Goal: Task Accomplishment & Management: Complete application form

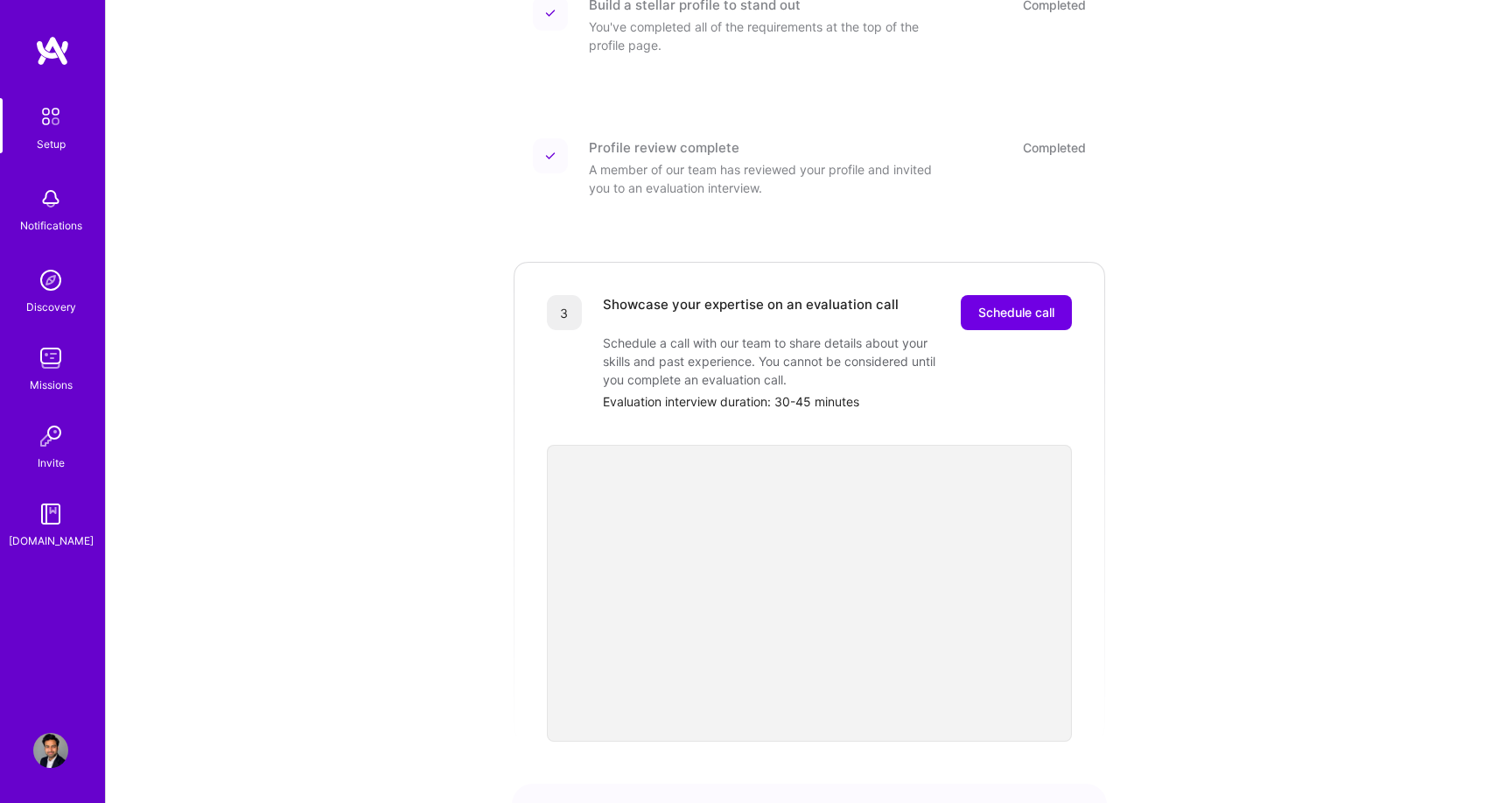
scroll to position [465, 0]
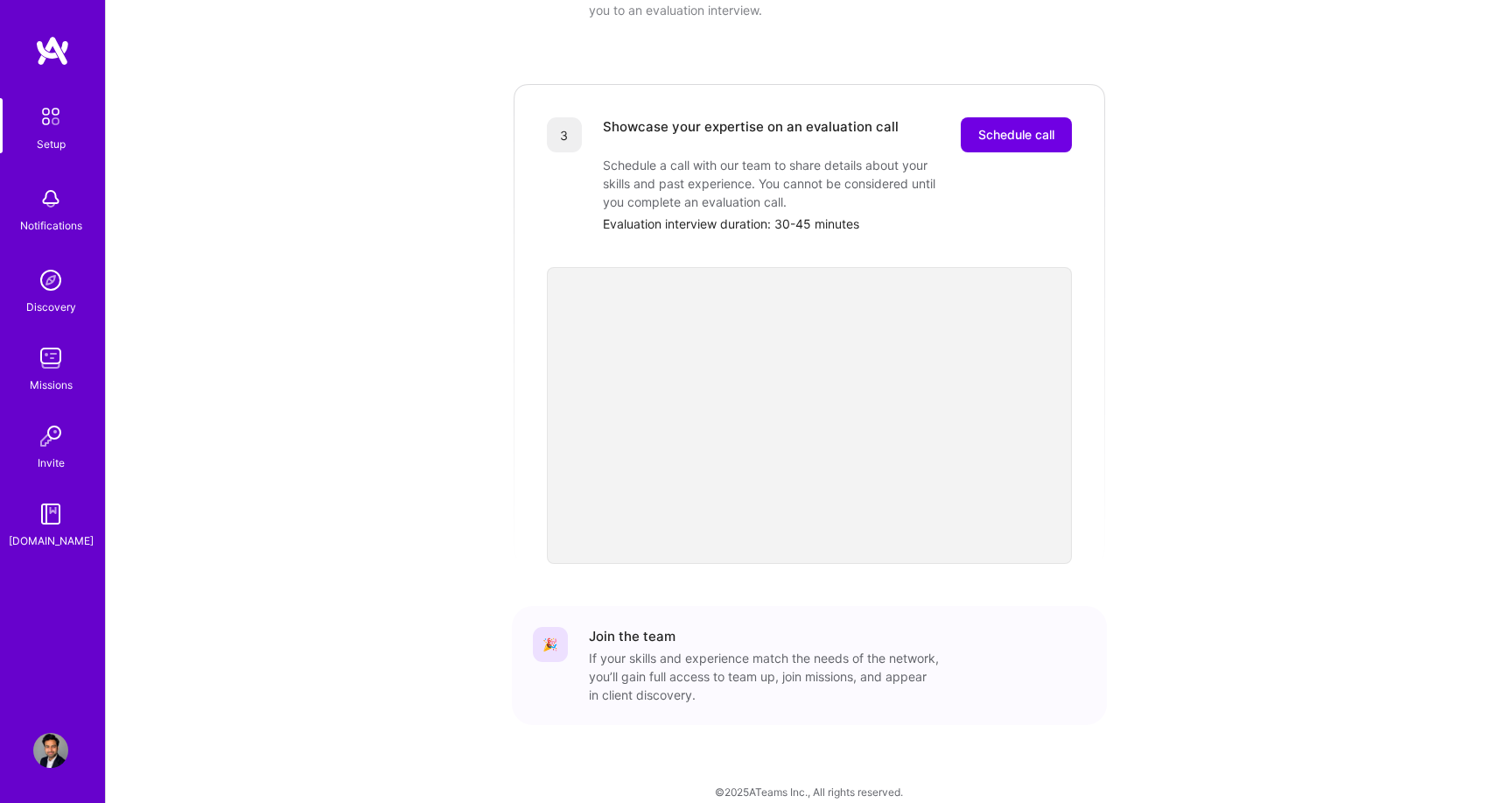
click at [488, 455] on div "Getting started as an [DOMAIN_NAME] Builder Complete the steps below to request…" at bounding box center [809, 179] width 1085 height 1261
click at [515, 83] on div "3 Showcase your expertise on an evaluation call Schedule call Schedule a call w…" at bounding box center [809, 323] width 595 height 481
click at [1026, 126] on span "Schedule call" at bounding box center [1017, 134] width 76 height 17
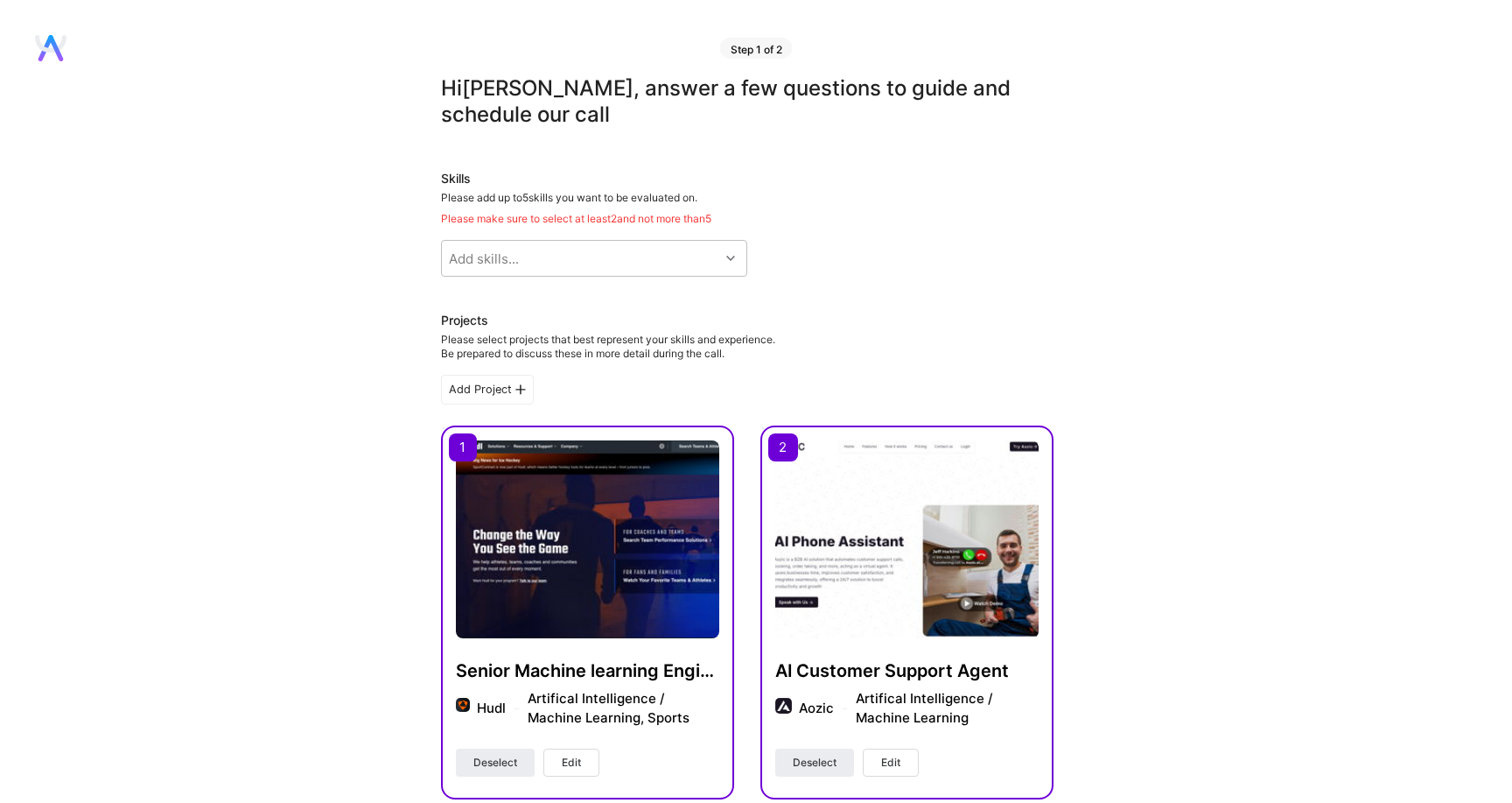
click at [554, 549] on img at bounding box center [588, 540] width 263 height 198
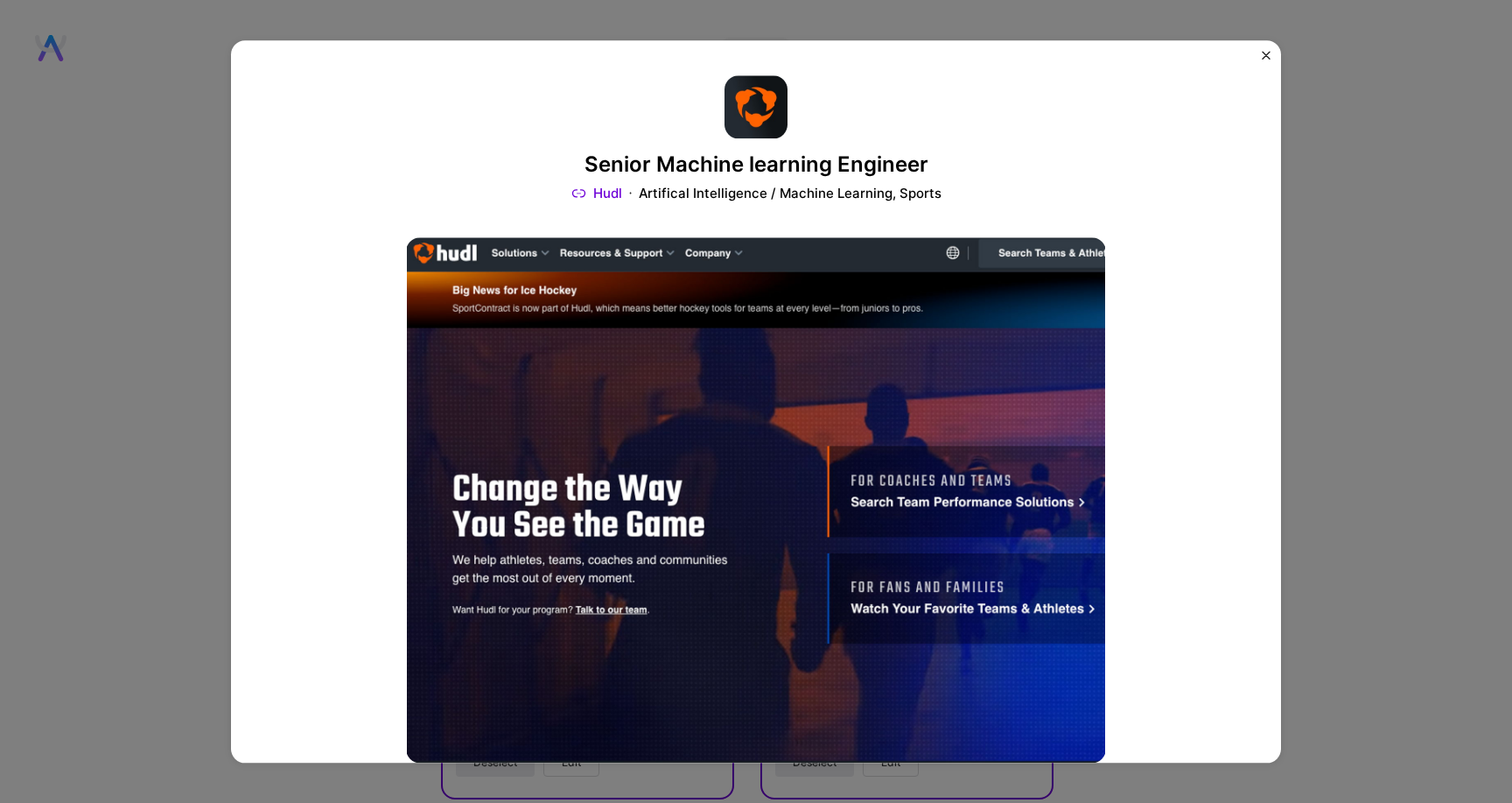
click at [1268, 55] on img "Close" at bounding box center [1267, 55] width 9 height 9
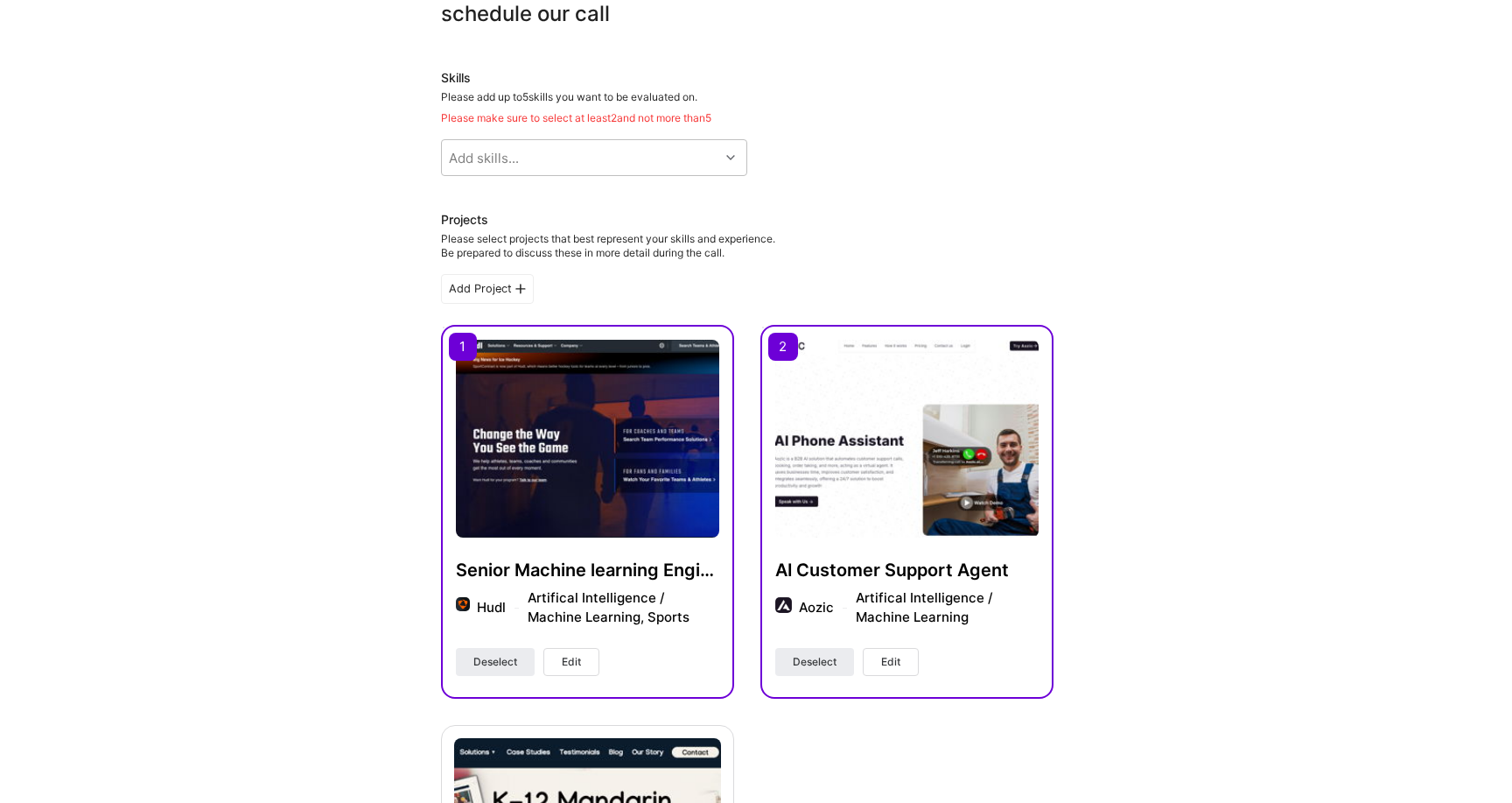
scroll to position [95, 0]
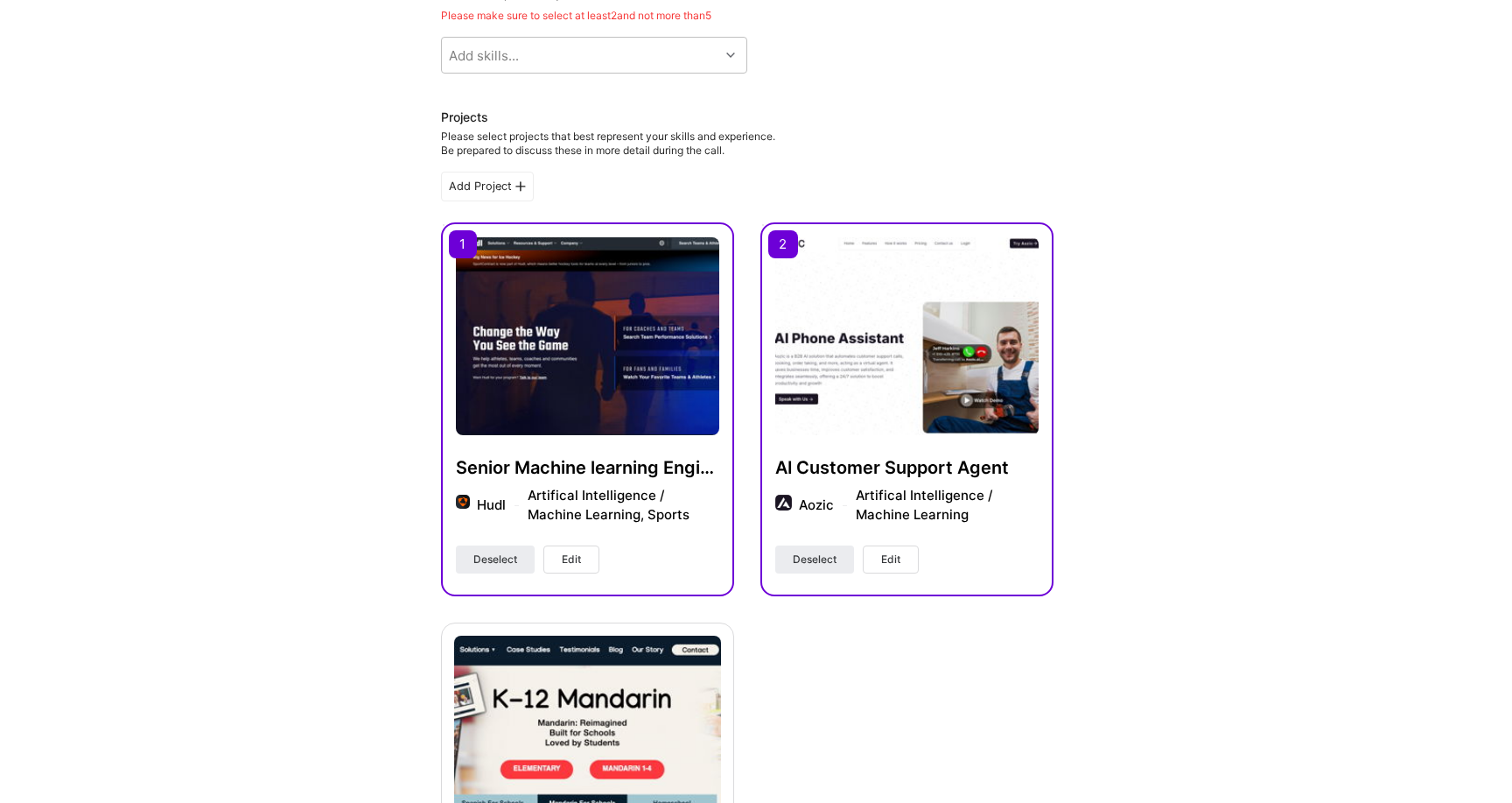
scroll to position [0, 0]
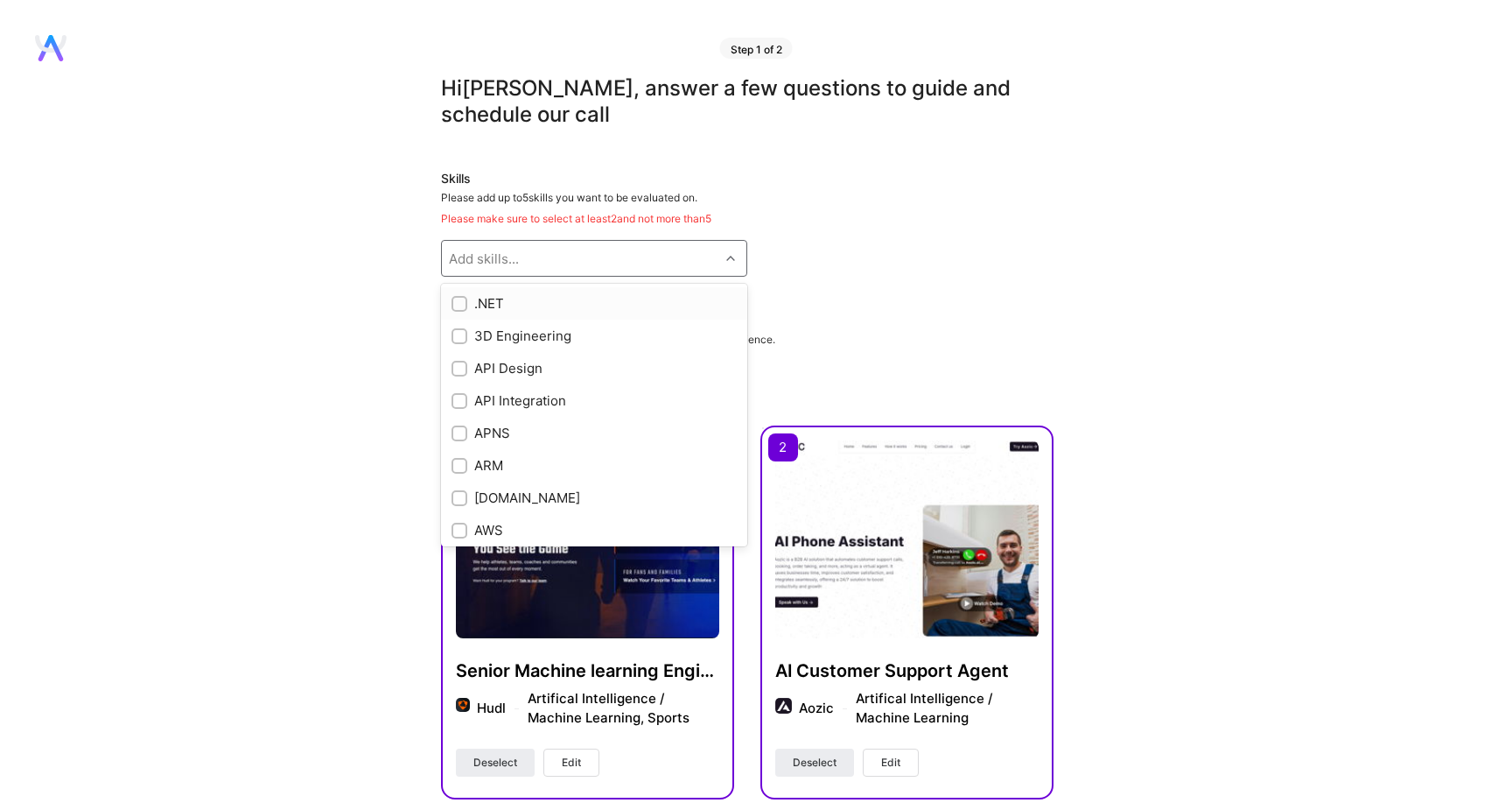
click at [539, 262] on div "Add skills..." at bounding box center [581, 258] width 278 height 35
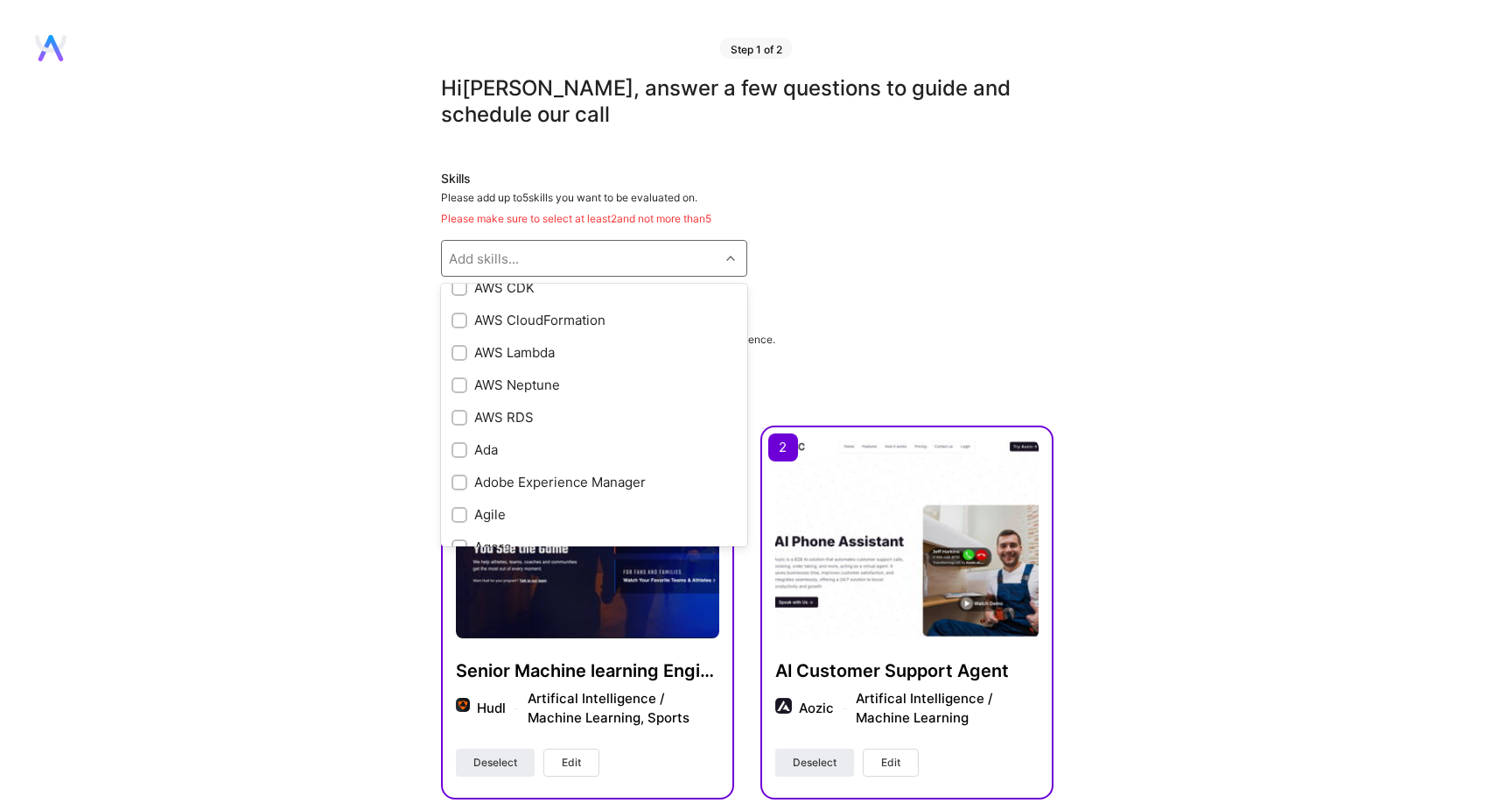
scroll to position [360, 0]
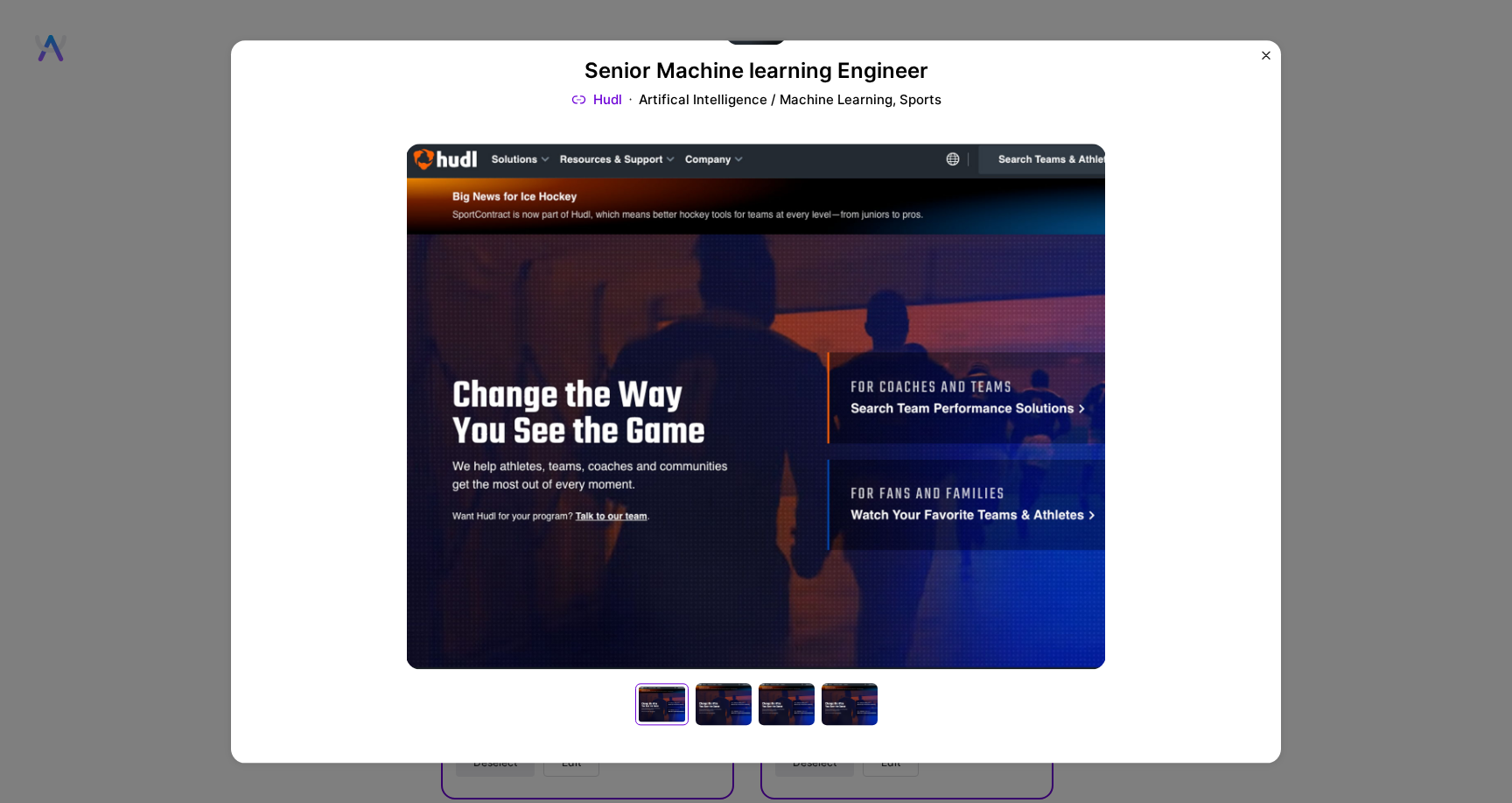
scroll to position [93, 0]
click at [1264, 55] on img "Close" at bounding box center [1267, 55] width 9 height 9
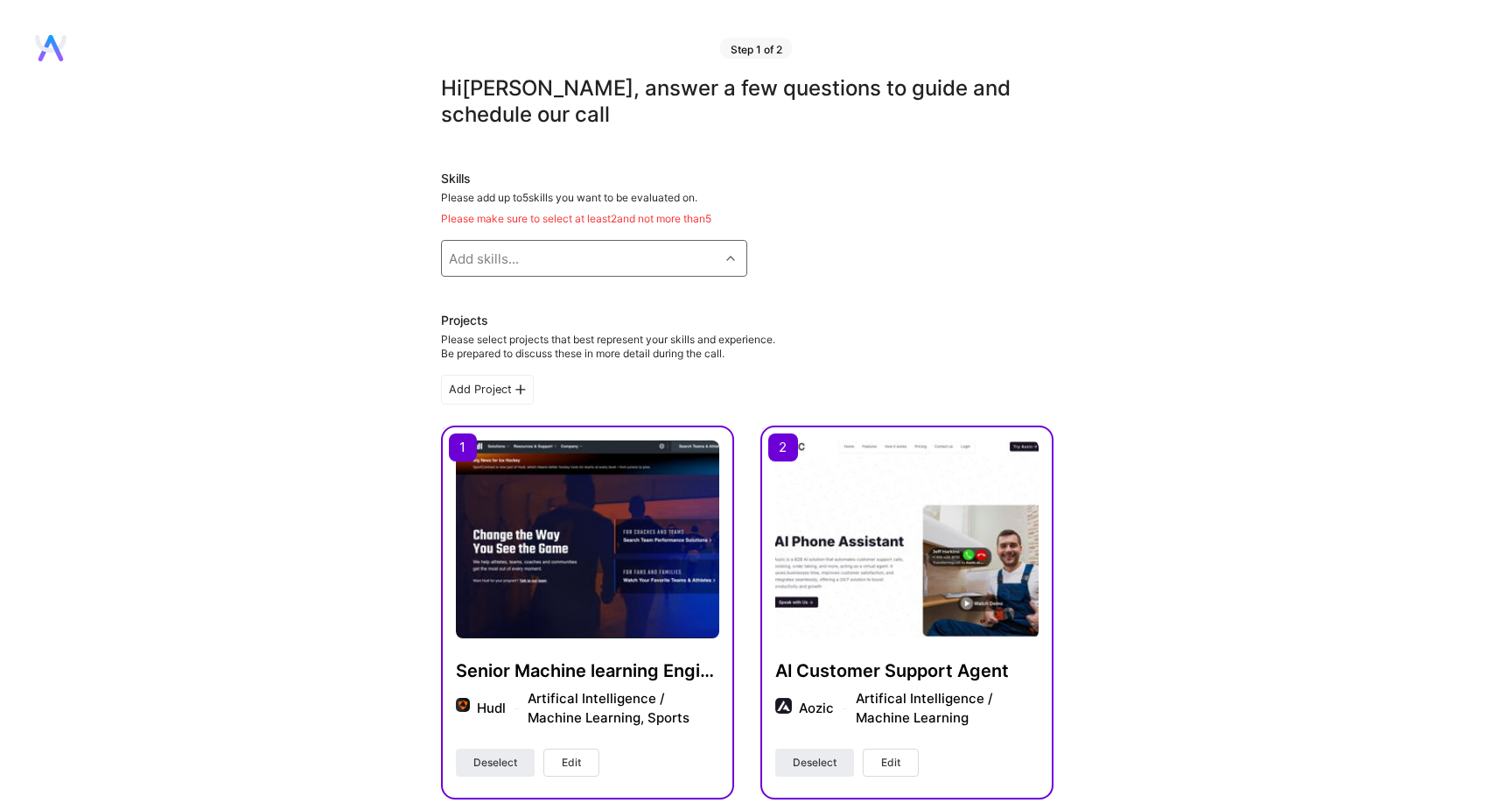
click at [514, 258] on div "Add skills..." at bounding box center [483, 259] width 70 height 18
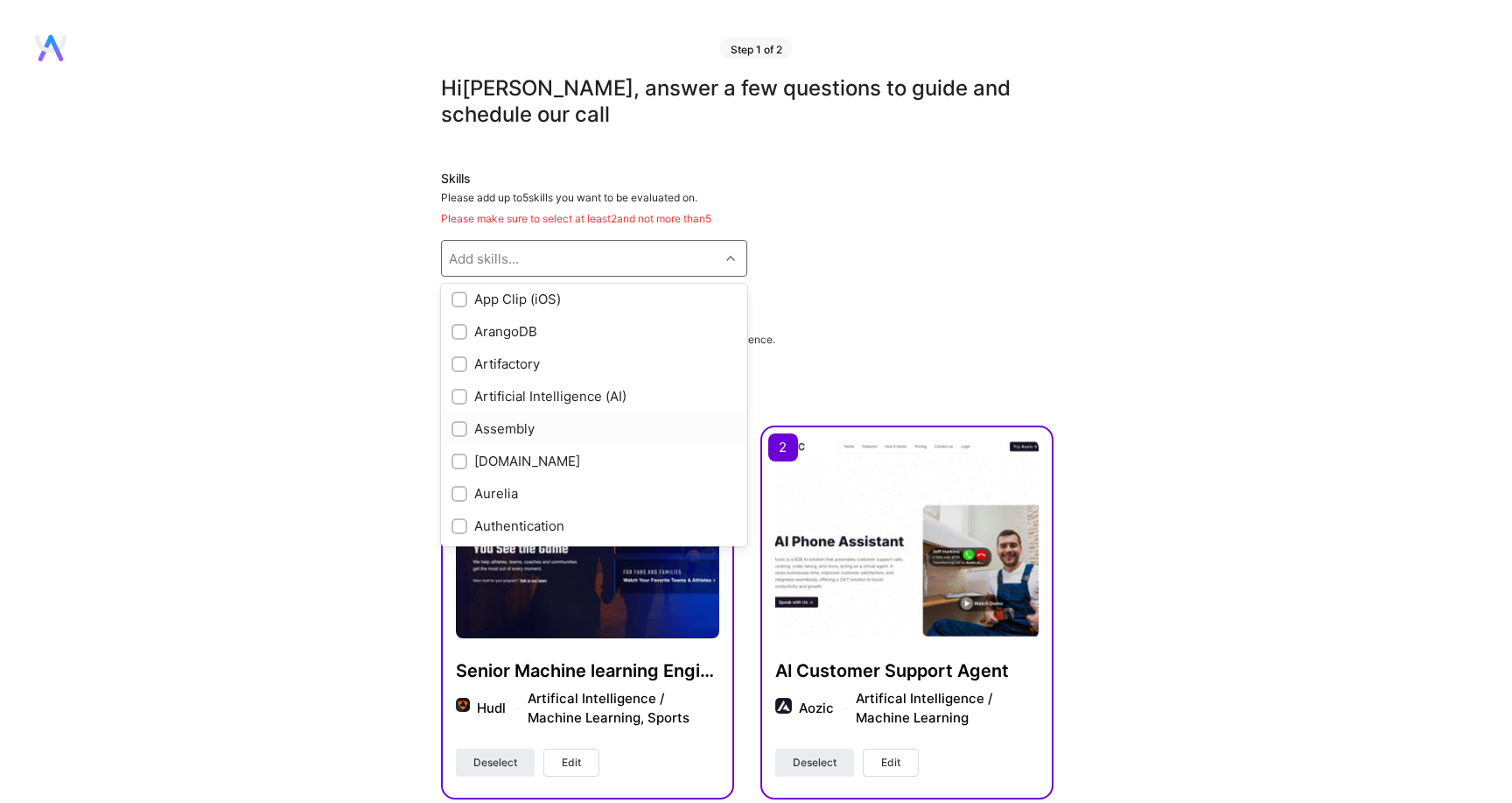
scroll to position [1043, 0]
click at [464, 393] on input "checkbox" at bounding box center [460, 395] width 12 height 12
checkbox input "true"
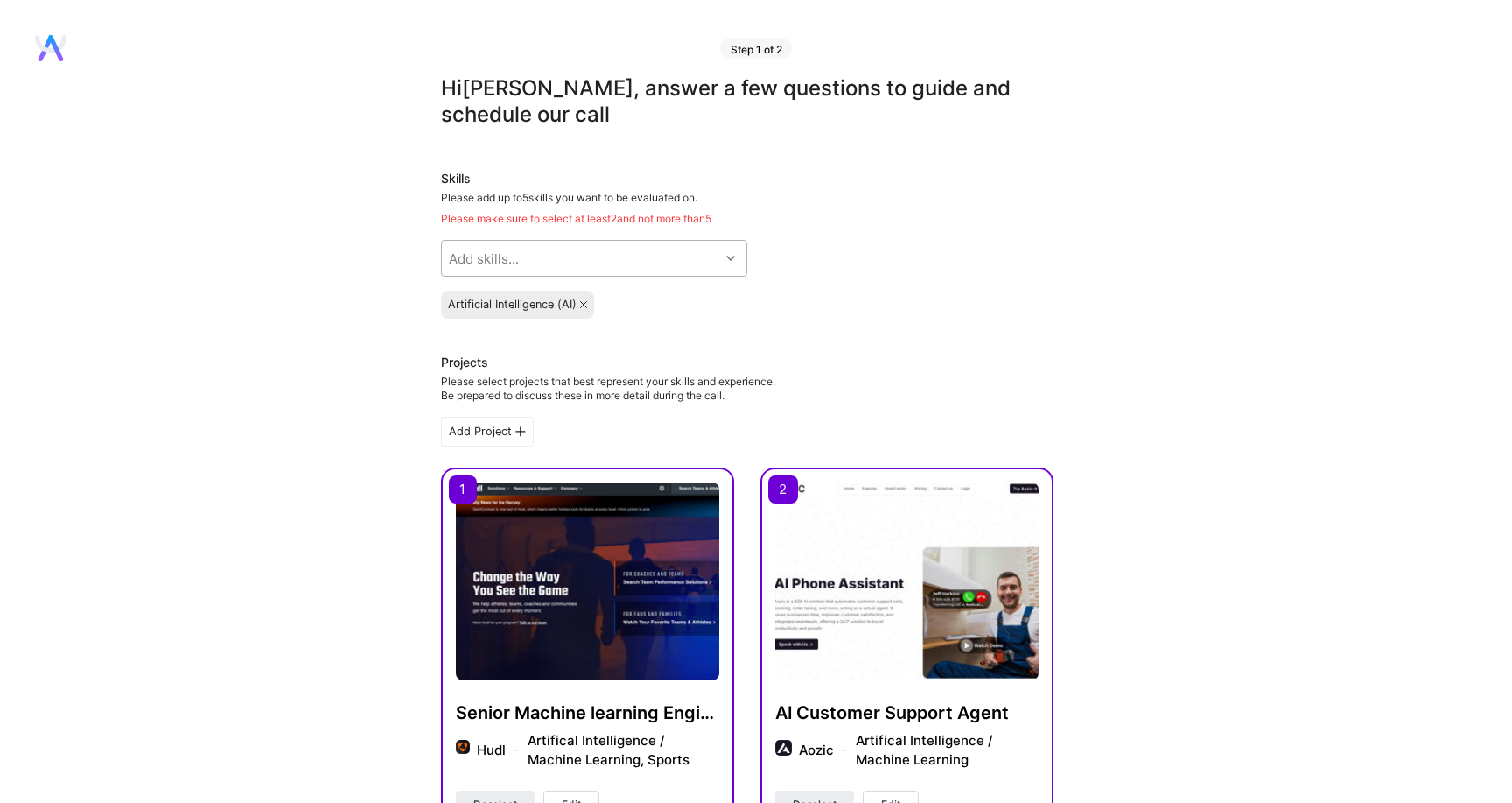
click at [588, 258] on div "Add skills..." at bounding box center [581, 258] width 278 height 35
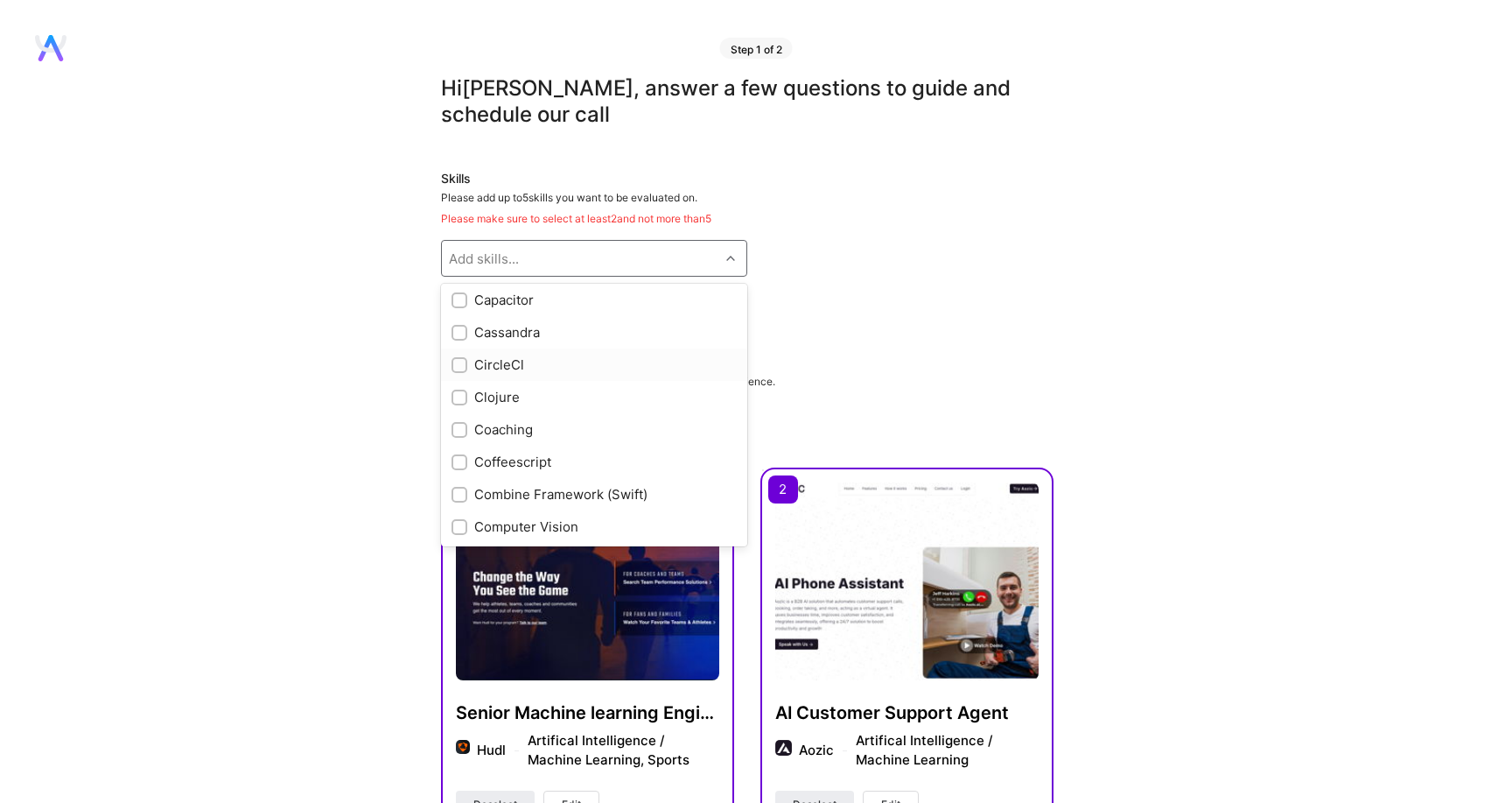
scroll to position [1901, 0]
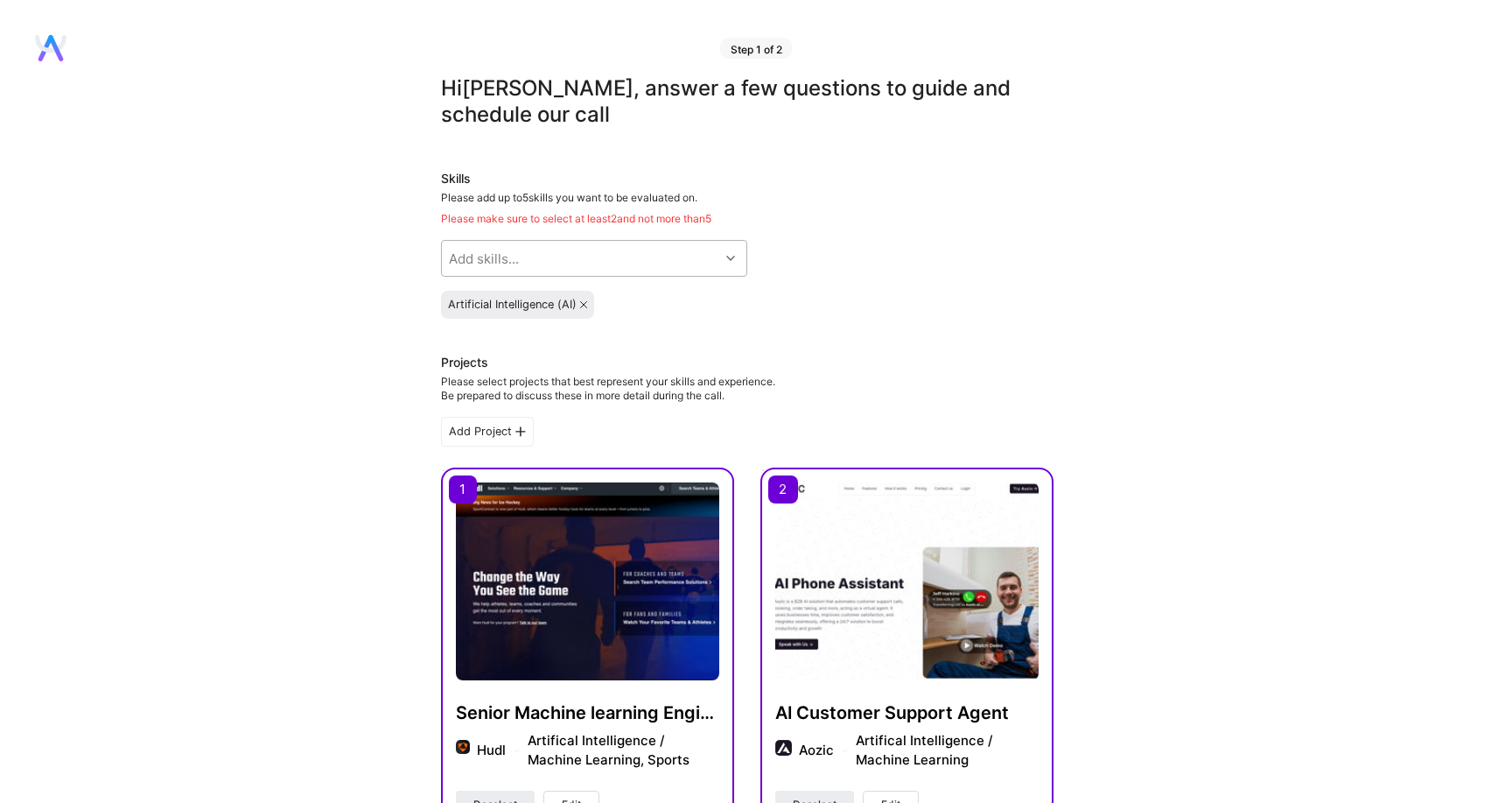
click at [538, 255] on div "Add skills..." at bounding box center [581, 258] width 278 height 35
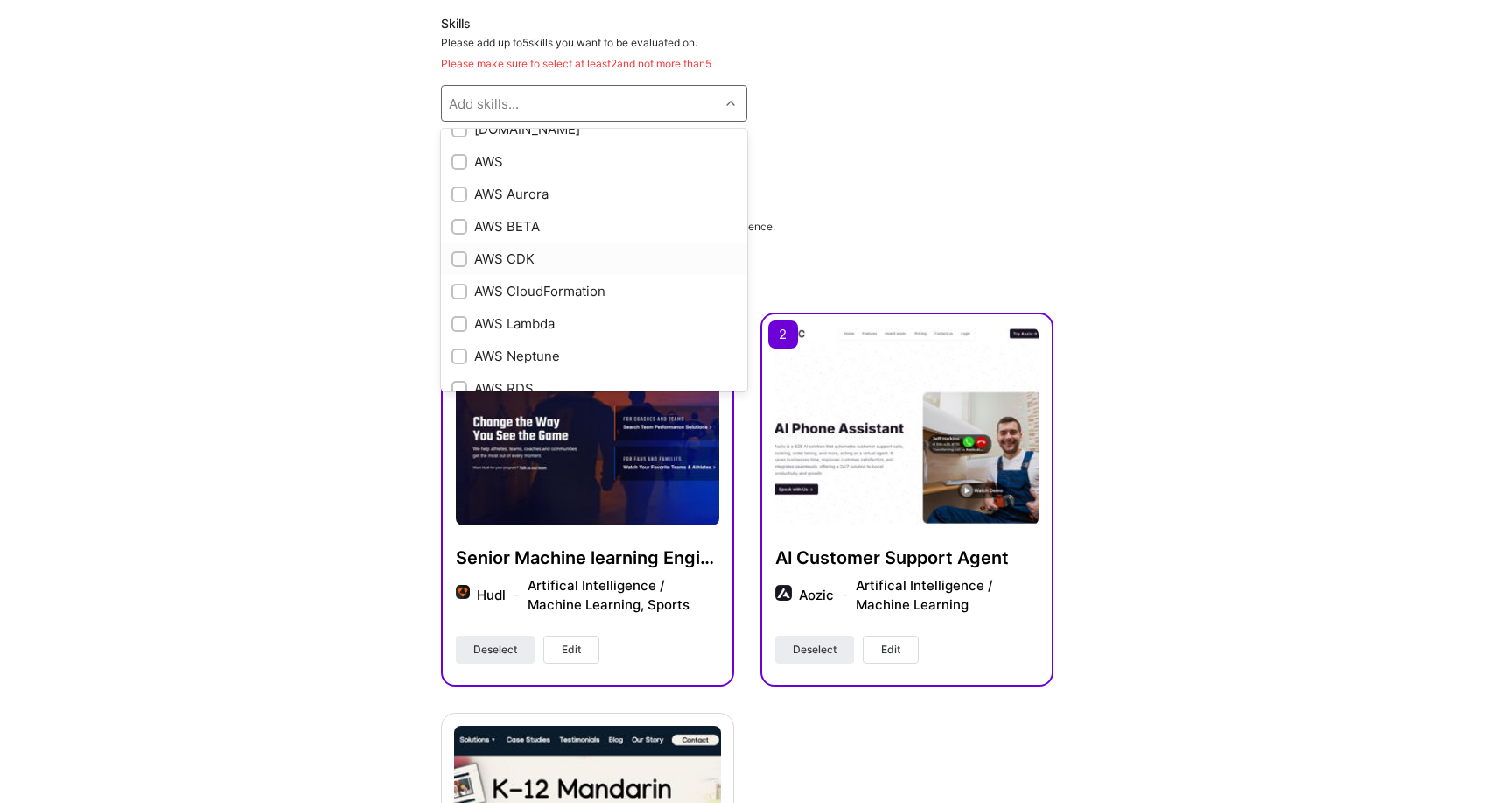
scroll to position [117, 0]
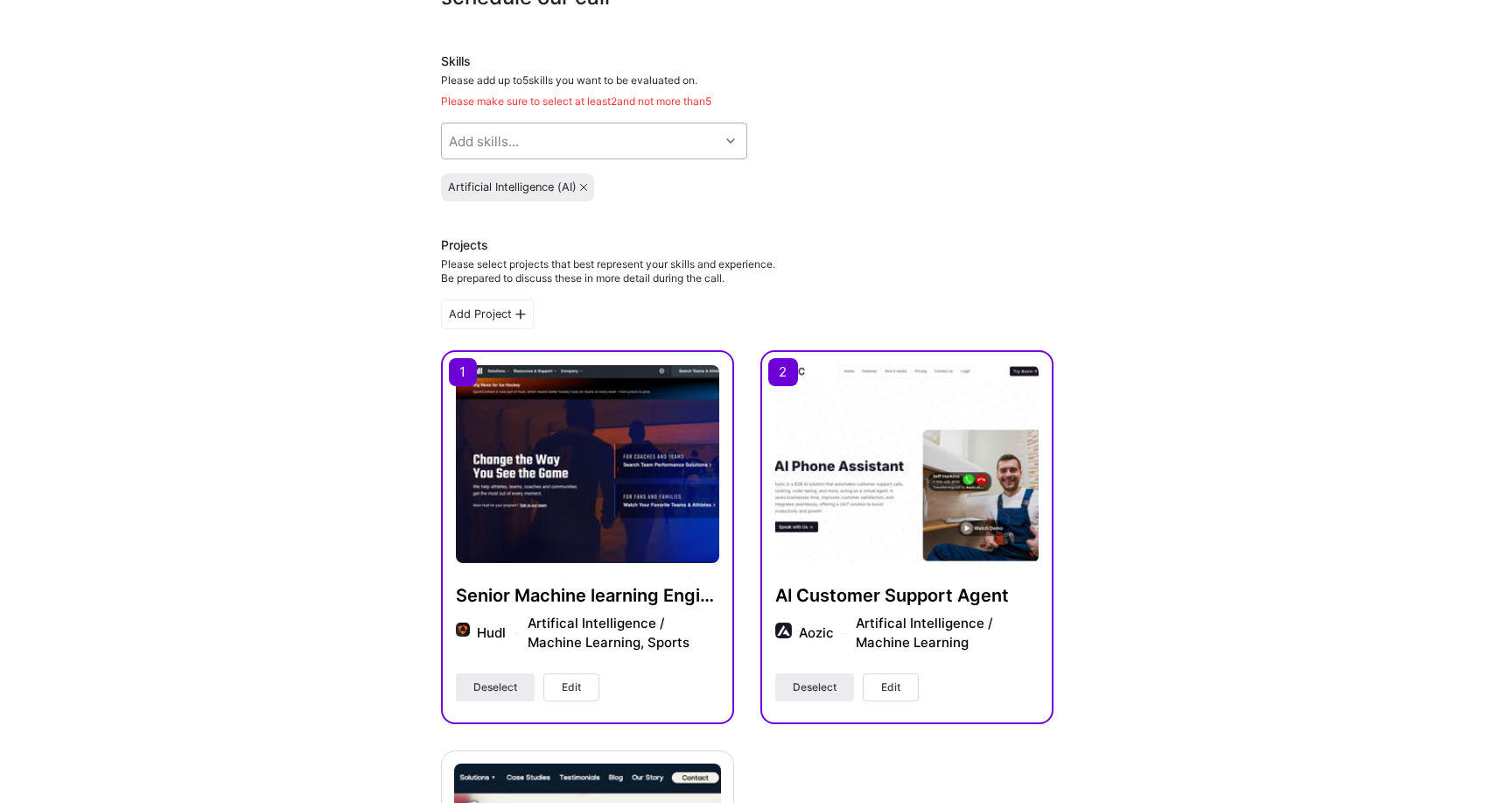
click at [568, 142] on div "Add skills..." at bounding box center [581, 141] width 278 height 35
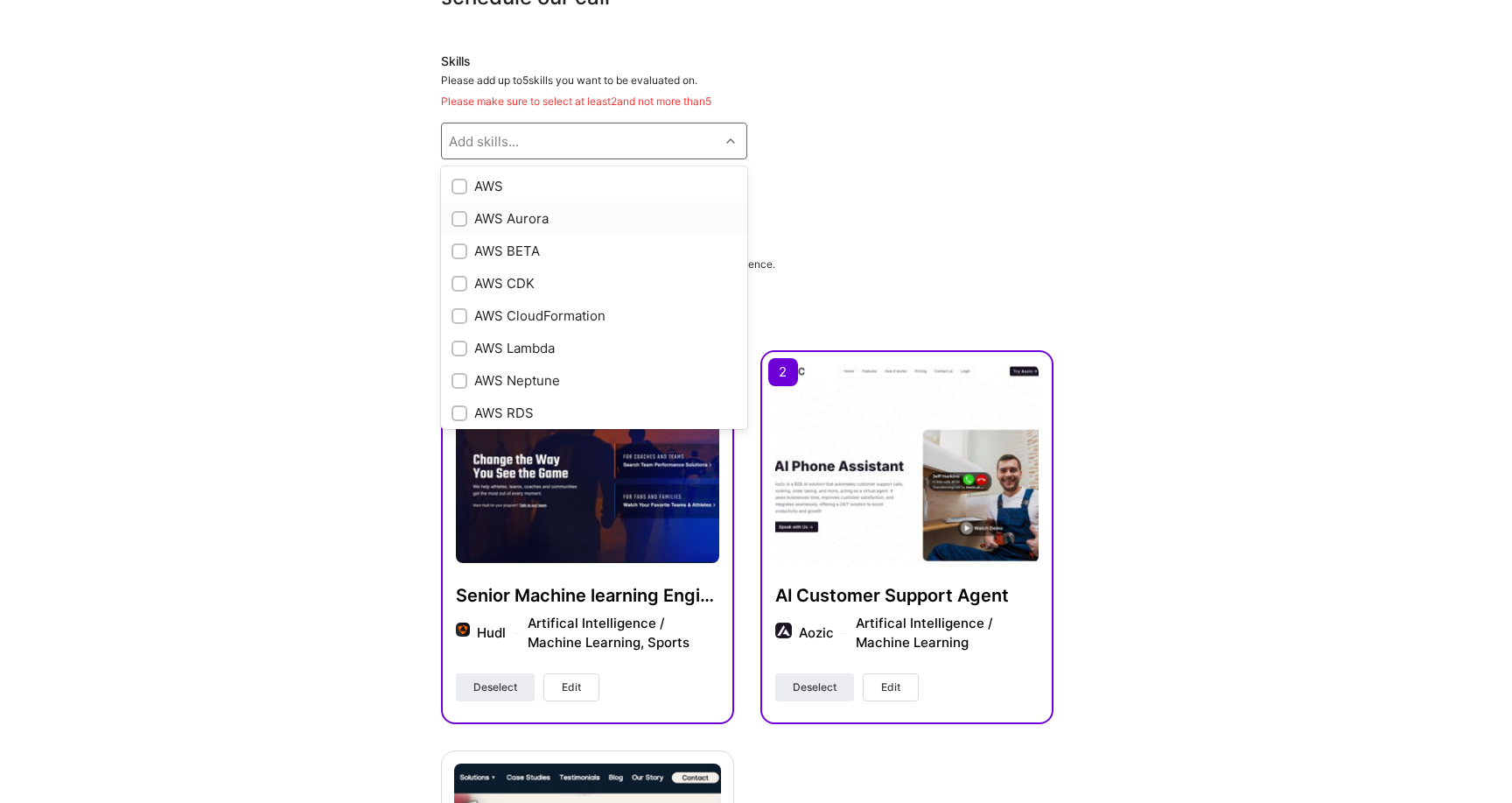
scroll to position [235, 0]
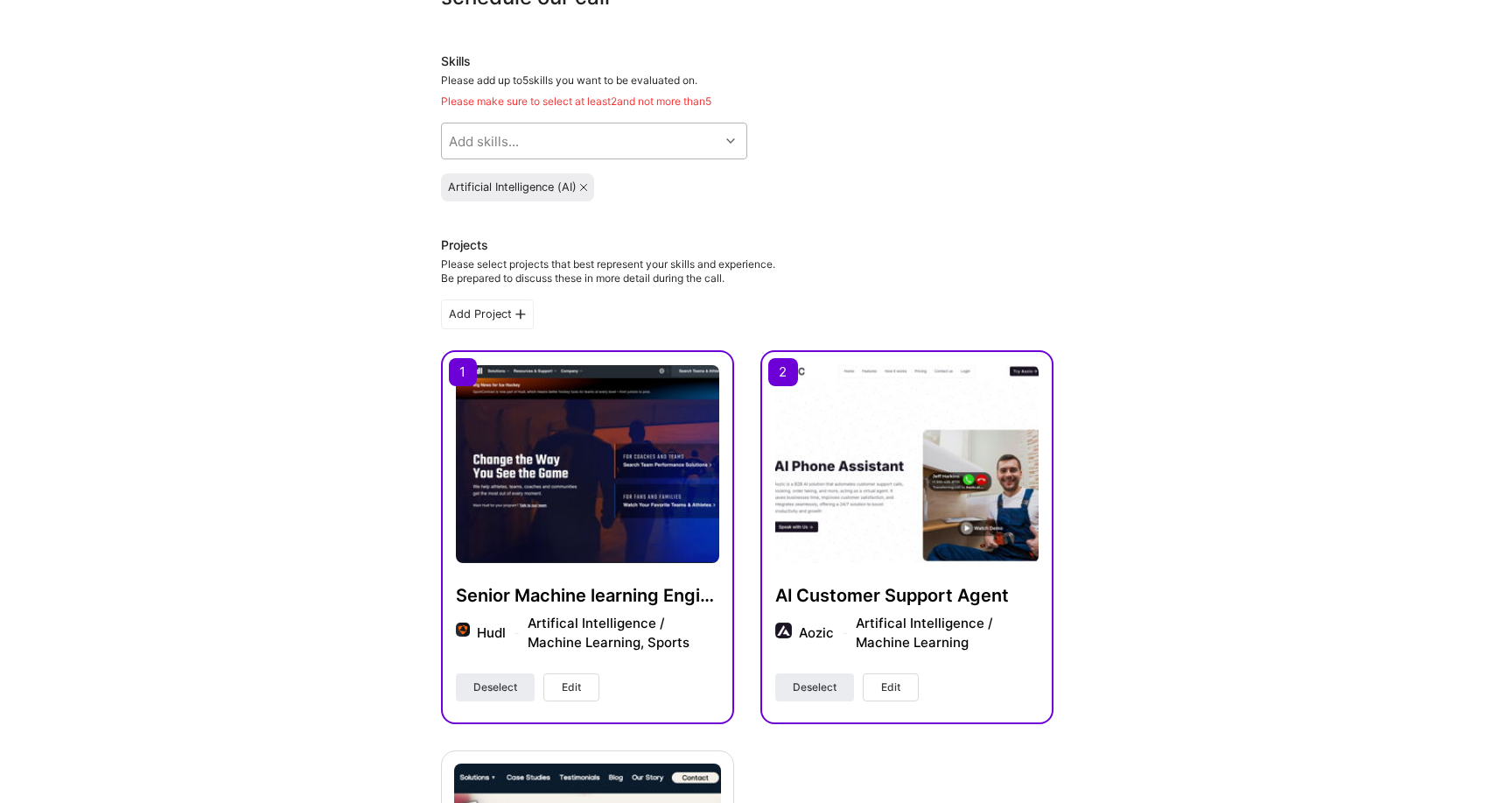
click at [570, 141] on div "Add skills..." at bounding box center [581, 141] width 278 height 35
click at [536, 146] on div "Add skills..." at bounding box center [581, 141] width 278 height 35
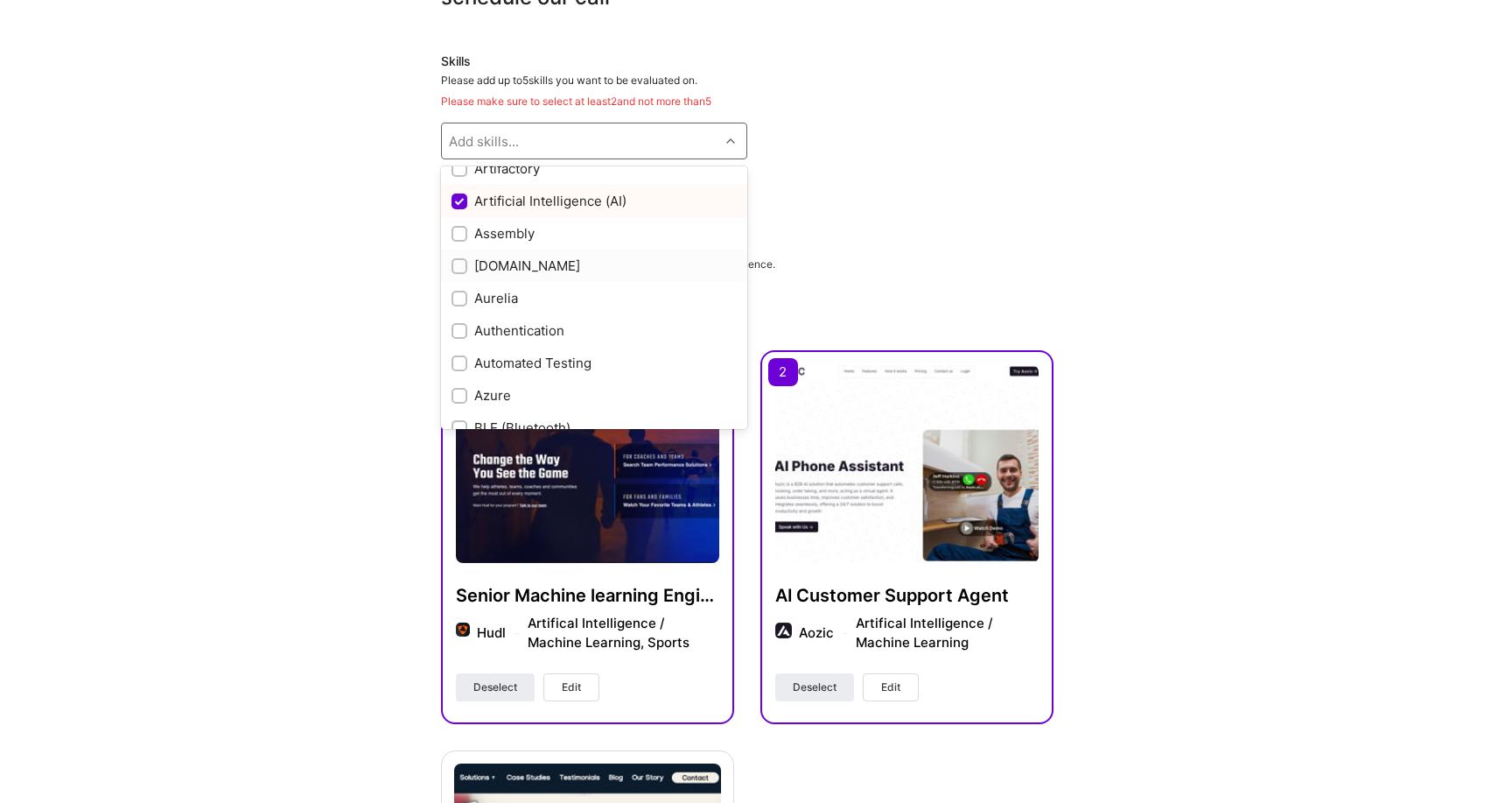
scroll to position [1077, 0]
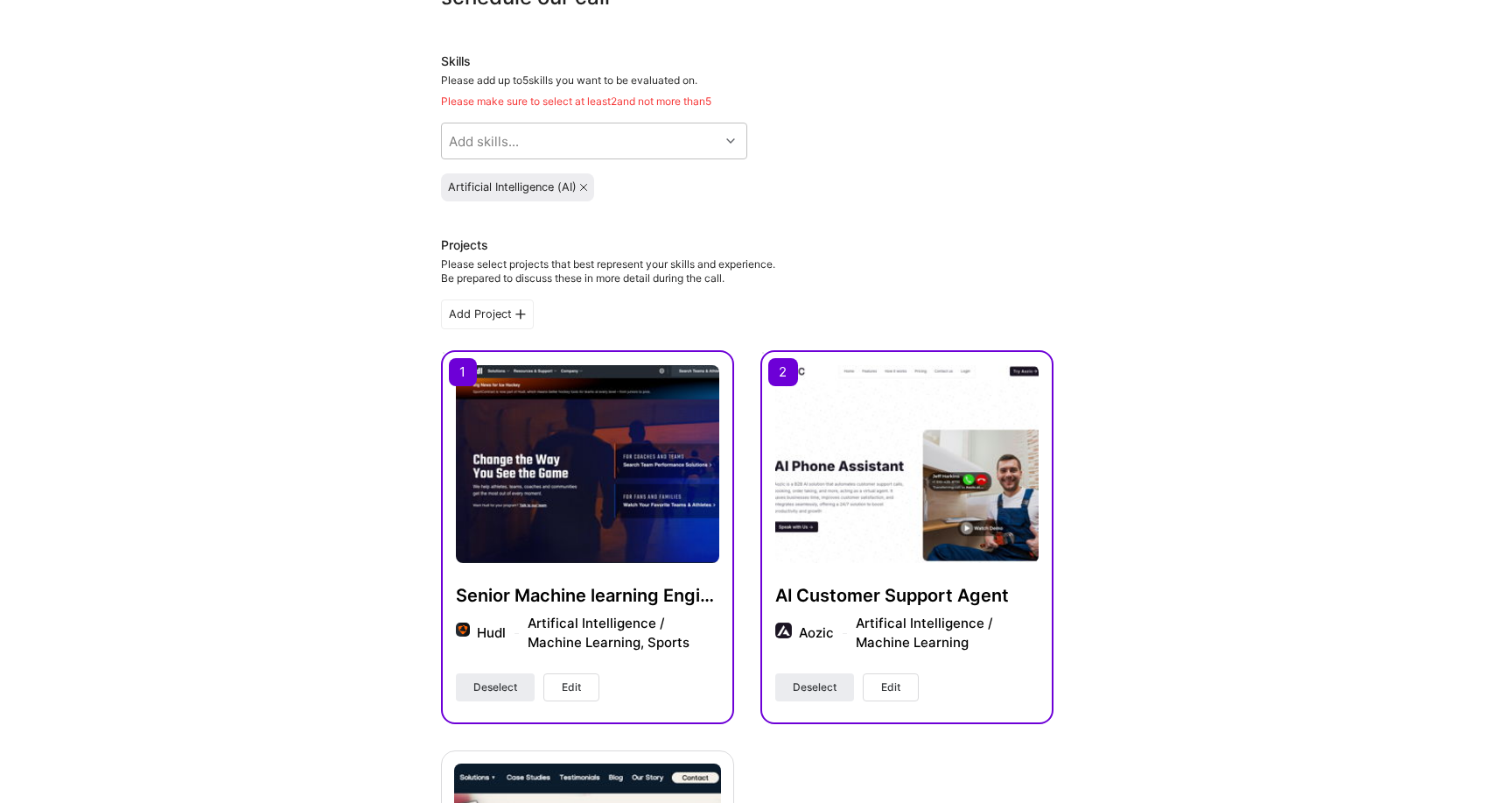
click at [506, 133] on div "Add skills..." at bounding box center [483, 142] width 70 height 18
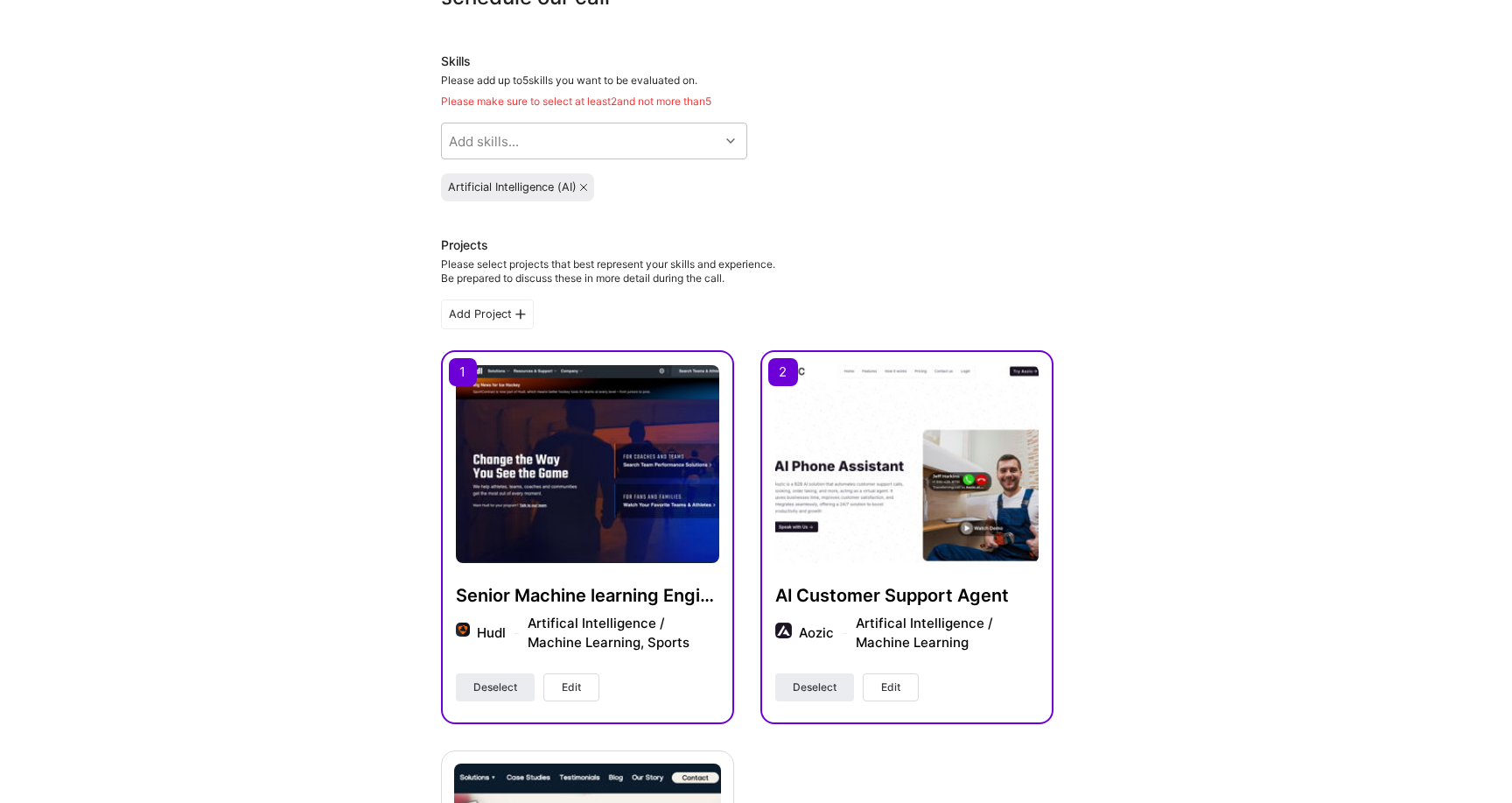
click at [442, 332] on div "Add Project Senior Machine learning Engineer Hudl Artifical Intelligence / Mach…" at bounding box center [747, 721] width 613 height 843
click at [553, 141] on div "Add skills..." at bounding box center [581, 141] width 278 height 35
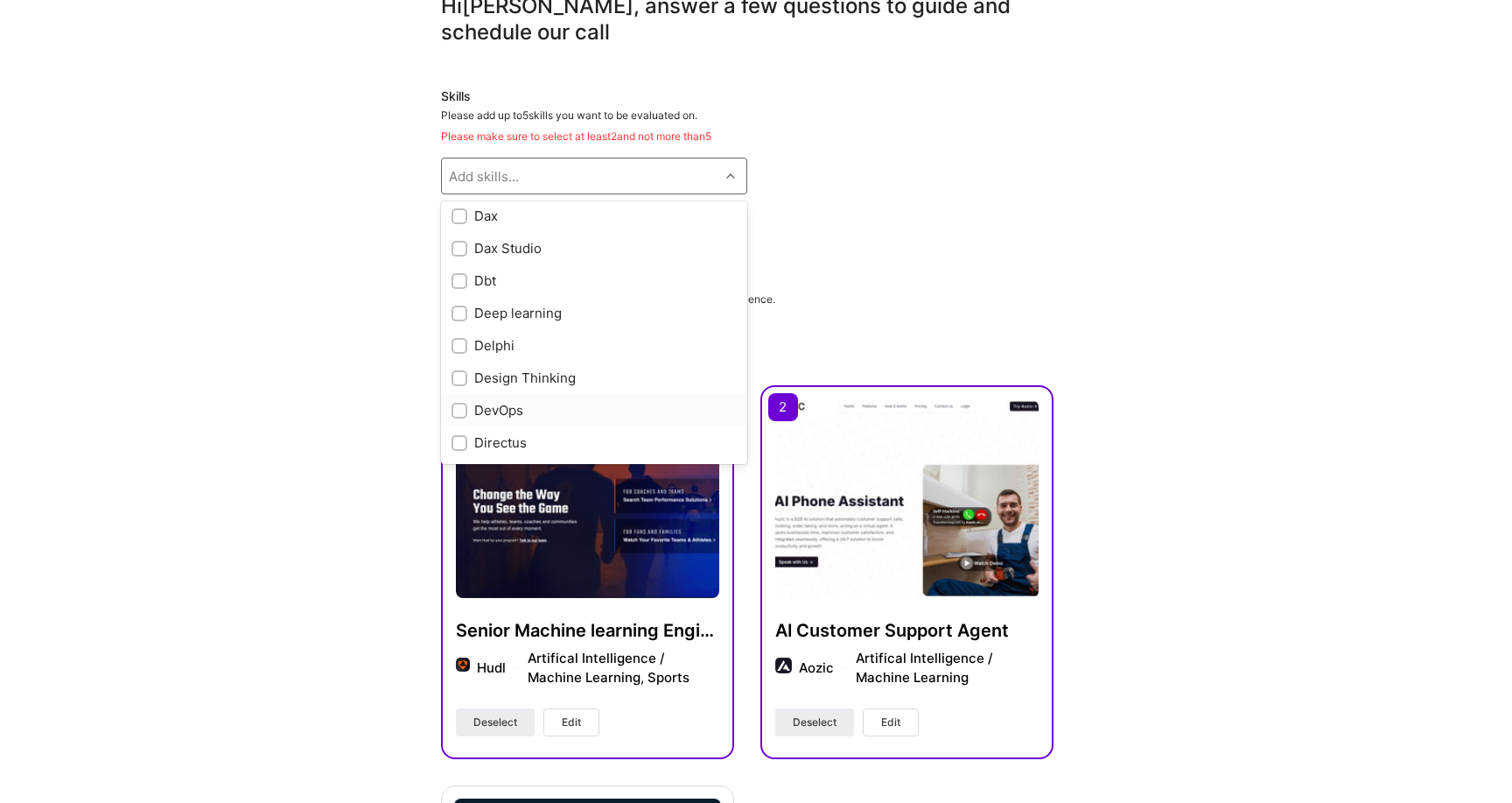
scroll to position [2758, 0]
click at [460, 312] on input "checkbox" at bounding box center [460, 314] width 12 height 12
checkbox input "true"
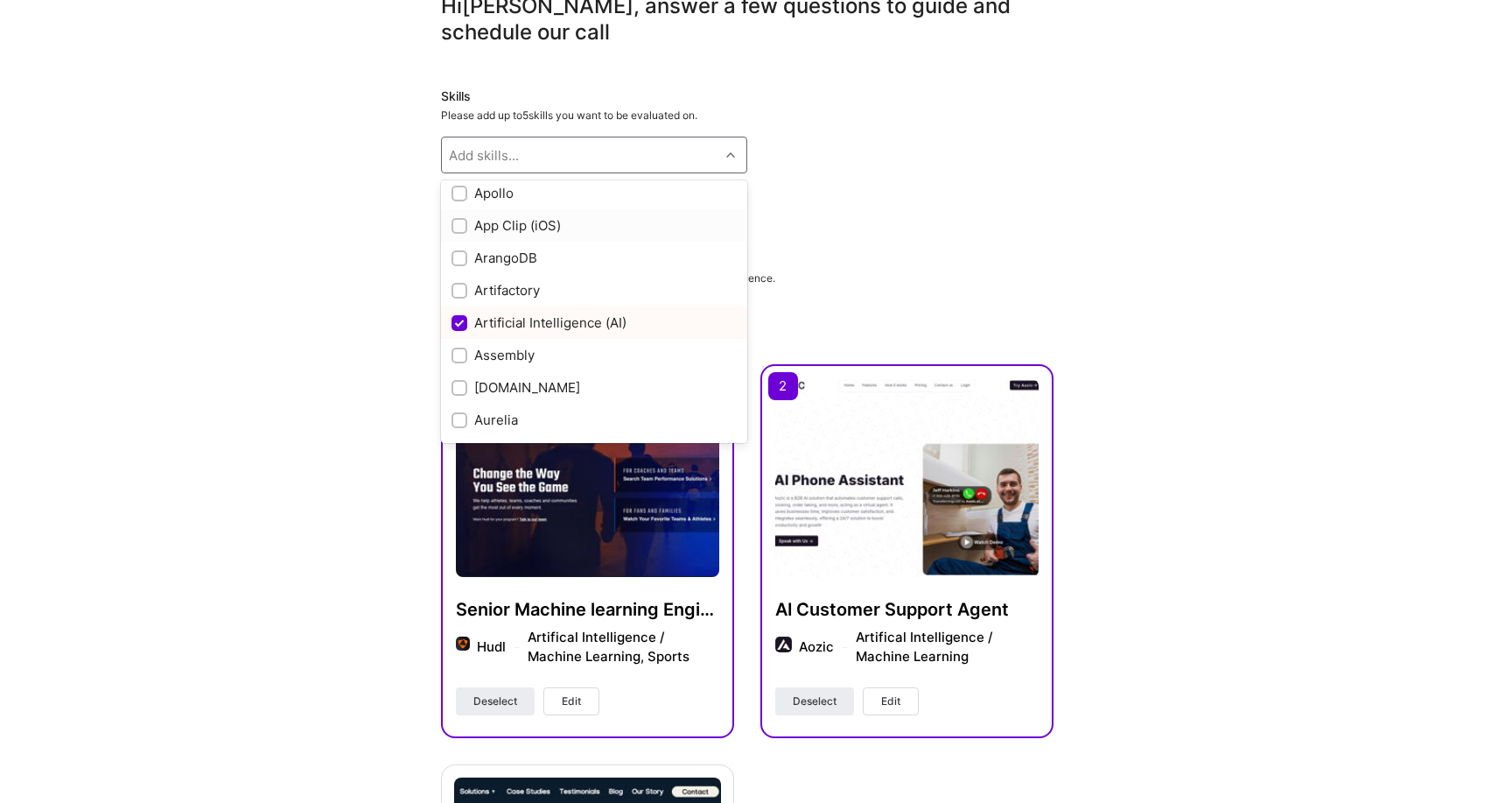
scroll to position [1013, 0]
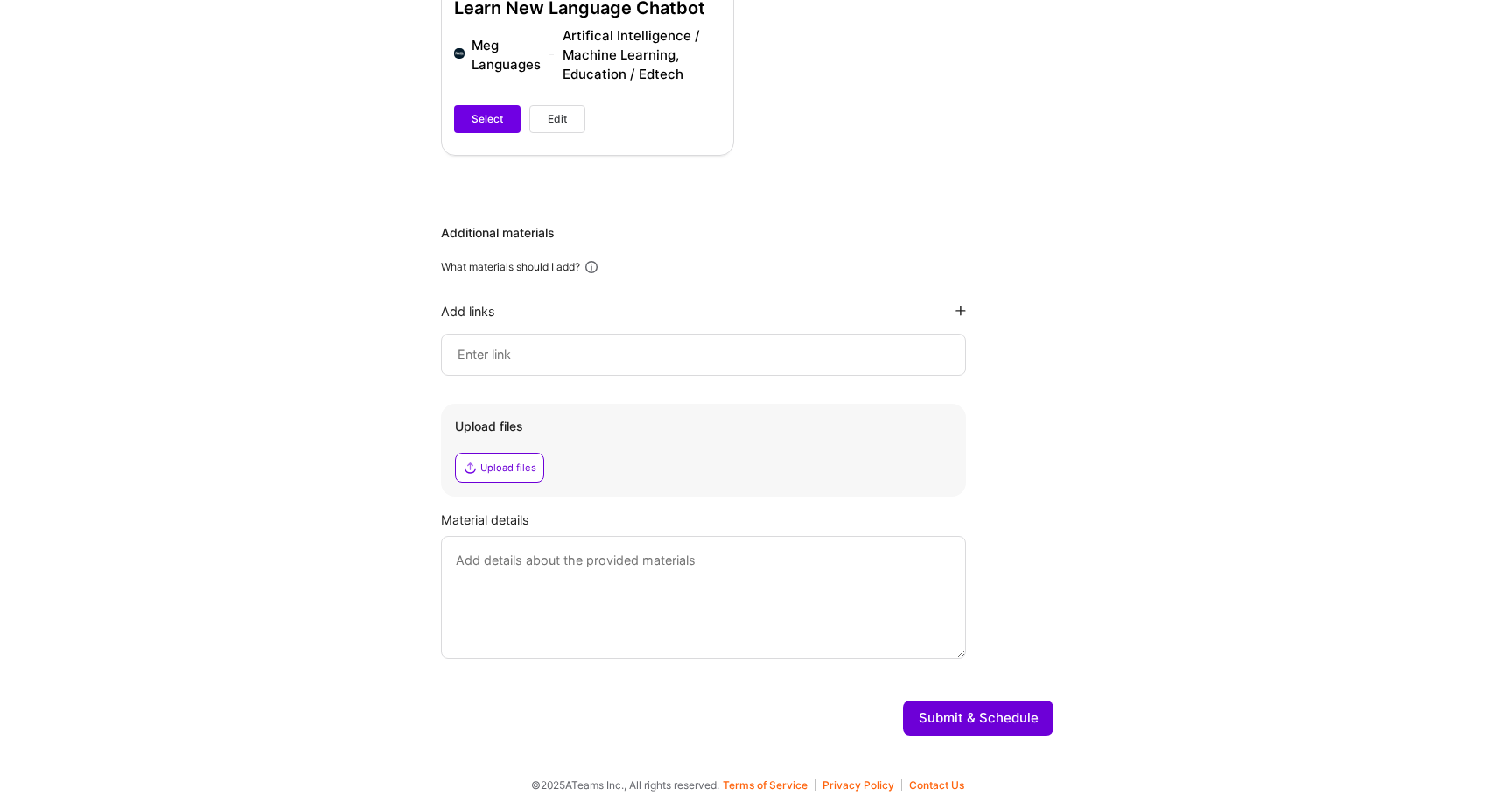
scroll to position [1089, 0]
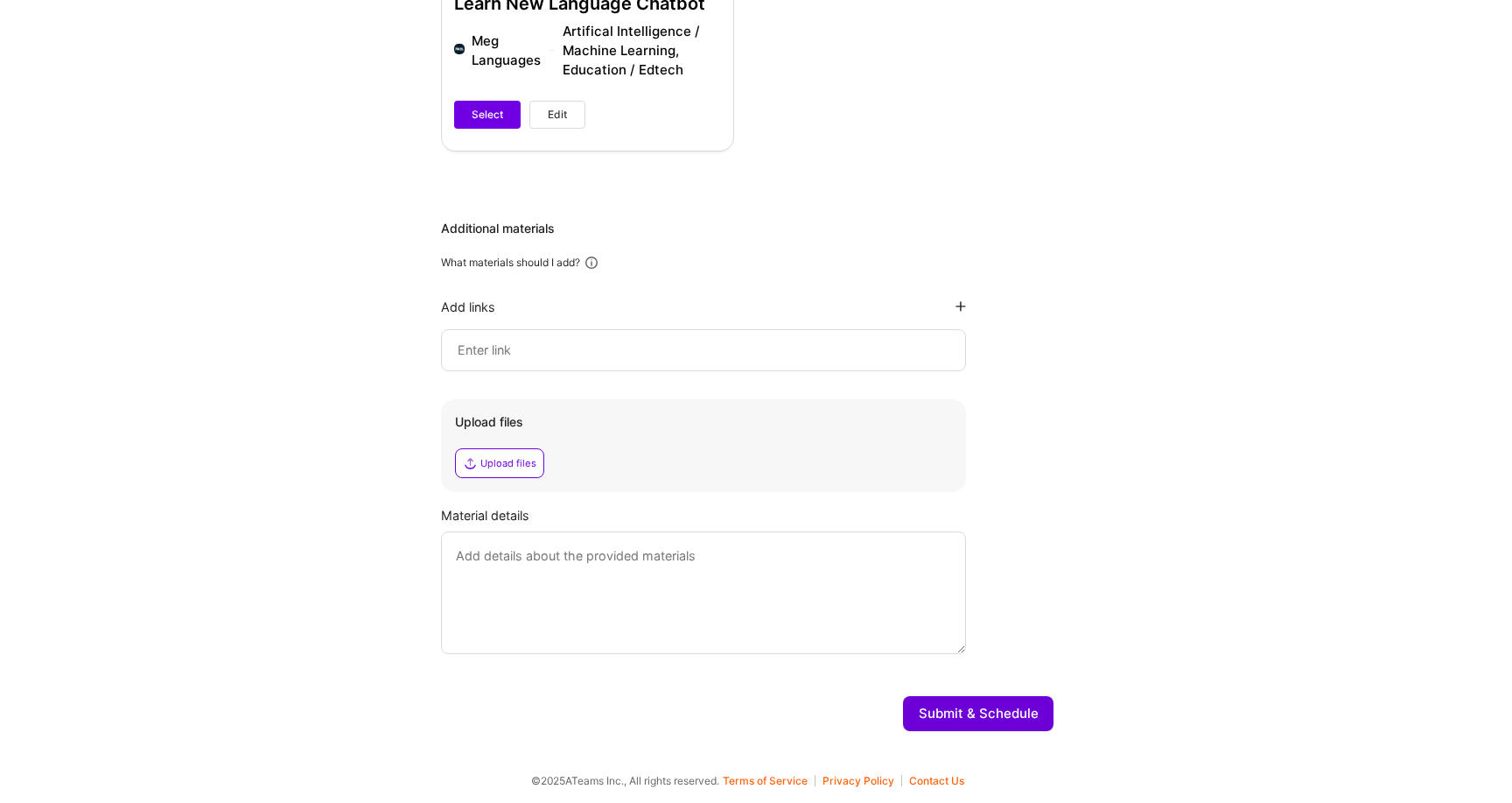
click at [475, 342] on input at bounding box center [704, 350] width 496 height 21
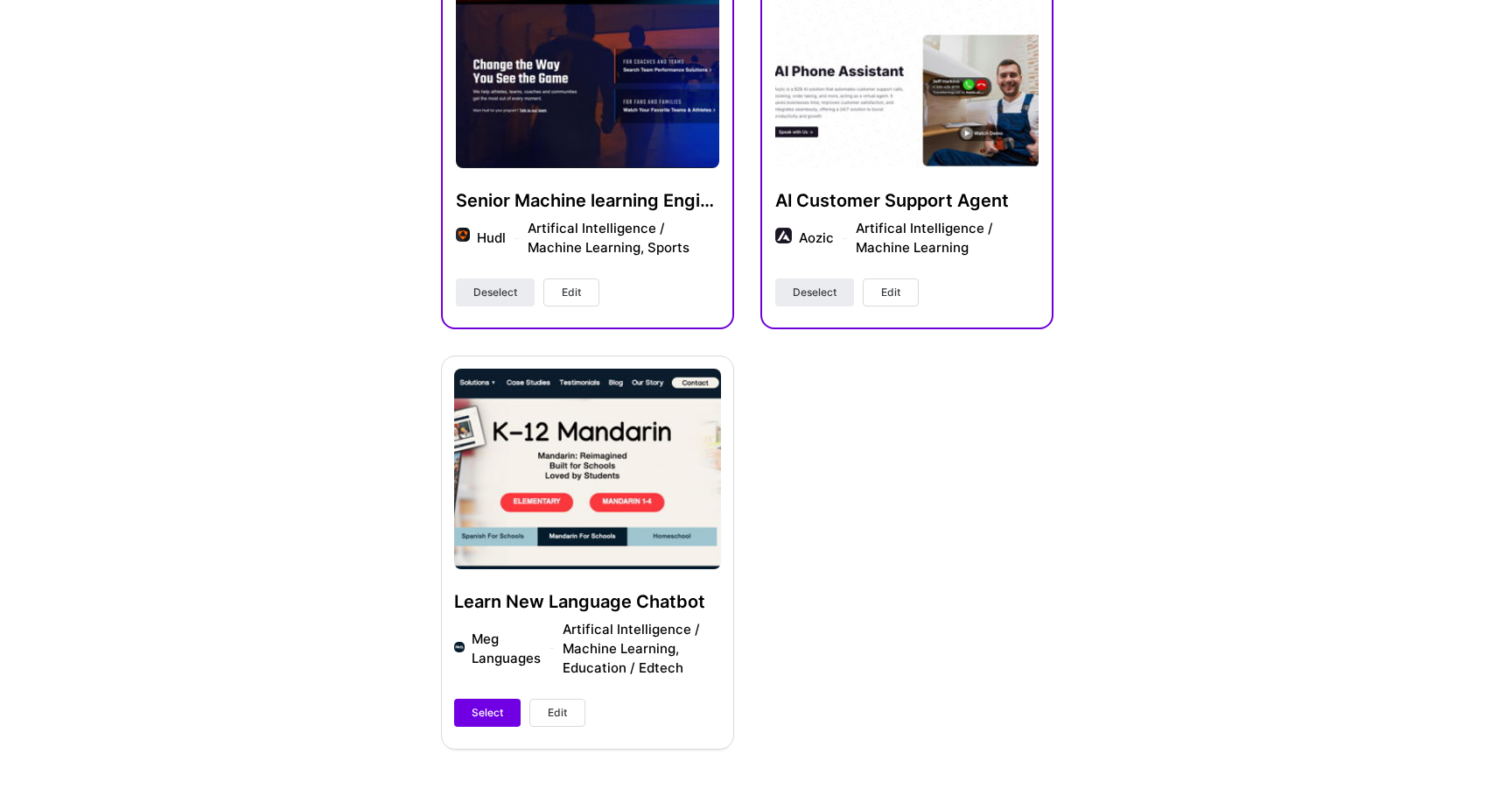
scroll to position [471, 0]
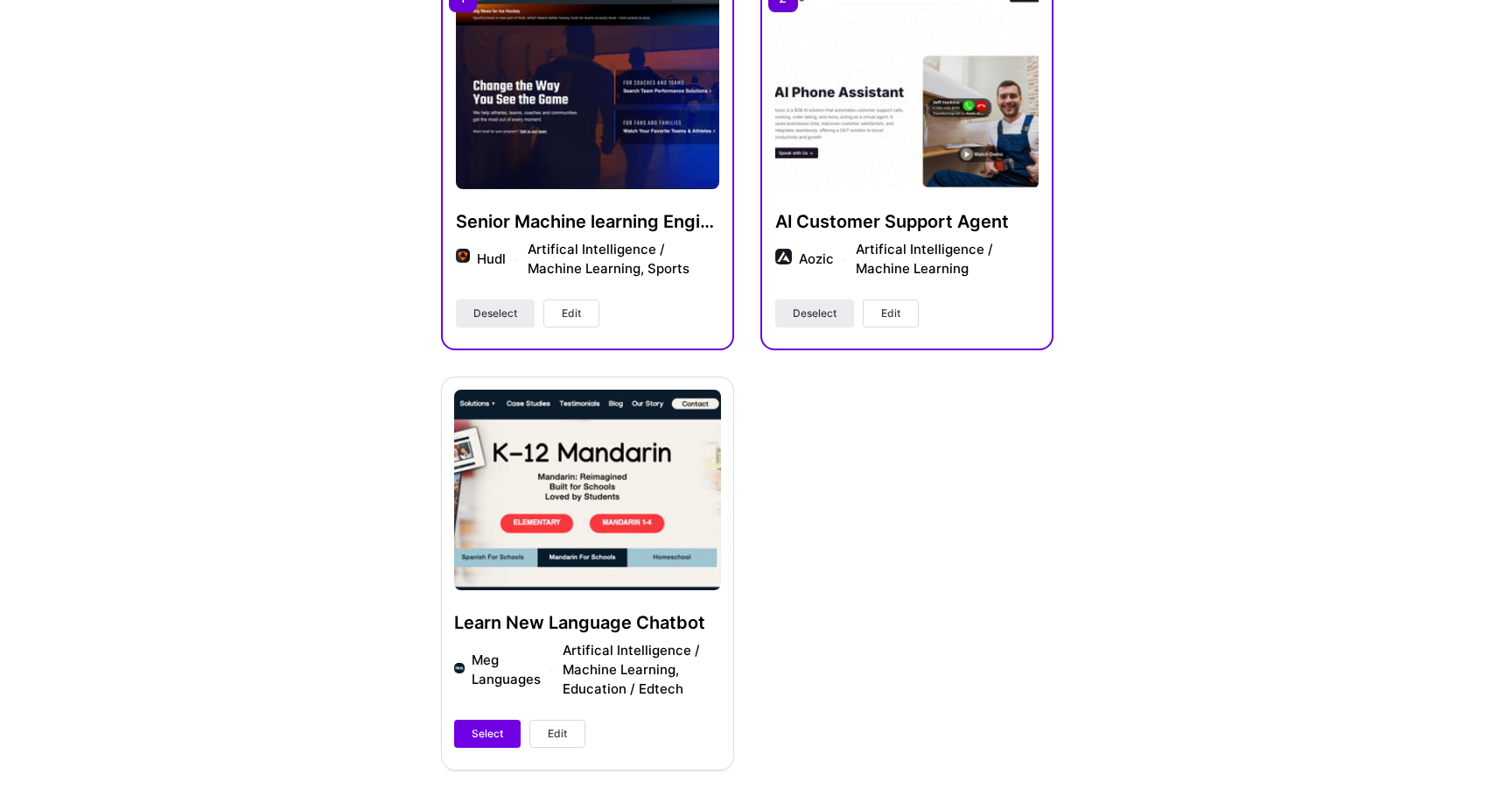
click at [547, 219] on h4 "Senior Machine learning Engineer" at bounding box center [588, 221] width 263 height 23
click at [536, 122] on img at bounding box center [588, 90] width 263 height 198
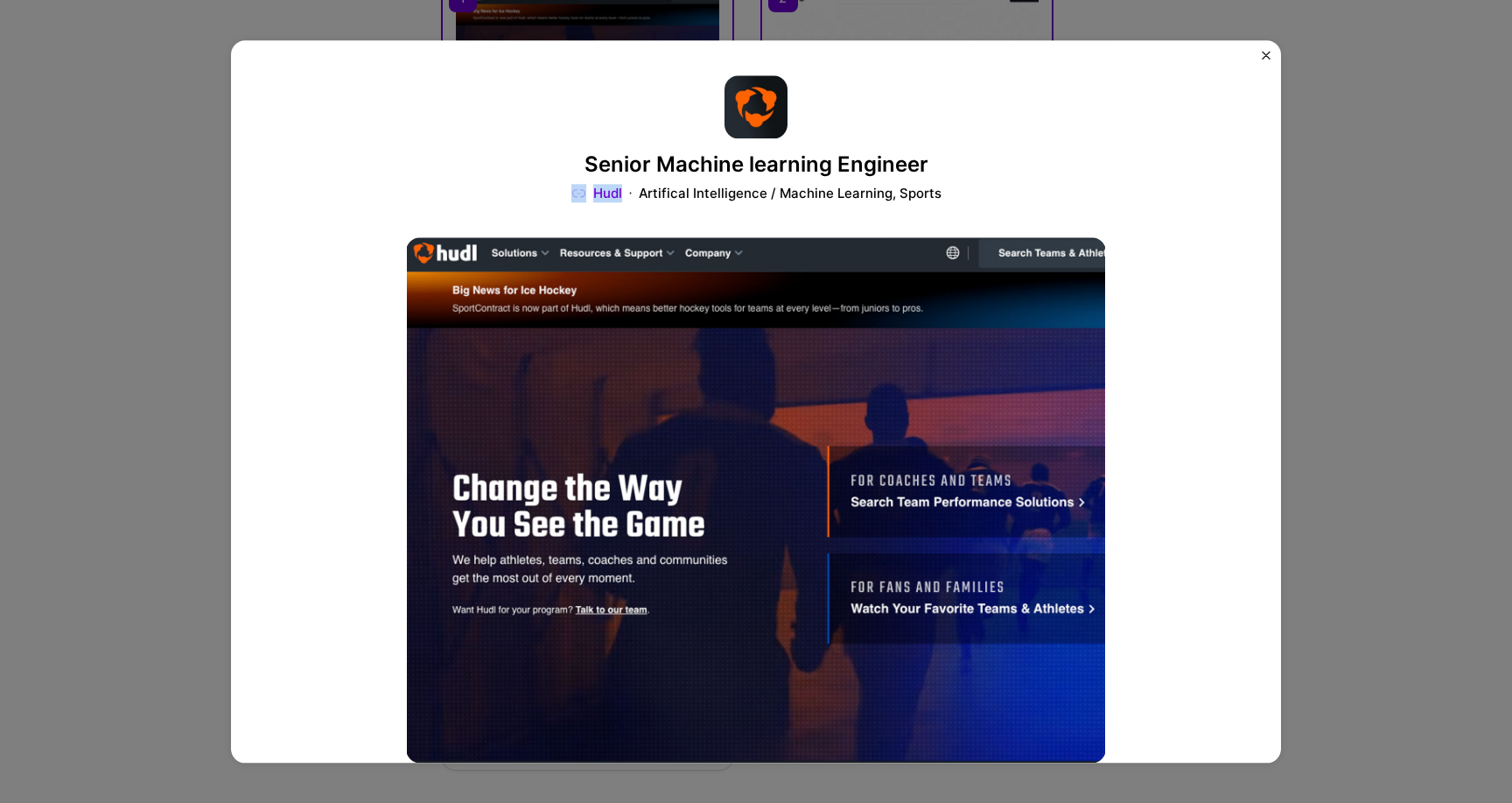
click at [1269, 54] on img "Close" at bounding box center [1267, 55] width 9 height 9
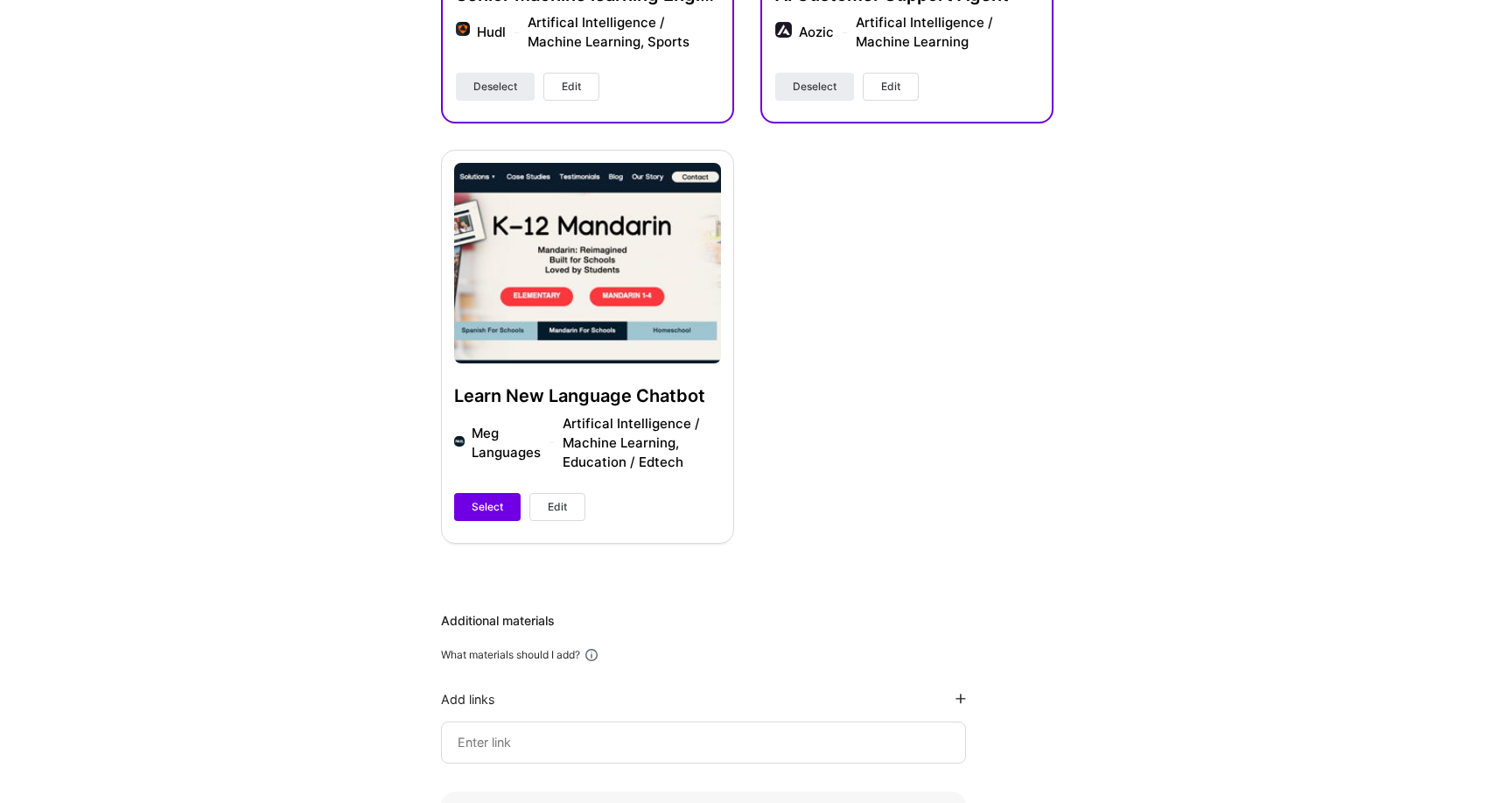
scroll to position [1089, 0]
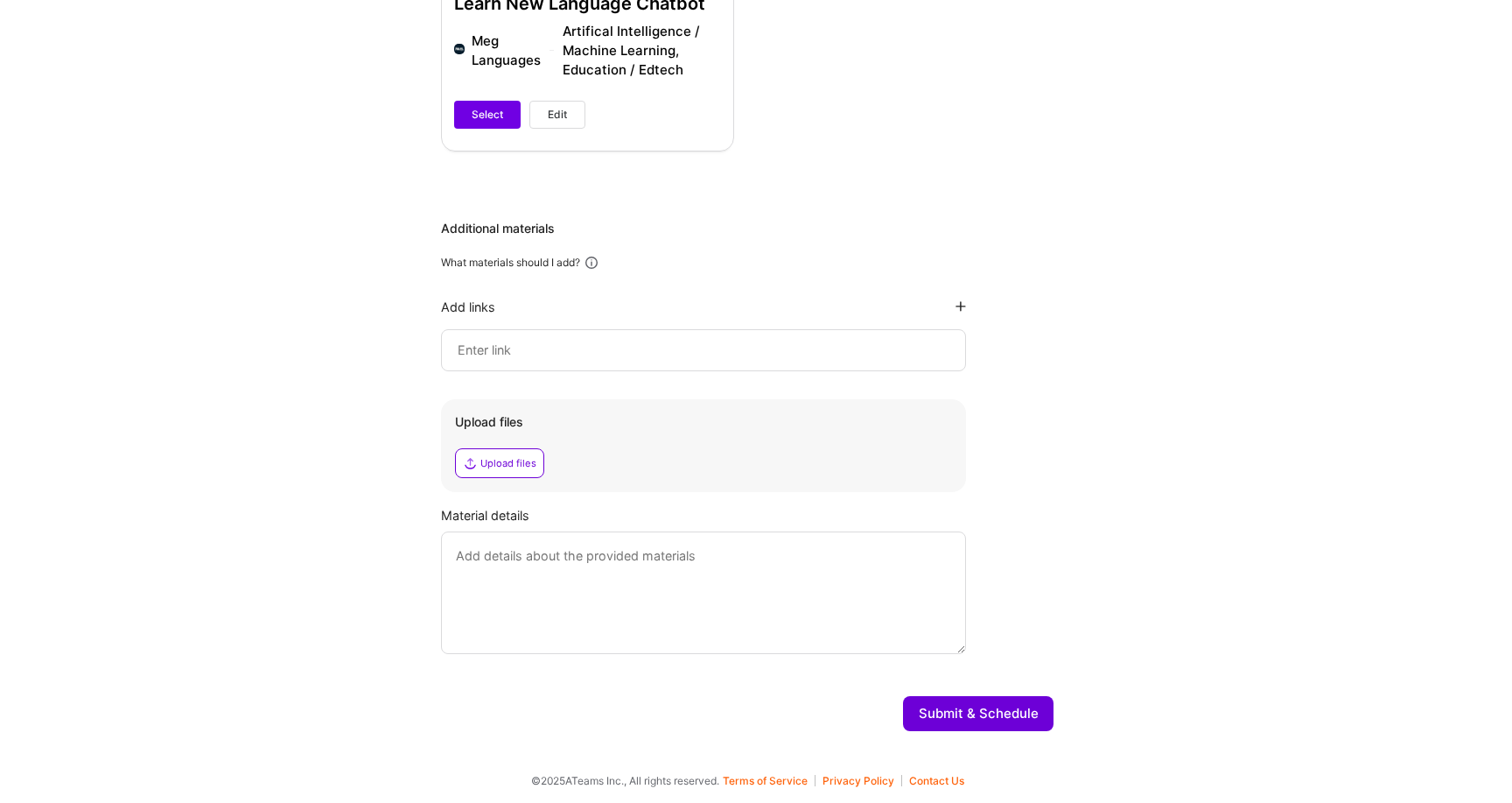
click at [521, 349] on input at bounding box center [704, 350] width 496 height 21
paste input "[URL][DOMAIN_NAME]"
type input "[URL][DOMAIN_NAME]"
click at [957, 302] on icon at bounding box center [961, 307] width 11 height 11
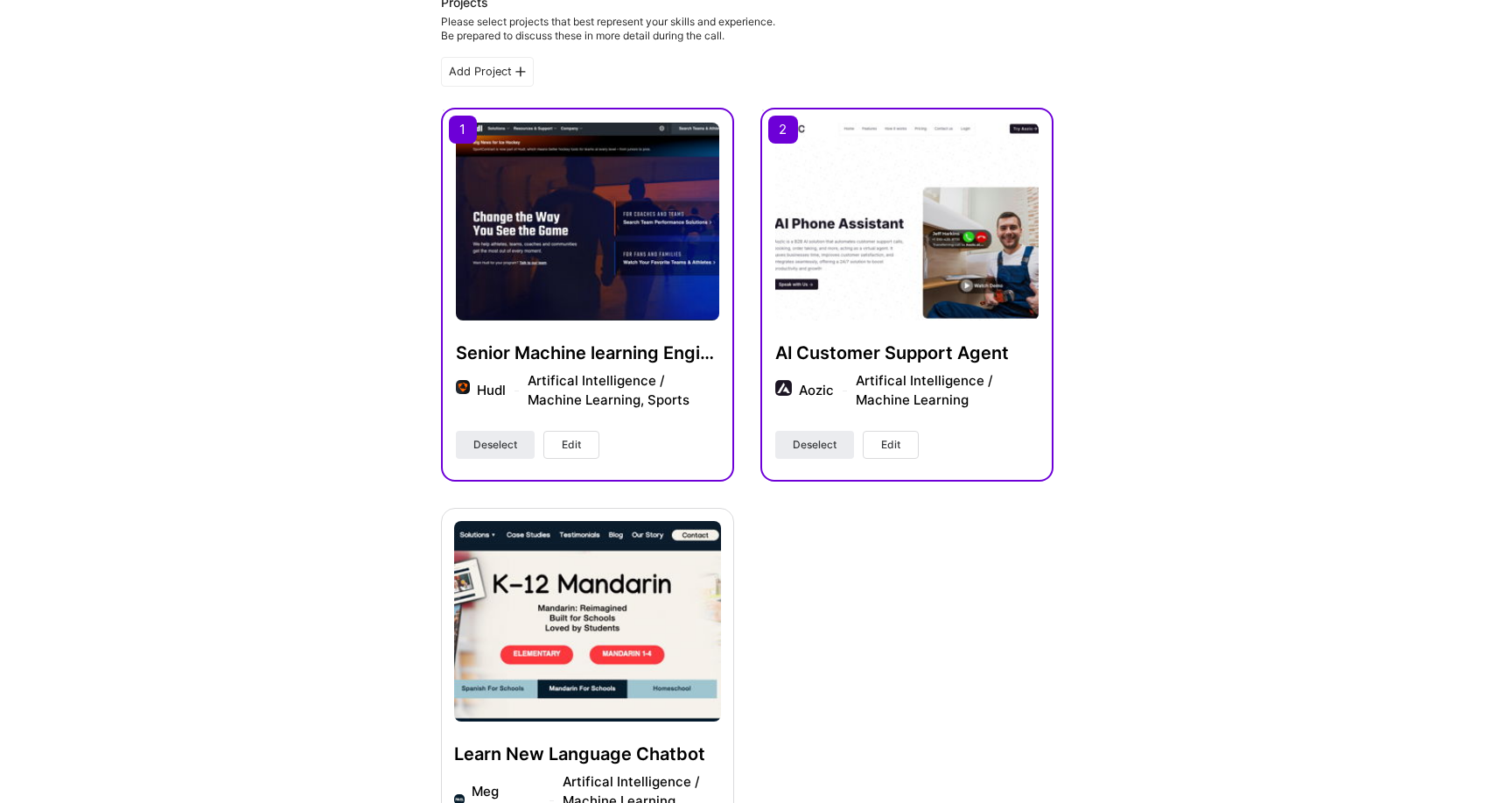
scroll to position [342, 0]
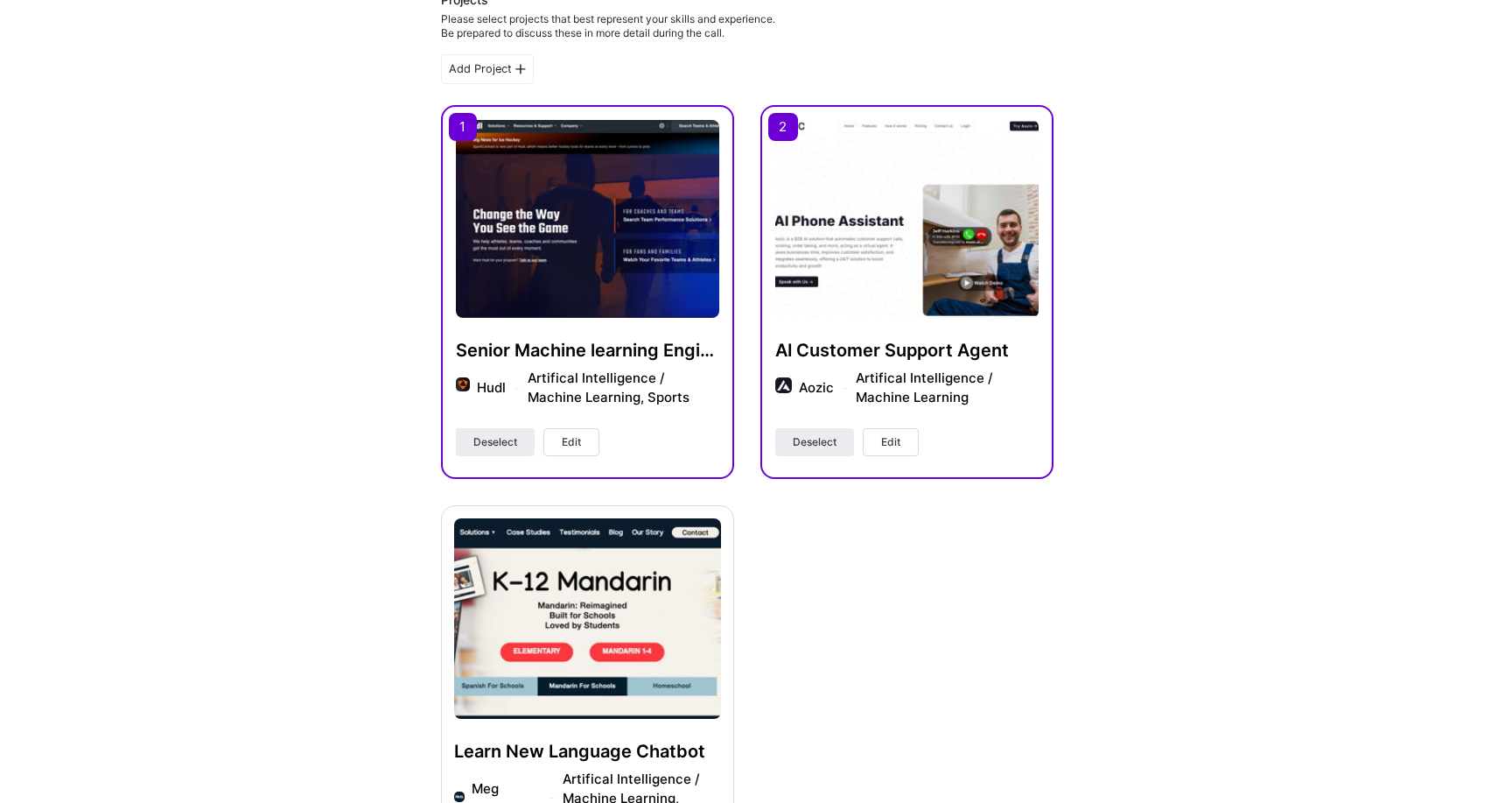
click at [556, 188] on img at bounding box center [588, 219] width 263 height 198
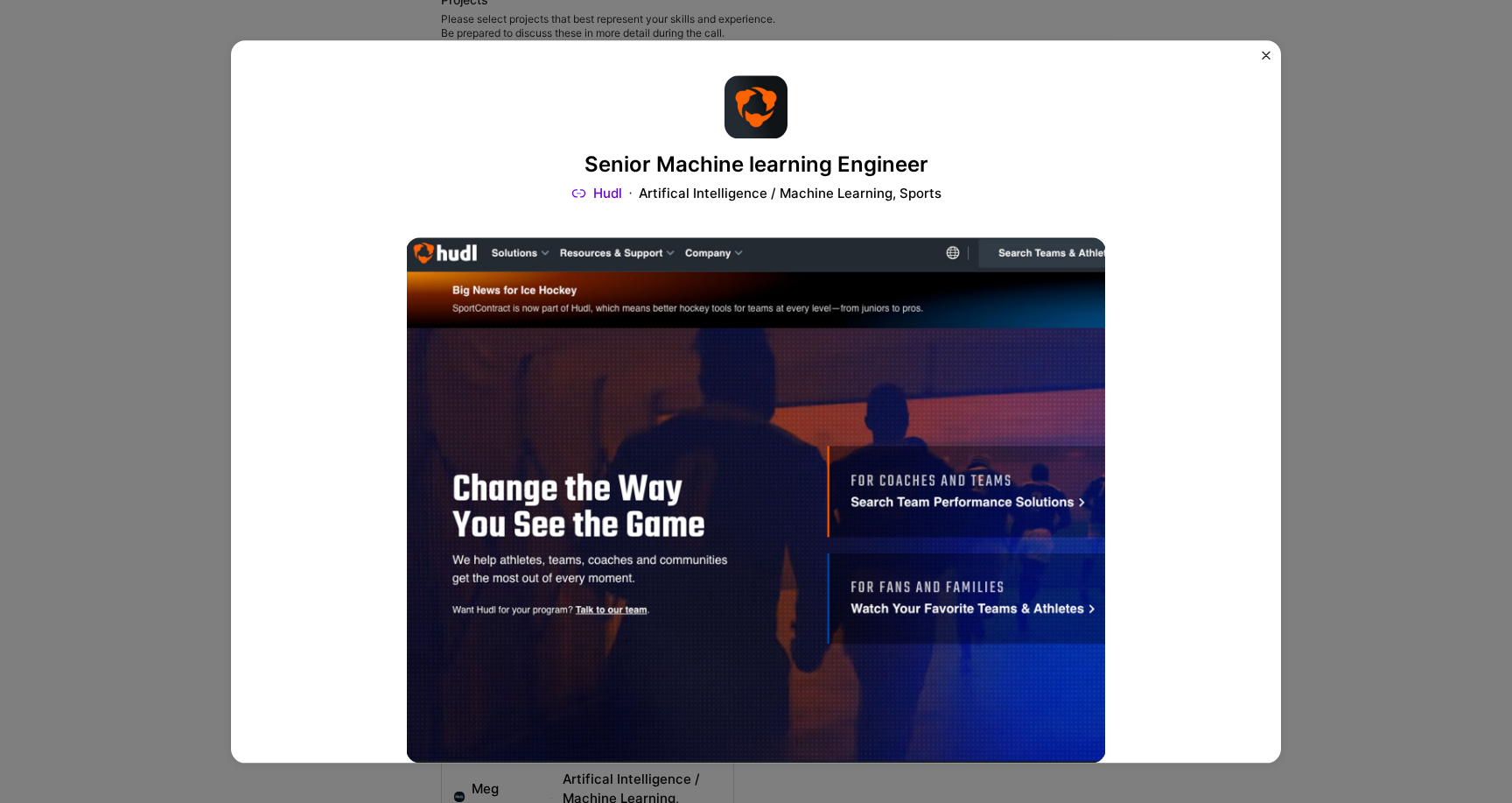
click at [109, 421] on div "Senior Machine learning Engineer Hudl Artifical Intelligence / Machine Learning…" at bounding box center [756, 402] width 1512 height 803
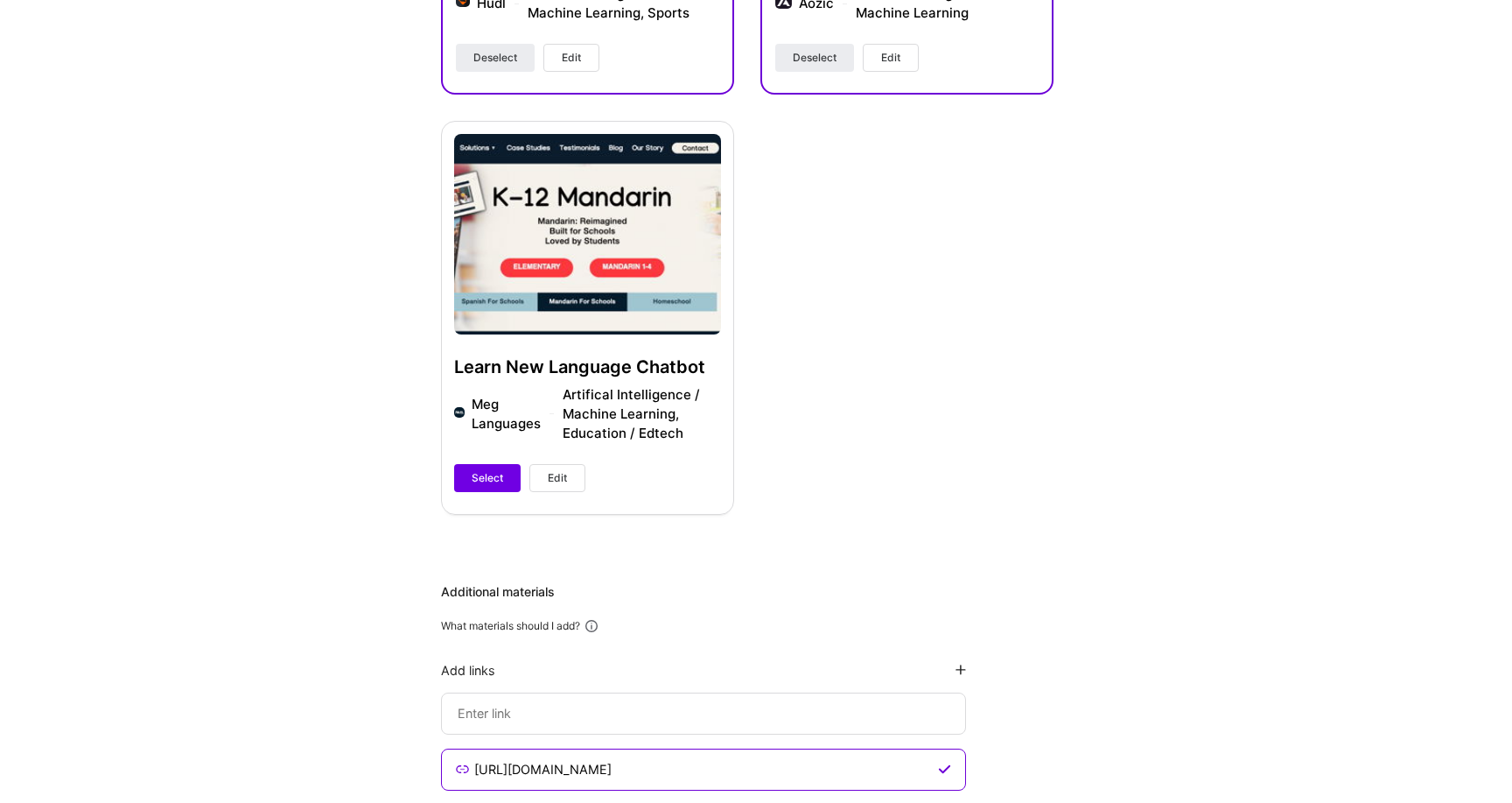
scroll to position [888, 0]
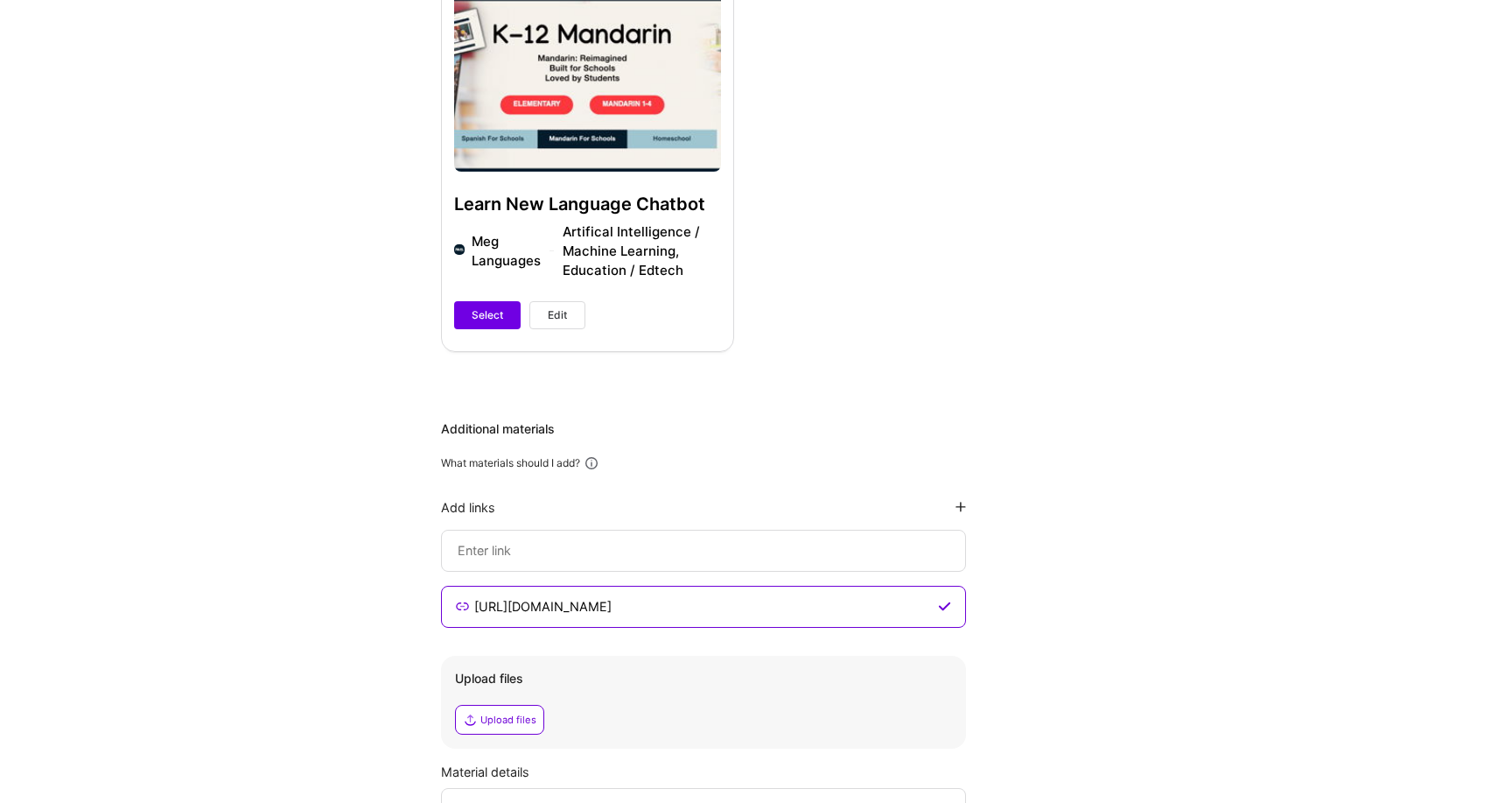
drag, startPoint x: 591, startPoint y: 605, endPoint x: 405, endPoint y: 605, distance: 186.0
click at [405, 605] on div "Hi [PERSON_NAME] , answer a few questions to guide and schedule our call Skills…" at bounding box center [747, 94] width 1495 height 1815
paste input "[DOMAIN_NAME][URL]"
type input "[URL][DOMAIN_NAME]"
click at [959, 505] on icon at bounding box center [961, 507] width 11 height 11
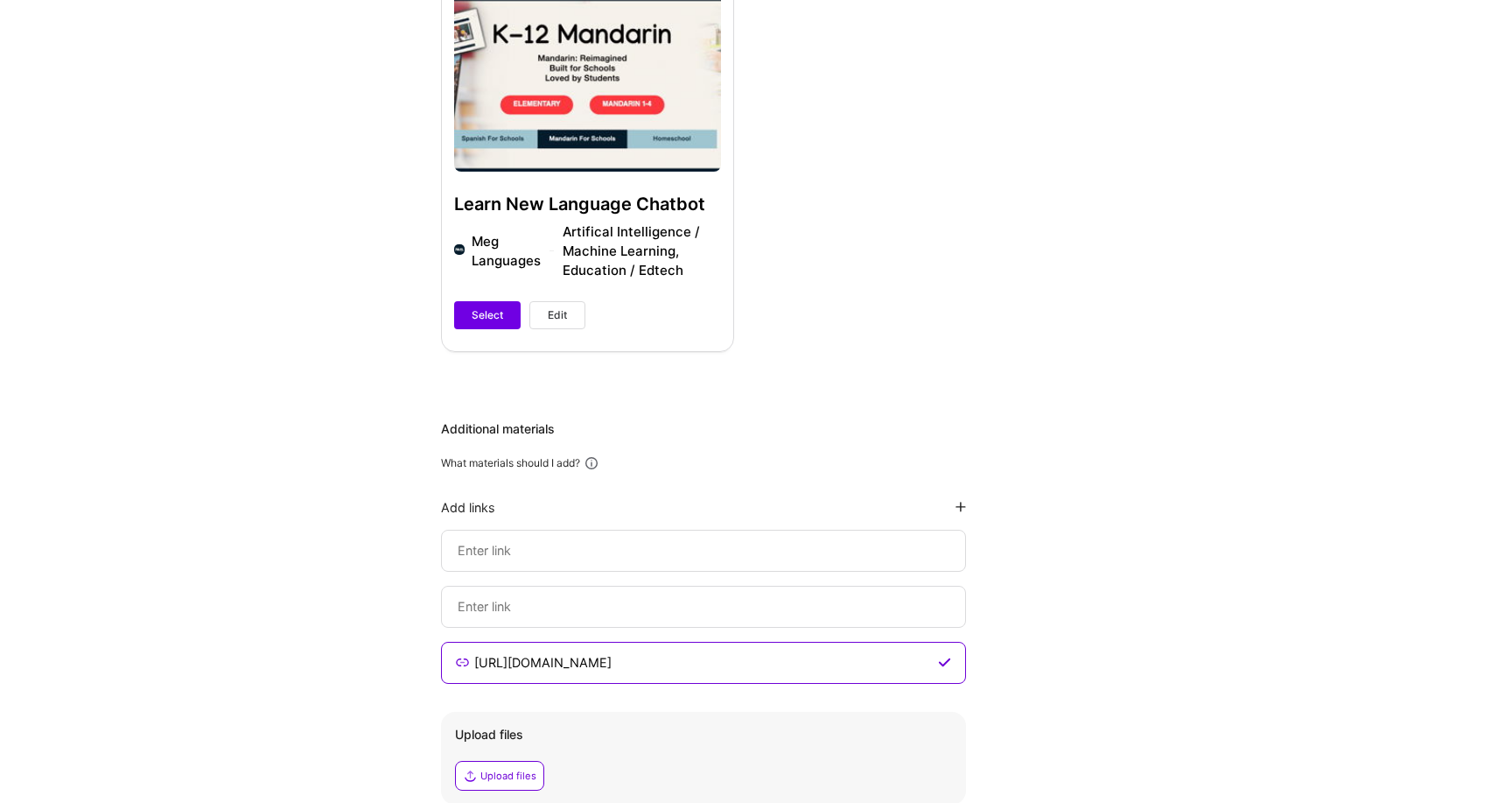
click at [625, 652] on input at bounding box center [703, 662] width 462 height 21
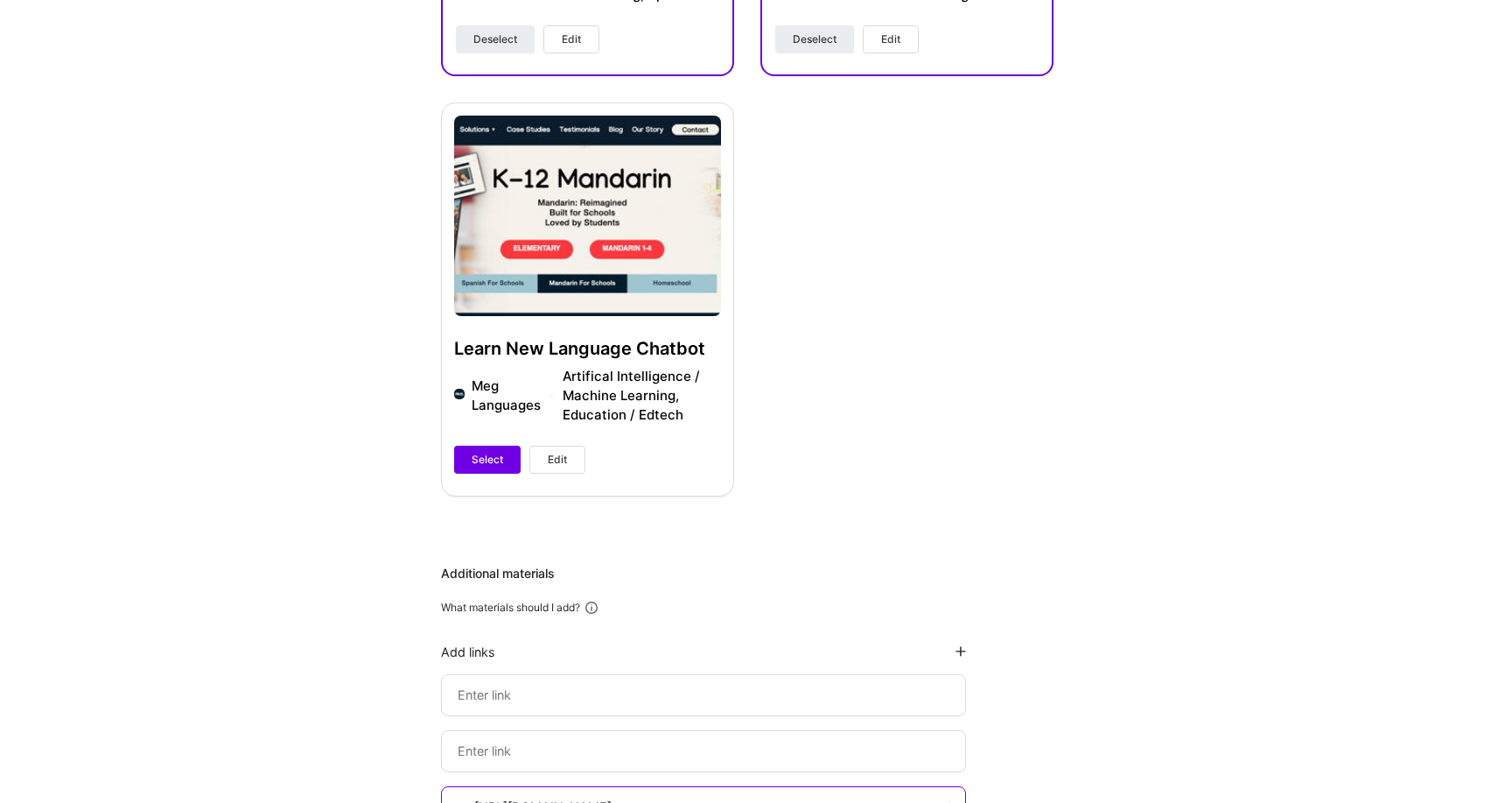
scroll to position [254, 0]
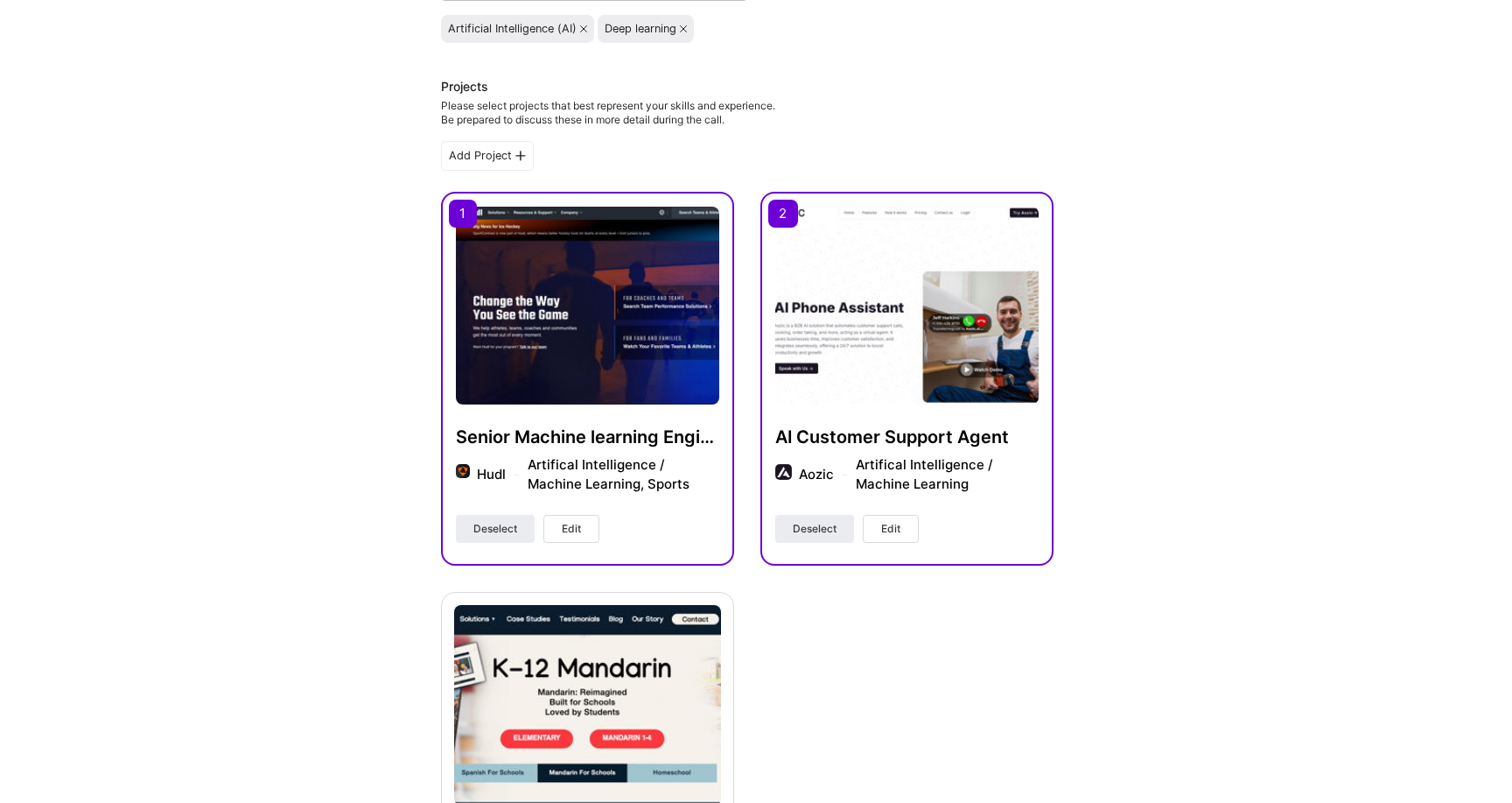
click at [821, 476] on div "Aozic Artifical Intelligence / Machine Learning" at bounding box center [919, 474] width 240 height 38
click at [875, 532] on button "Edit" at bounding box center [891, 529] width 56 height 28
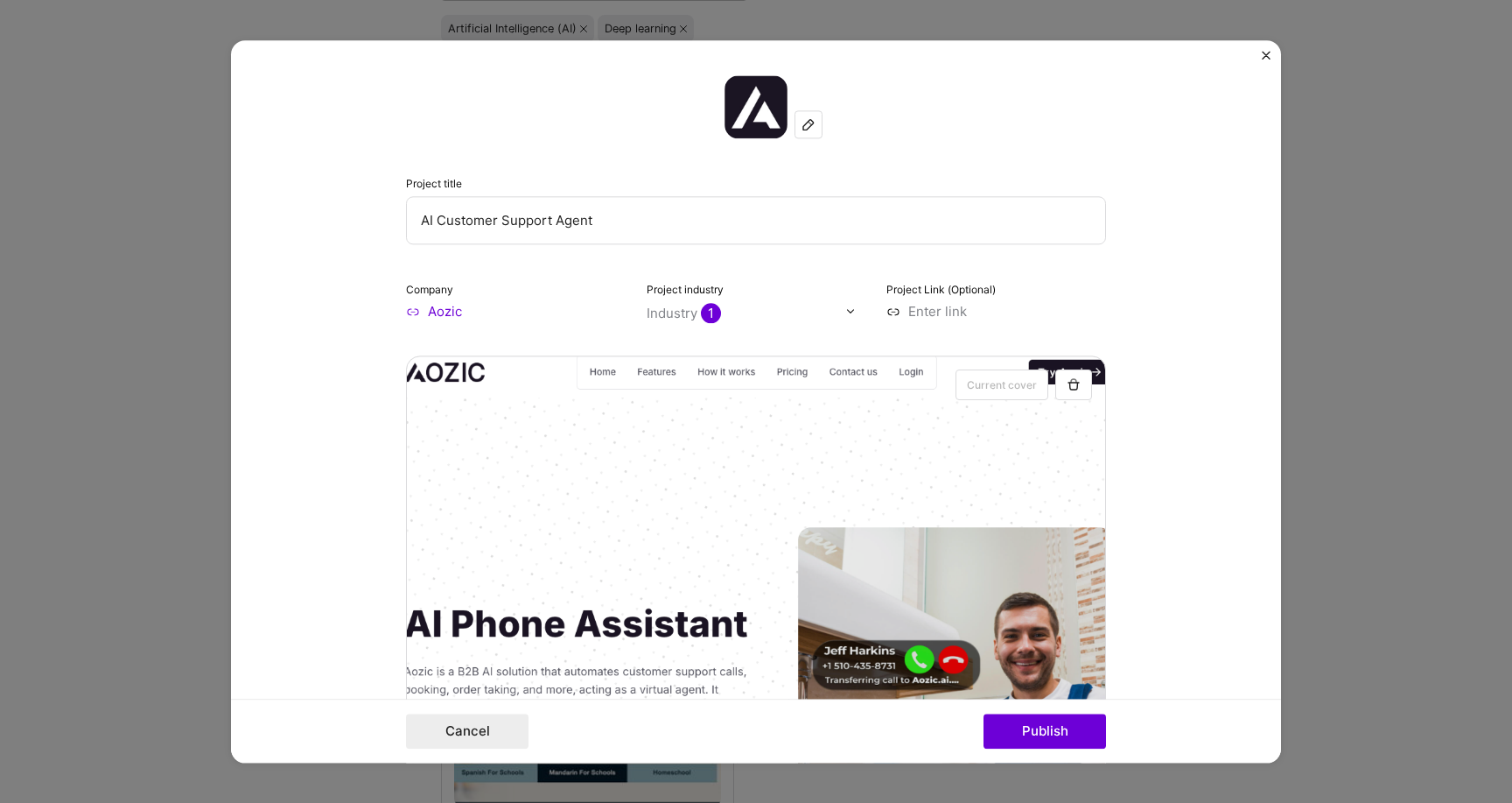
scroll to position [70, 0]
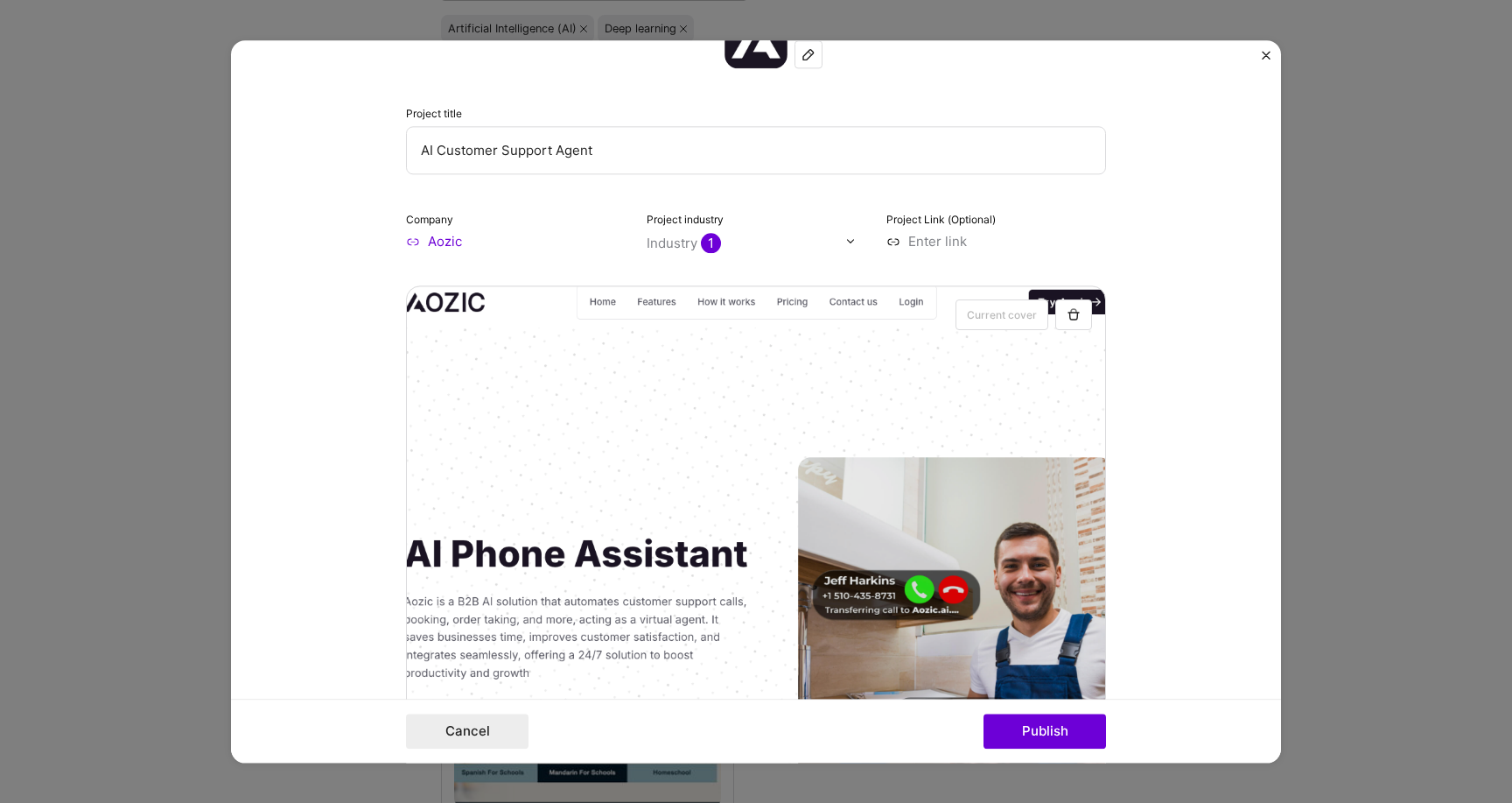
click at [448, 235] on input "Aozic" at bounding box center [516, 241] width 220 height 18
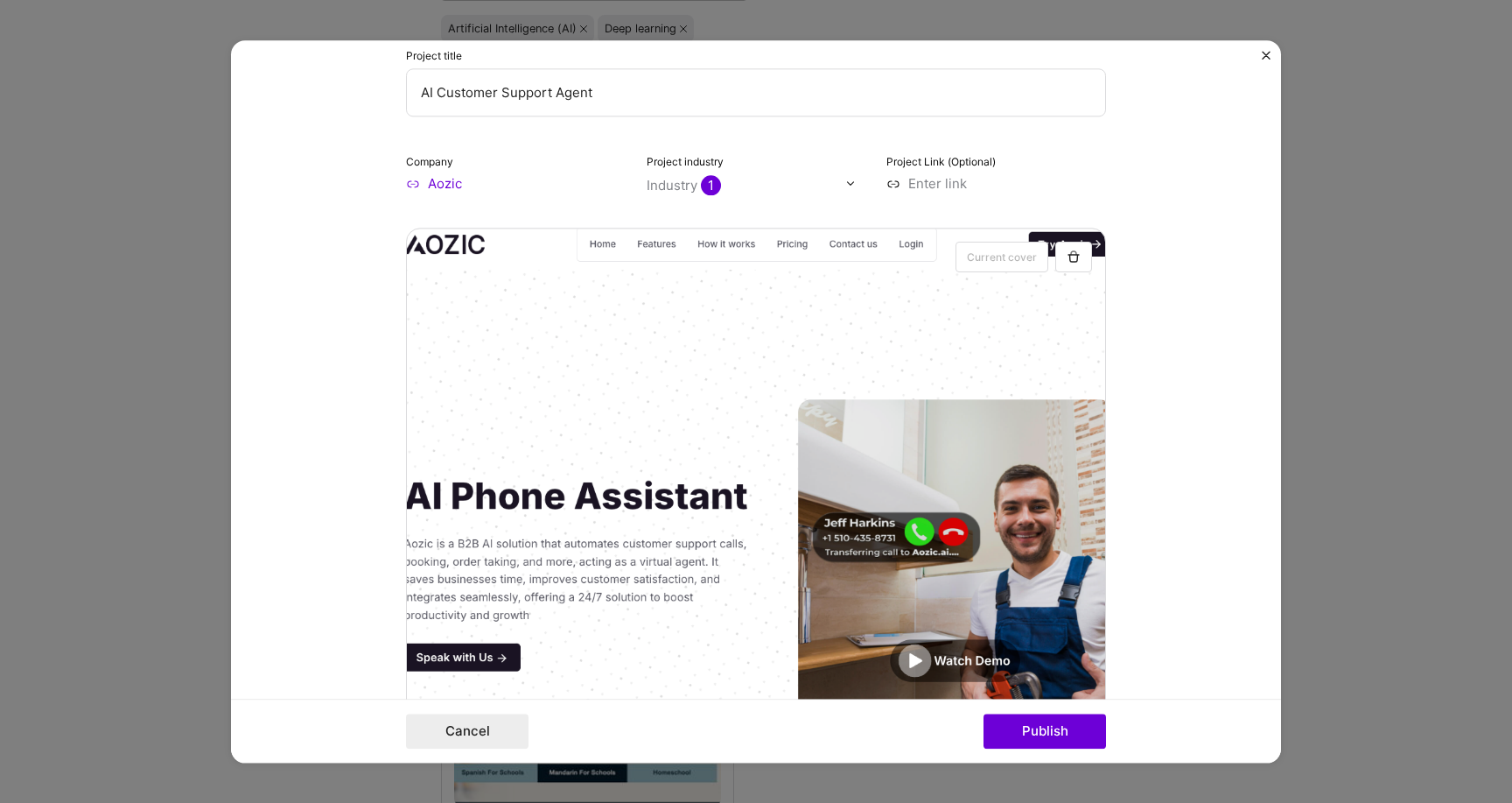
scroll to position [134, 0]
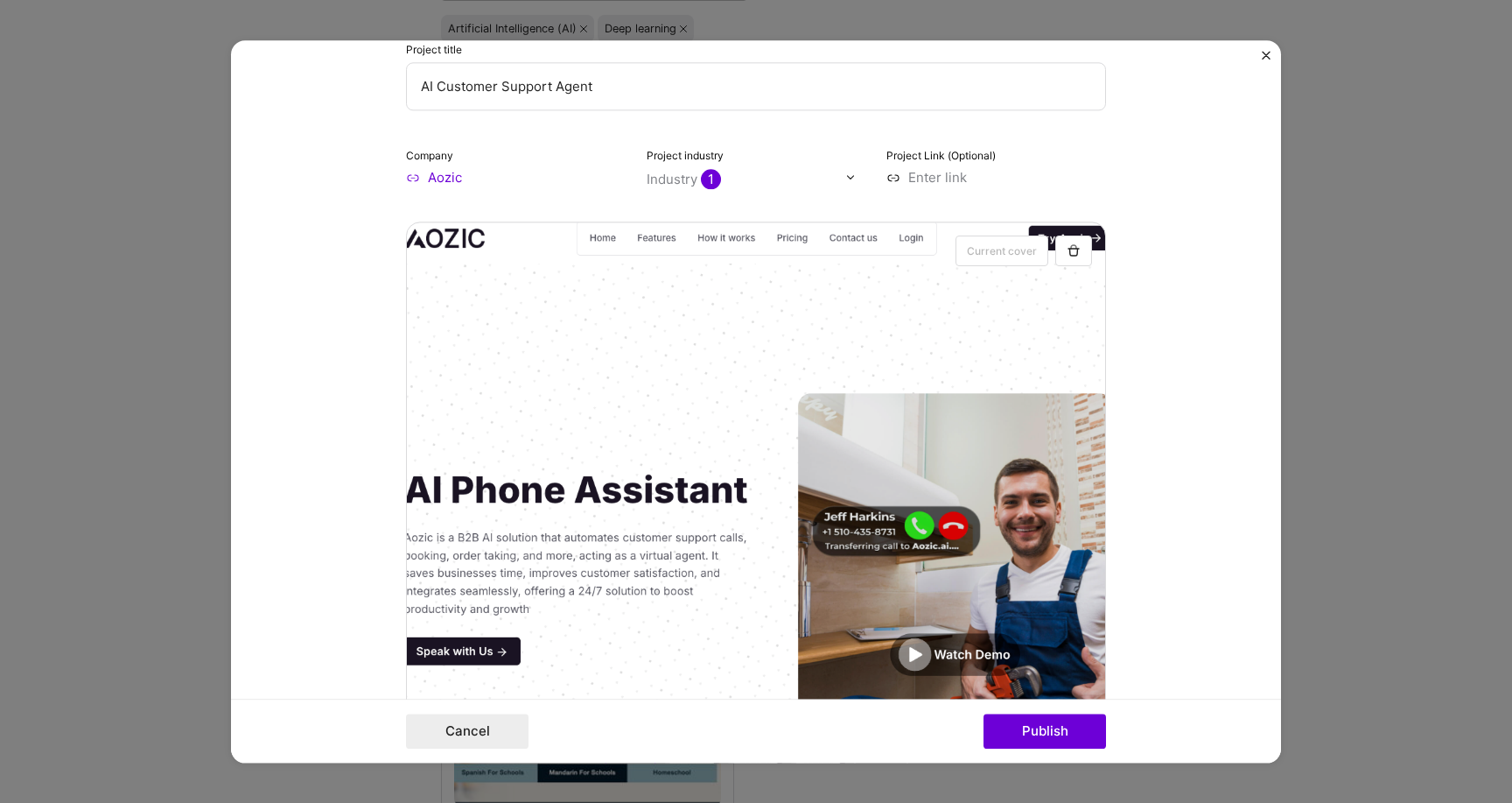
click at [468, 178] on input "Aozic" at bounding box center [516, 177] width 220 height 18
click at [1260, 55] on form "Project title AI Customer Support Agent Company Aozic Project industry Industry…" at bounding box center [756, 401] width 1051 height 722
click at [1270, 55] on img "Close" at bounding box center [1267, 55] width 9 height 9
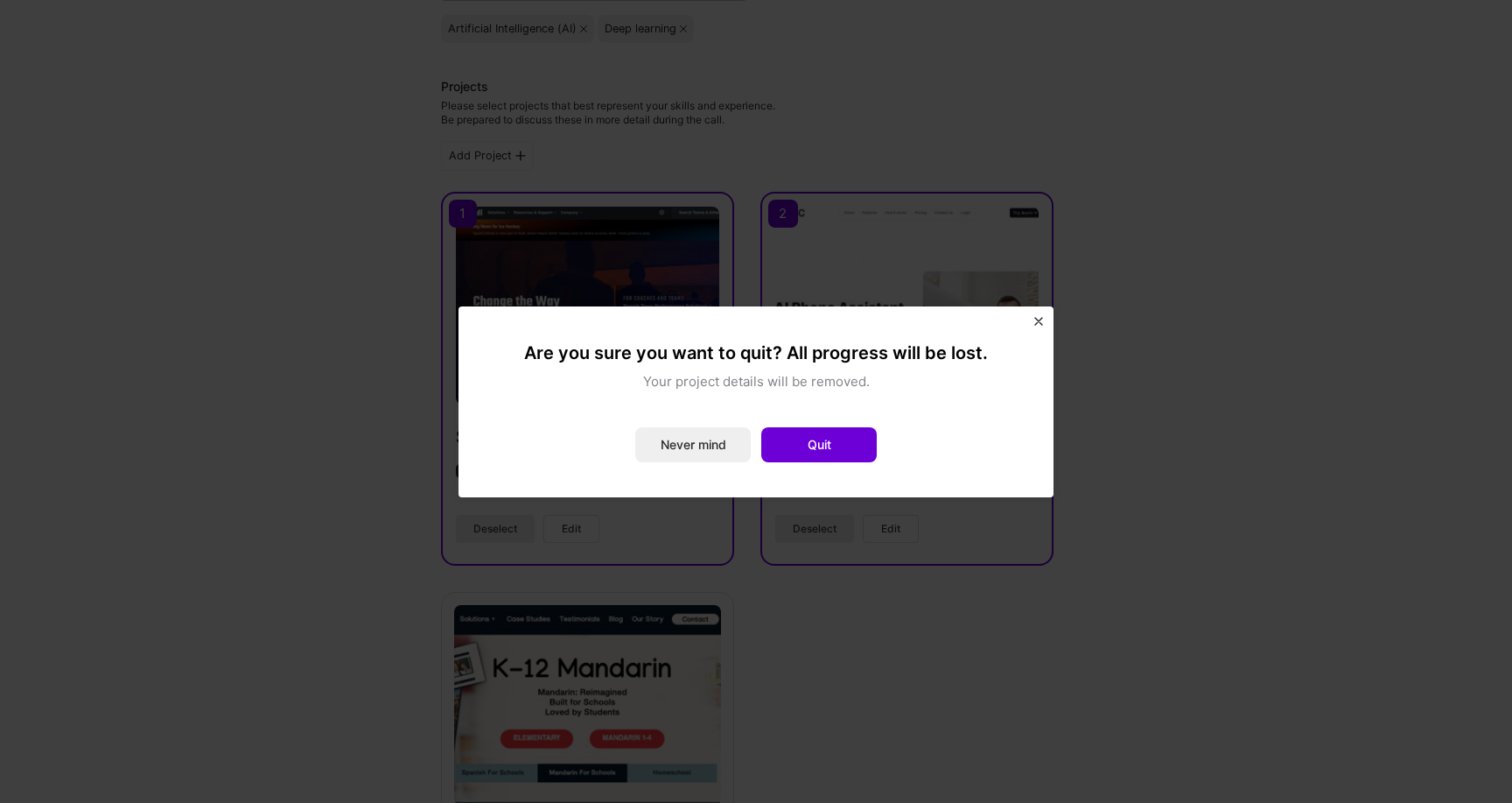
click at [1038, 317] on img "Close" at bounding box center [1039, 322] width 9 height 9
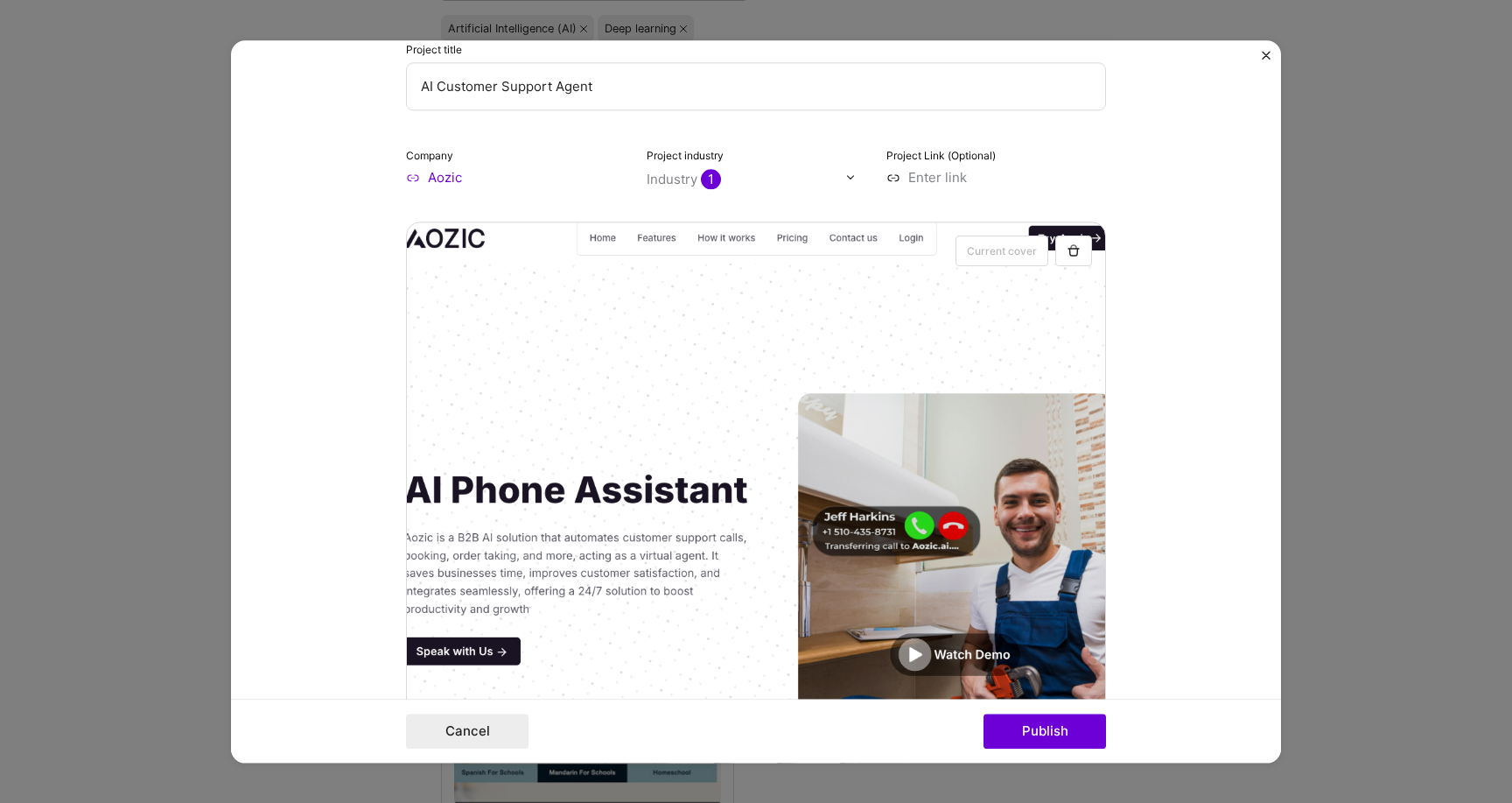
click at [1261, 49] on form "Project title AI Customer Support Agent Company Aozic Project industry Industry…" at bounding box center [756, 401] width 1051 height 722
click at [1265, 54] on img "Close" at bounding box center [1267, 55] width 9 height 9
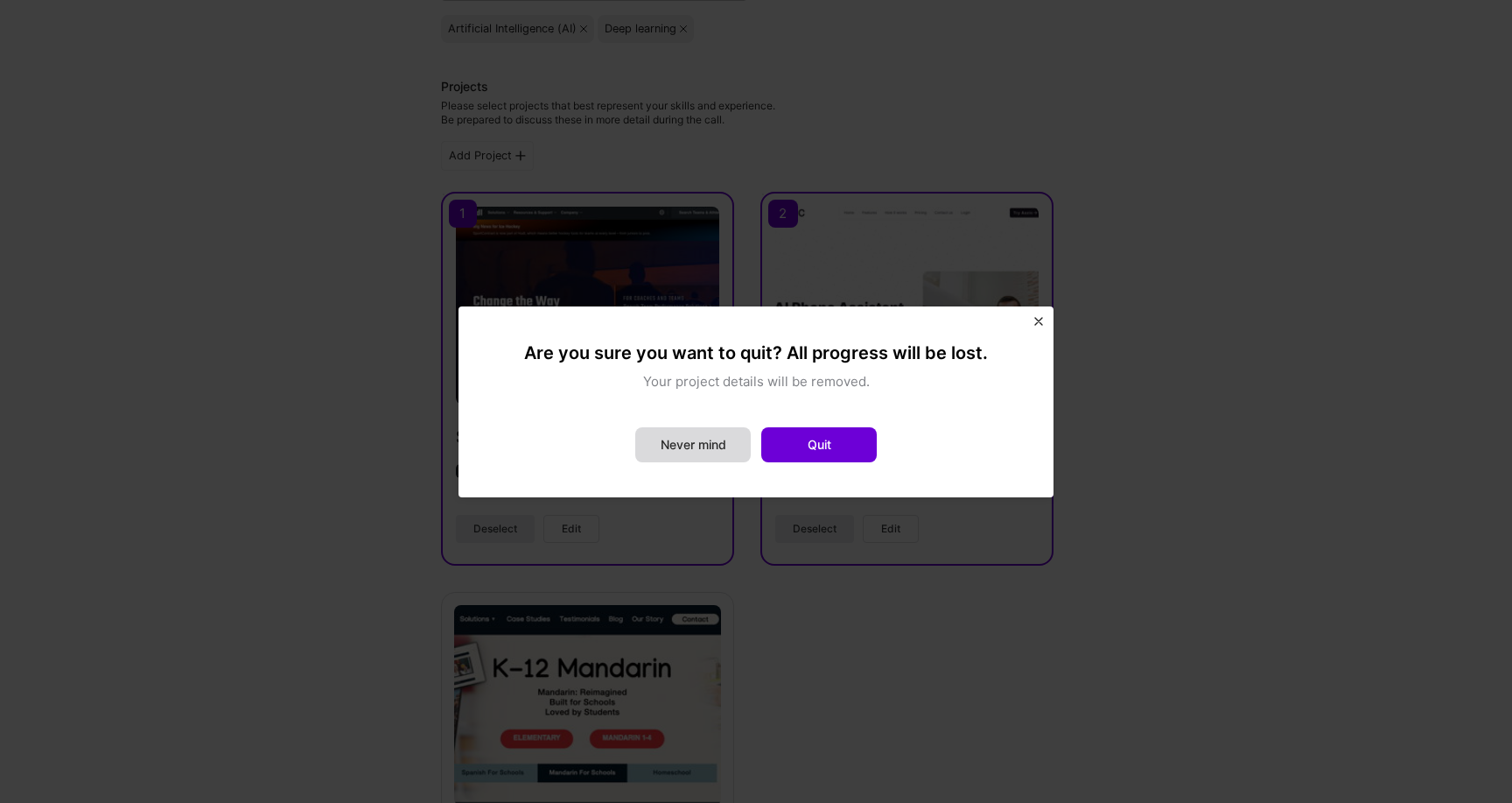
click at [690, 444] on button "Never mind" at bounding box center [693, 444] width 115 height 35
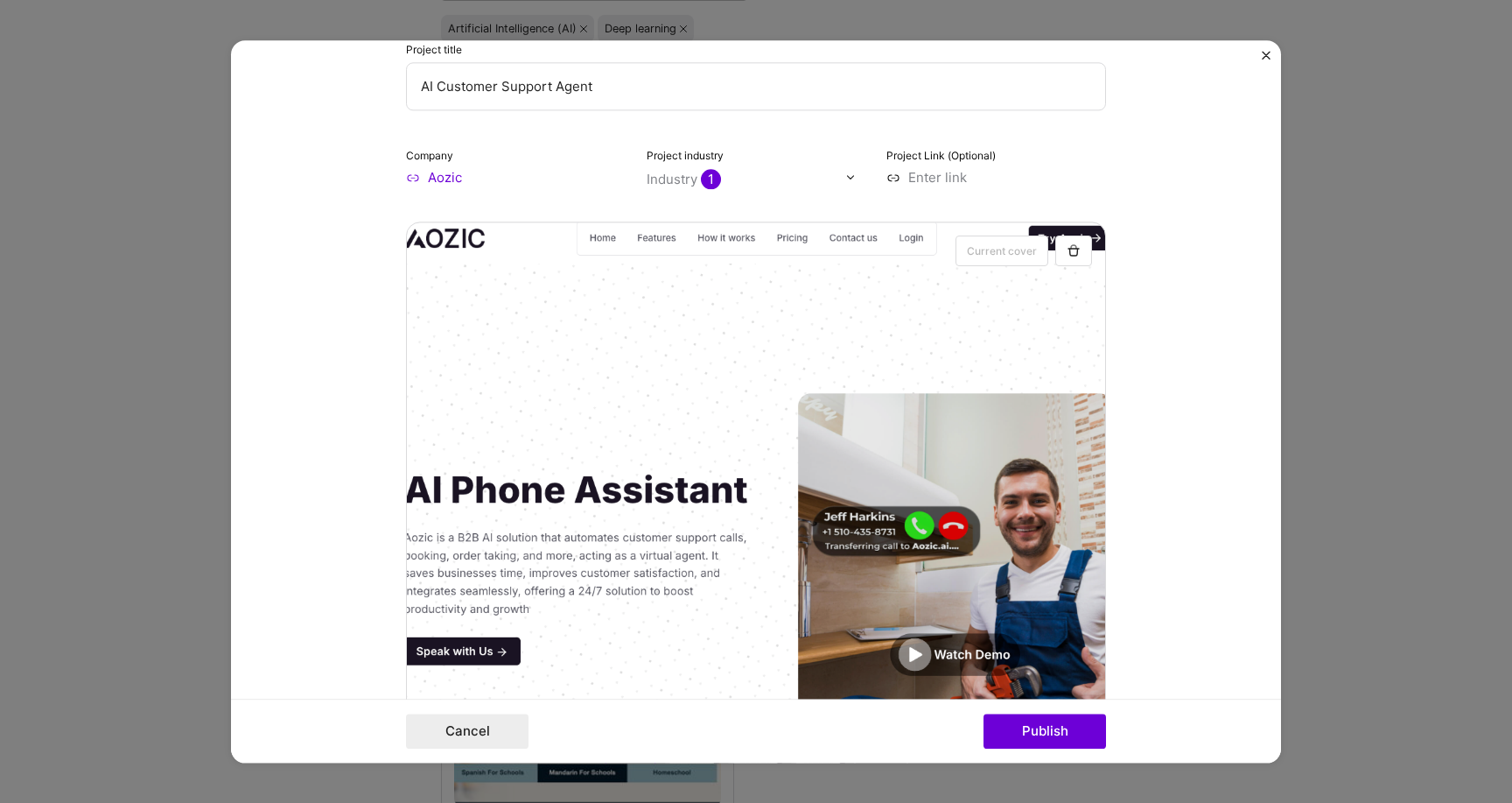
click at [1267, 58] on img "Close" at bounding box center [1267, 55] width 9 height 9
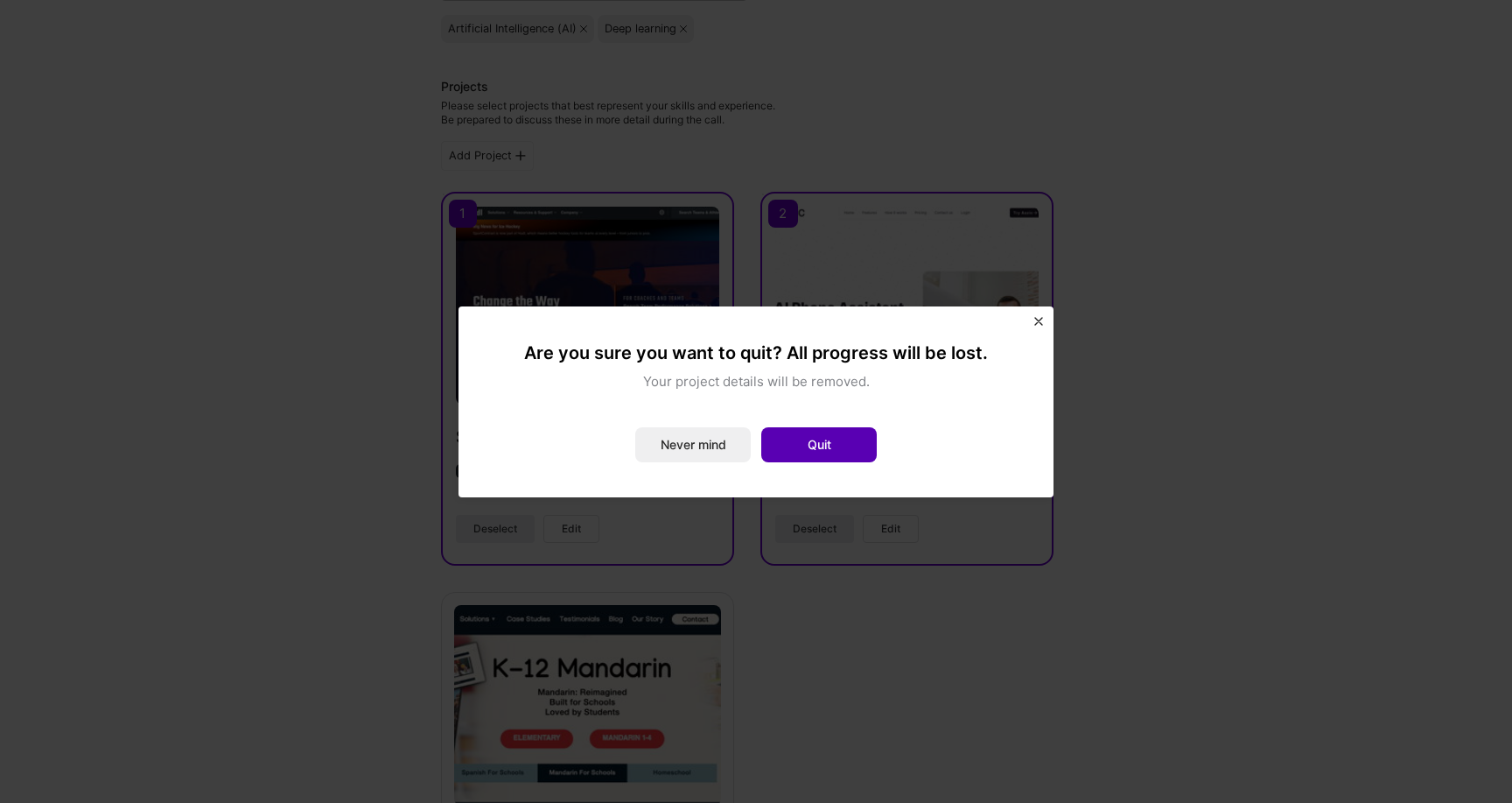
click at [805, 445] on button "Quit" at bounding box center [819, 444] width 115 height 35
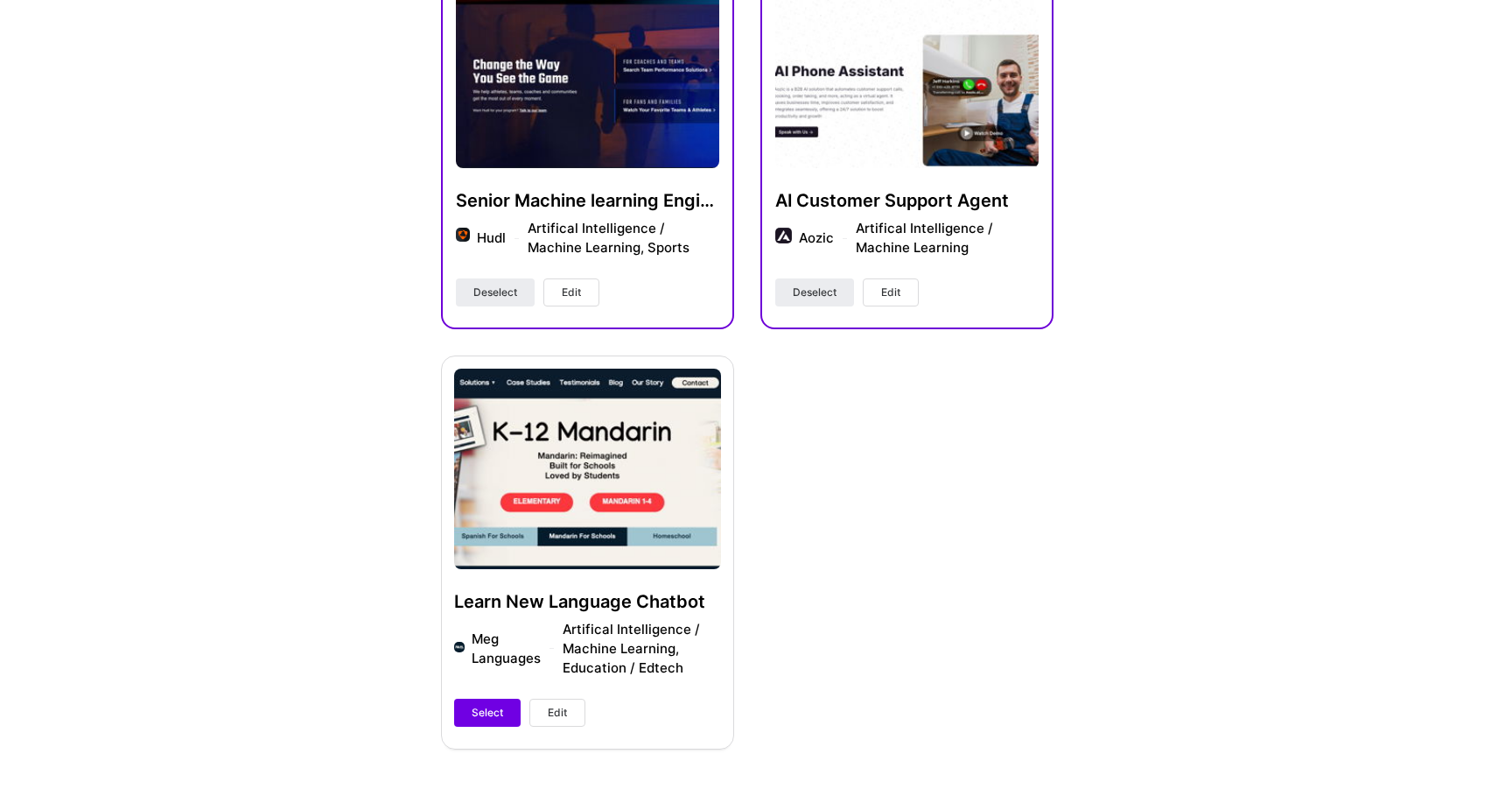
scroll to position [839, 0]
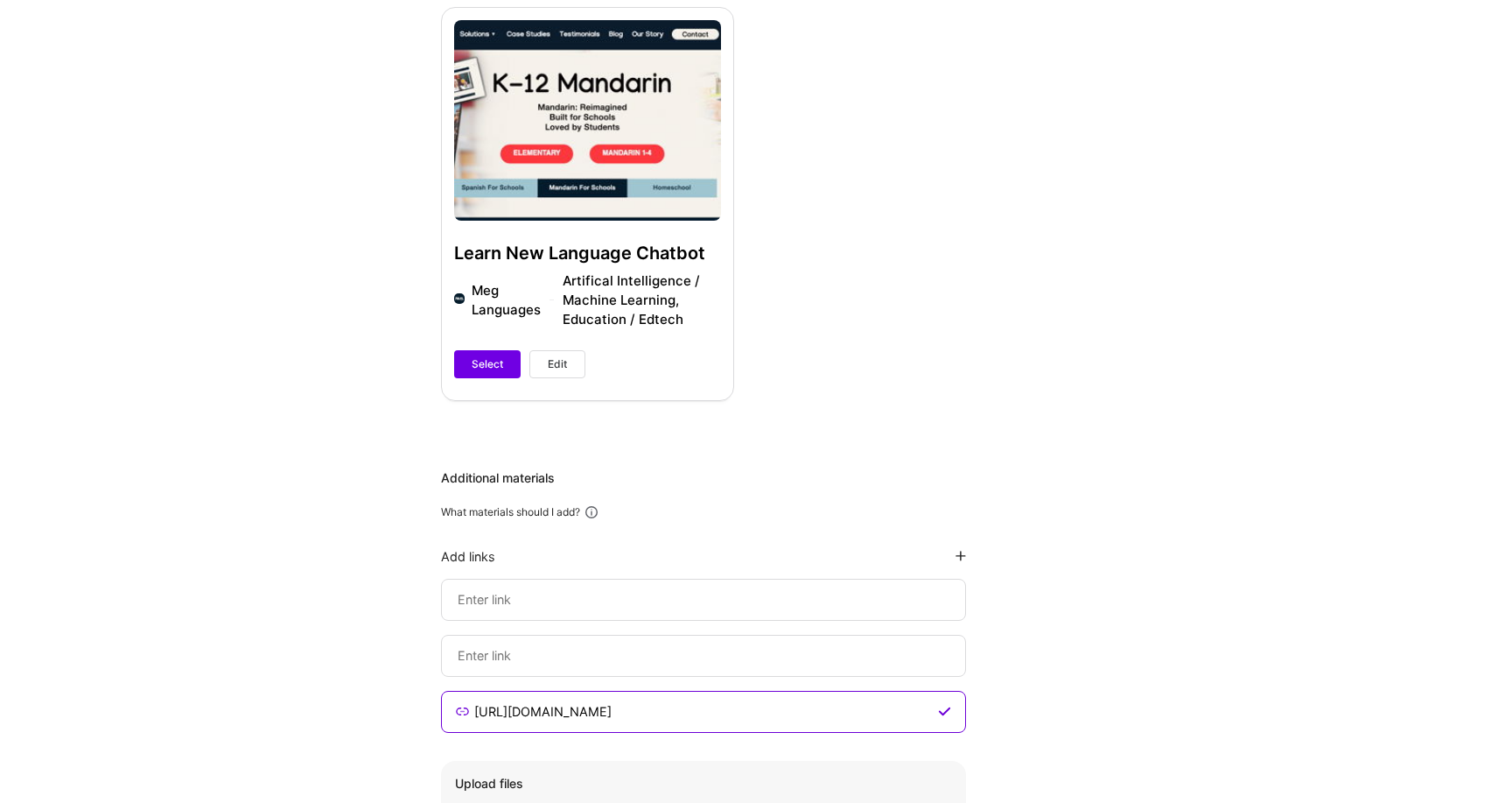
click at [512, 701] on input at bounding box center [703, 711] width 462 height 21
click at [509, 701] on input at bounding box center [703, 711] width 462 height 21
paste input "[URL]"
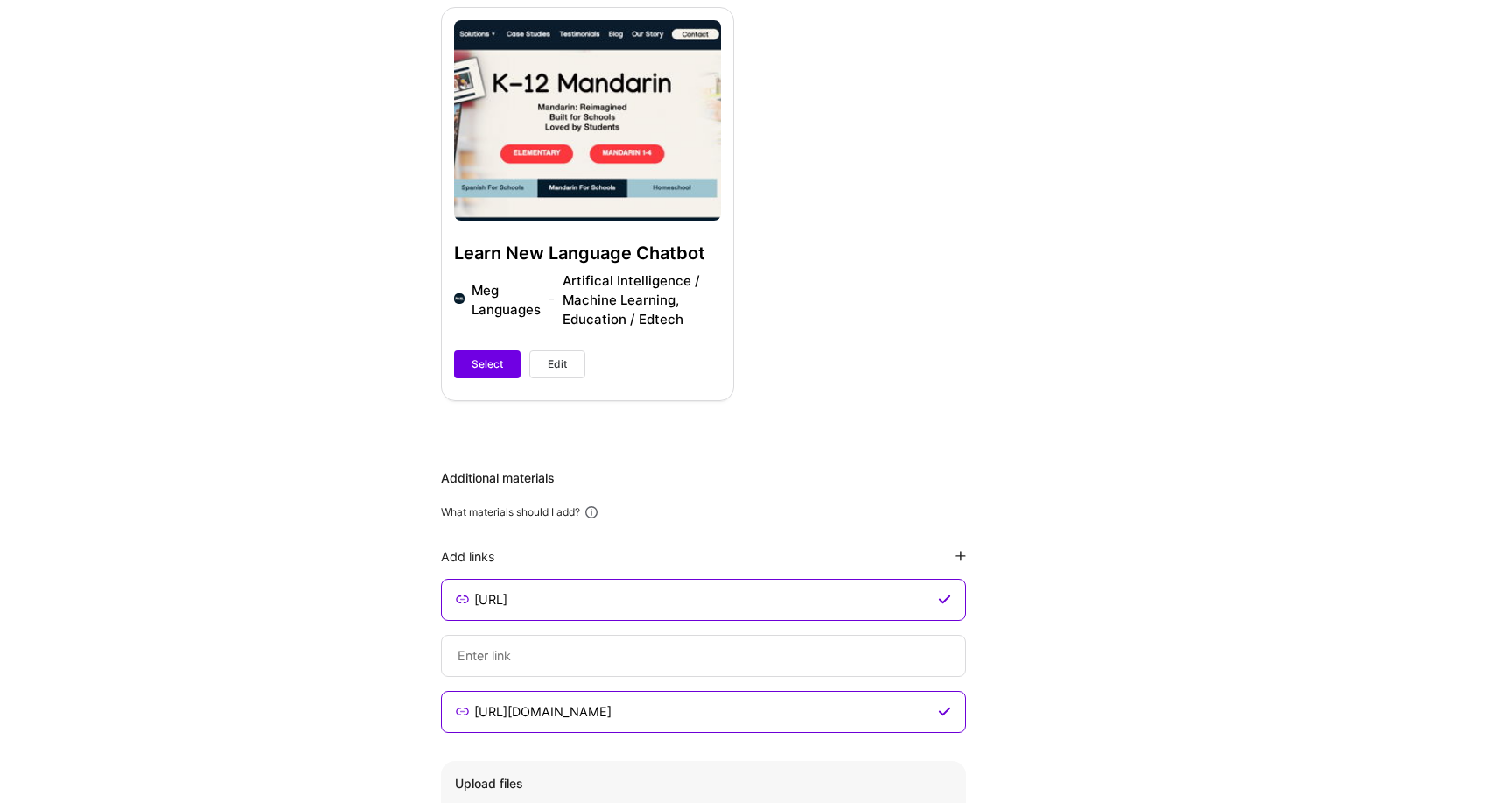
type input "[URL]"
click at [524, 656] on input at bounding box center [704, 655] width 496 height 21
click at [566, 180] on div "Learn New Language Chatbot Meg Languages Artifical Intelligence / Machine Learn…" at bounding box center [588, 203] width 293 height 392
click at [541, 364] on button "Edit" at bounding box center [558, 364] width 56 height 28
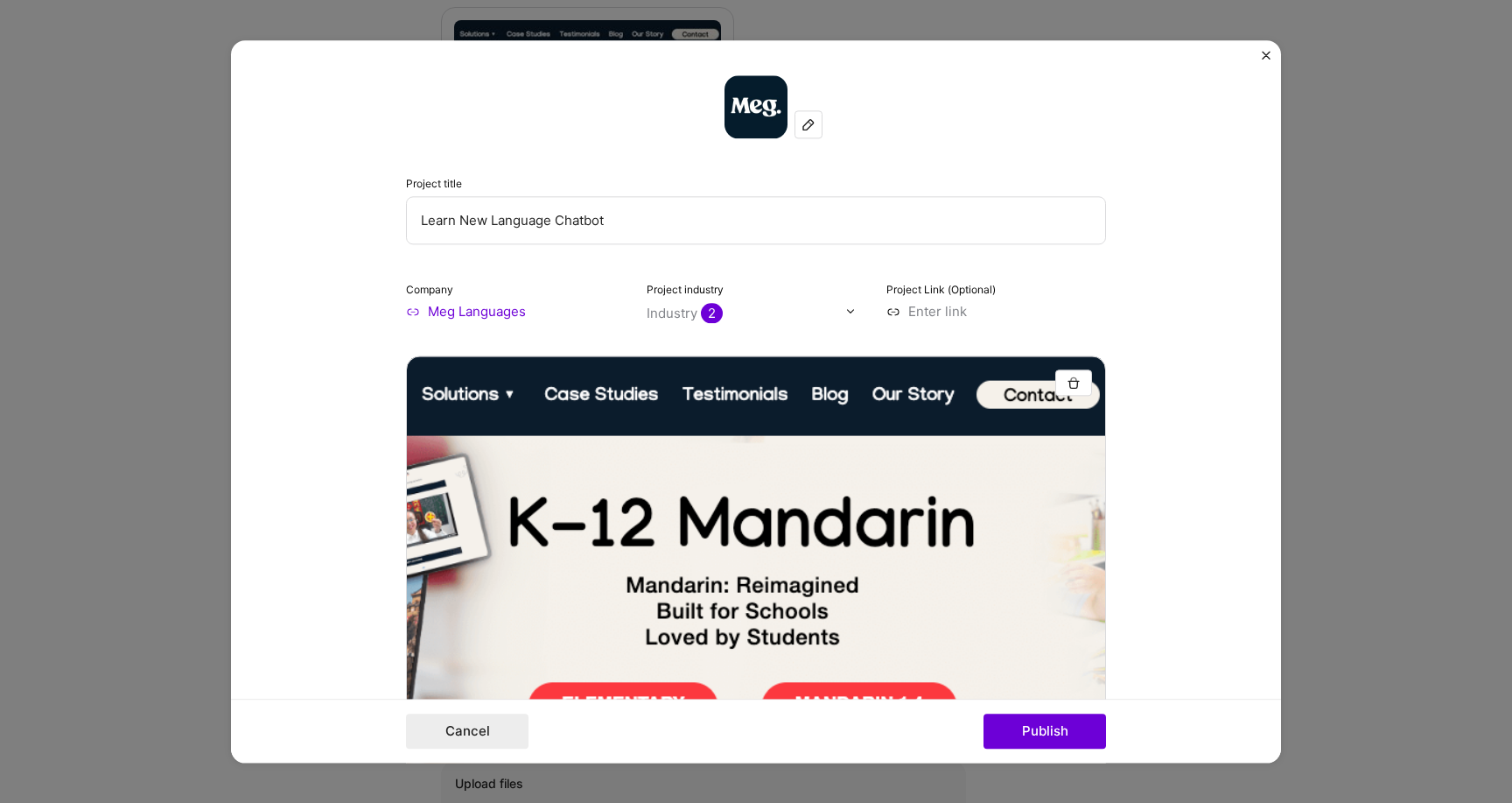
click at [468, 314] on input "Meg Languages" at bounding box center [516, 312] width 220 height 18
click at [1262, 55] on img "Close" at bounding box center [1267, 55] width 9 height 9
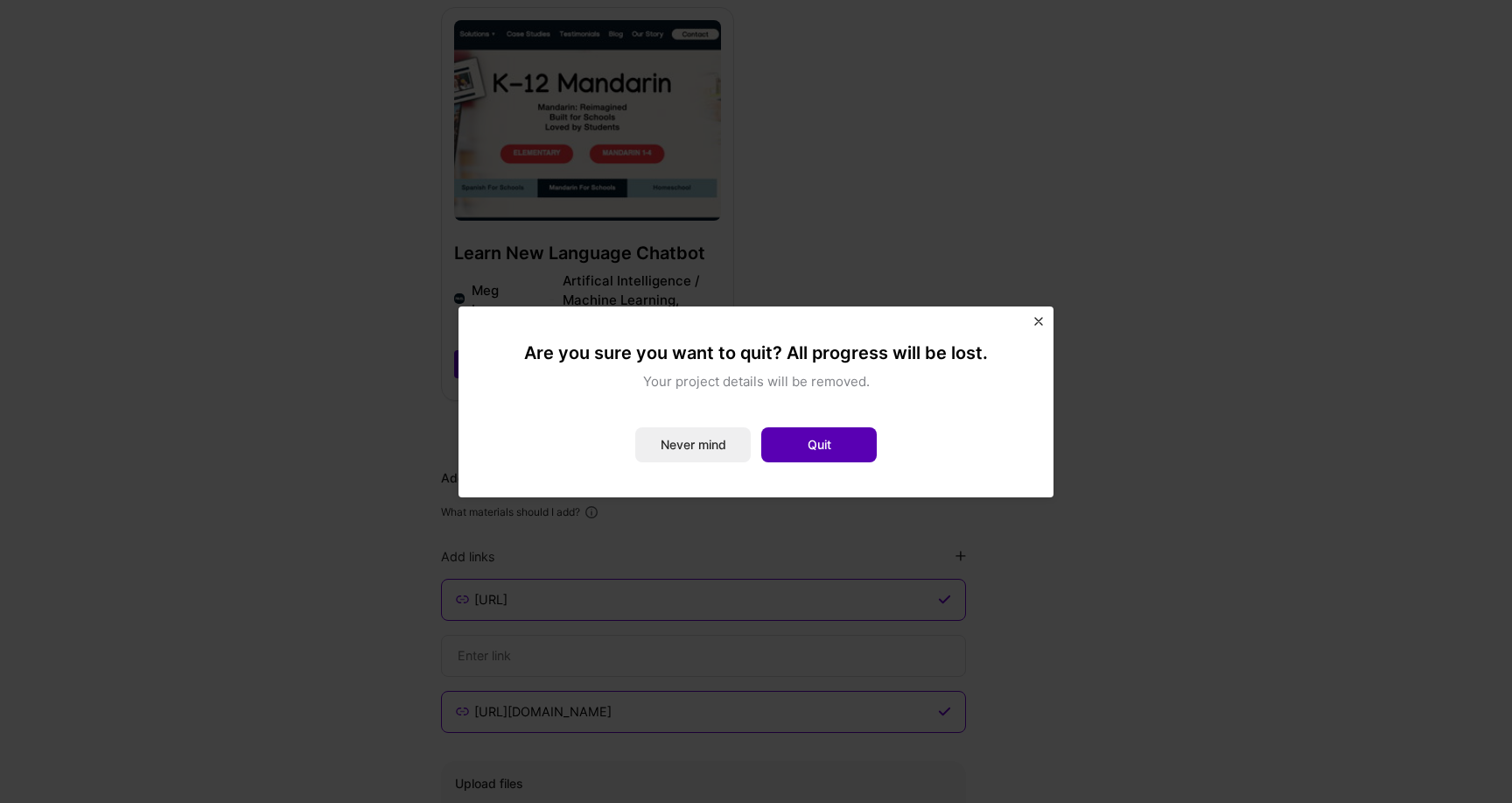
click at [821, 438] on button "Quit" at bounding box center [819, 444] width 115 height 35
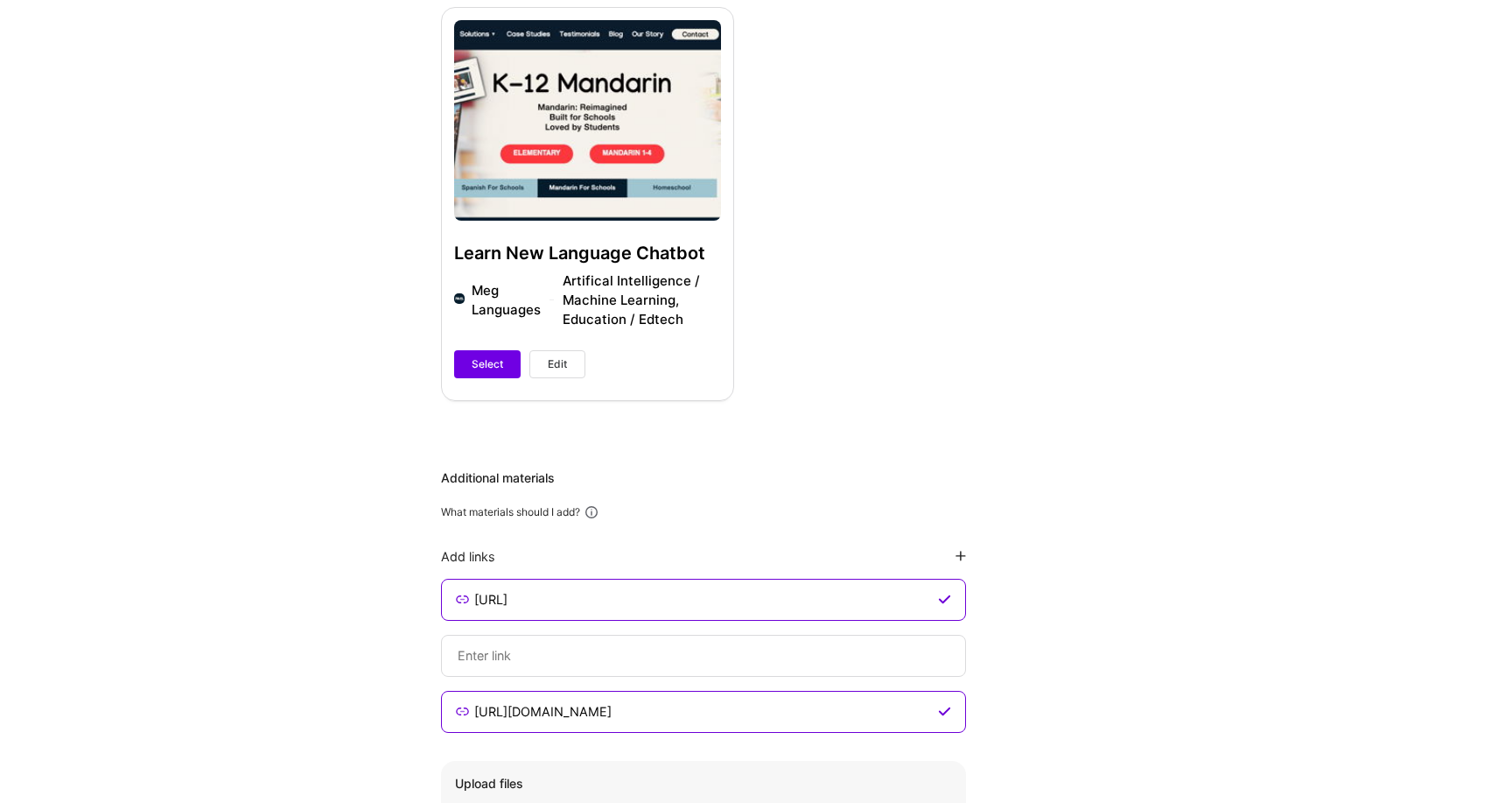
click at [515, 661] on input at bounding box center [704, 655] width 496 height 21
paste input "[URL][DOMAIN_NAME]"
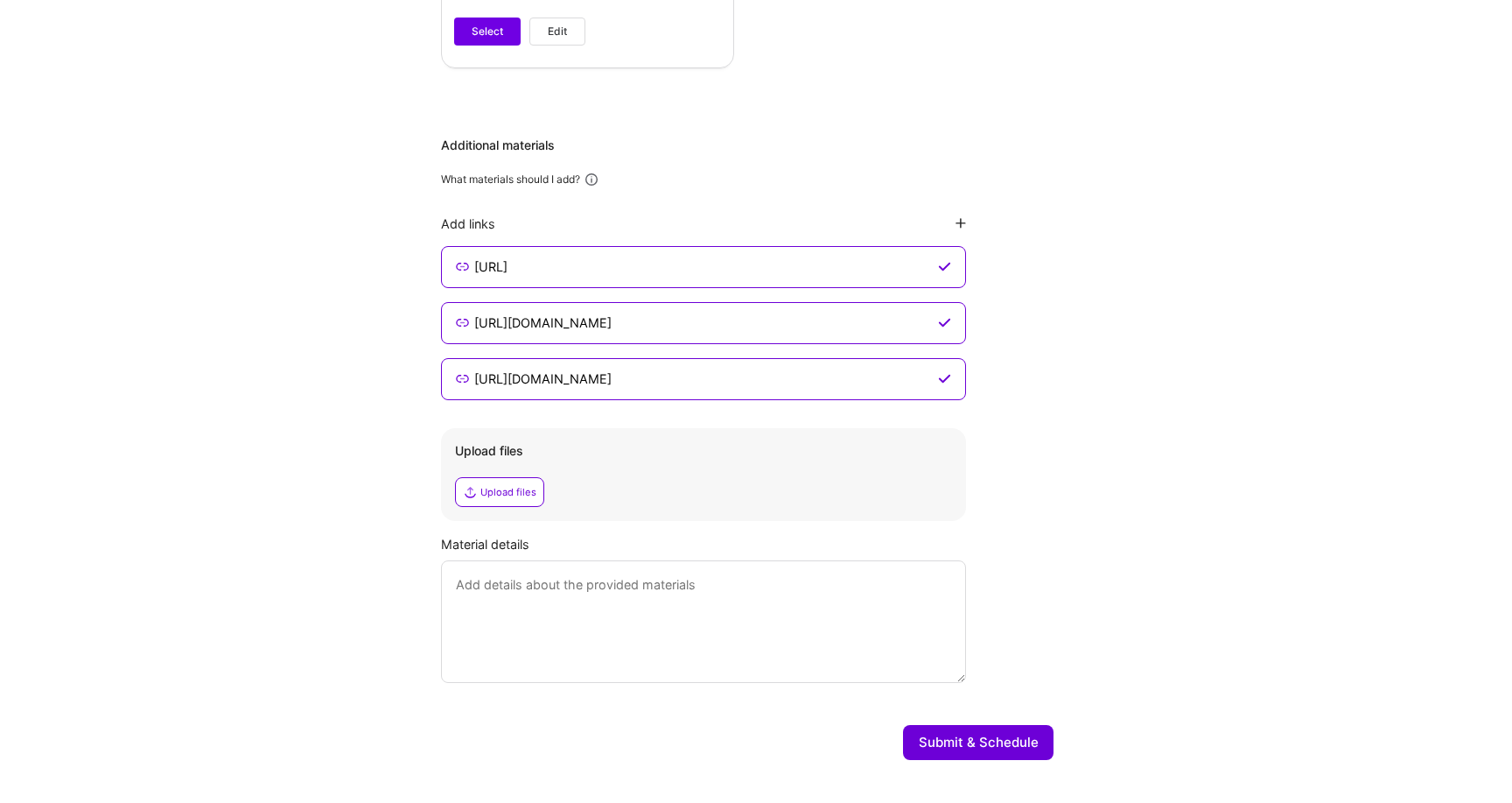
scroll to position [1201, 0]
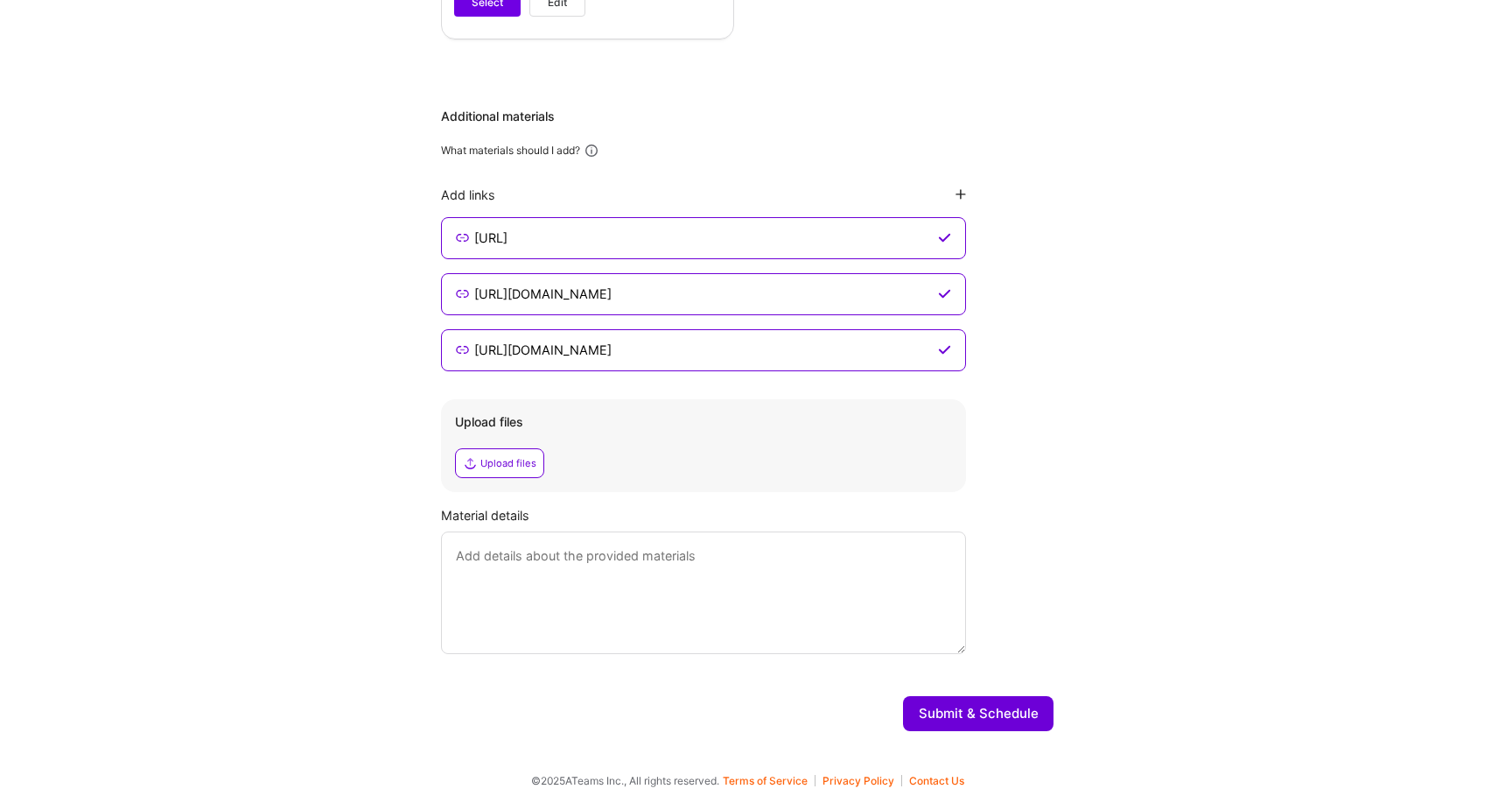
type input "[URL][DOMAIN_NAME]"
click at [983, 720] on button "Submit & Schedule" at bounding box center [979, 713] width 151 height 35
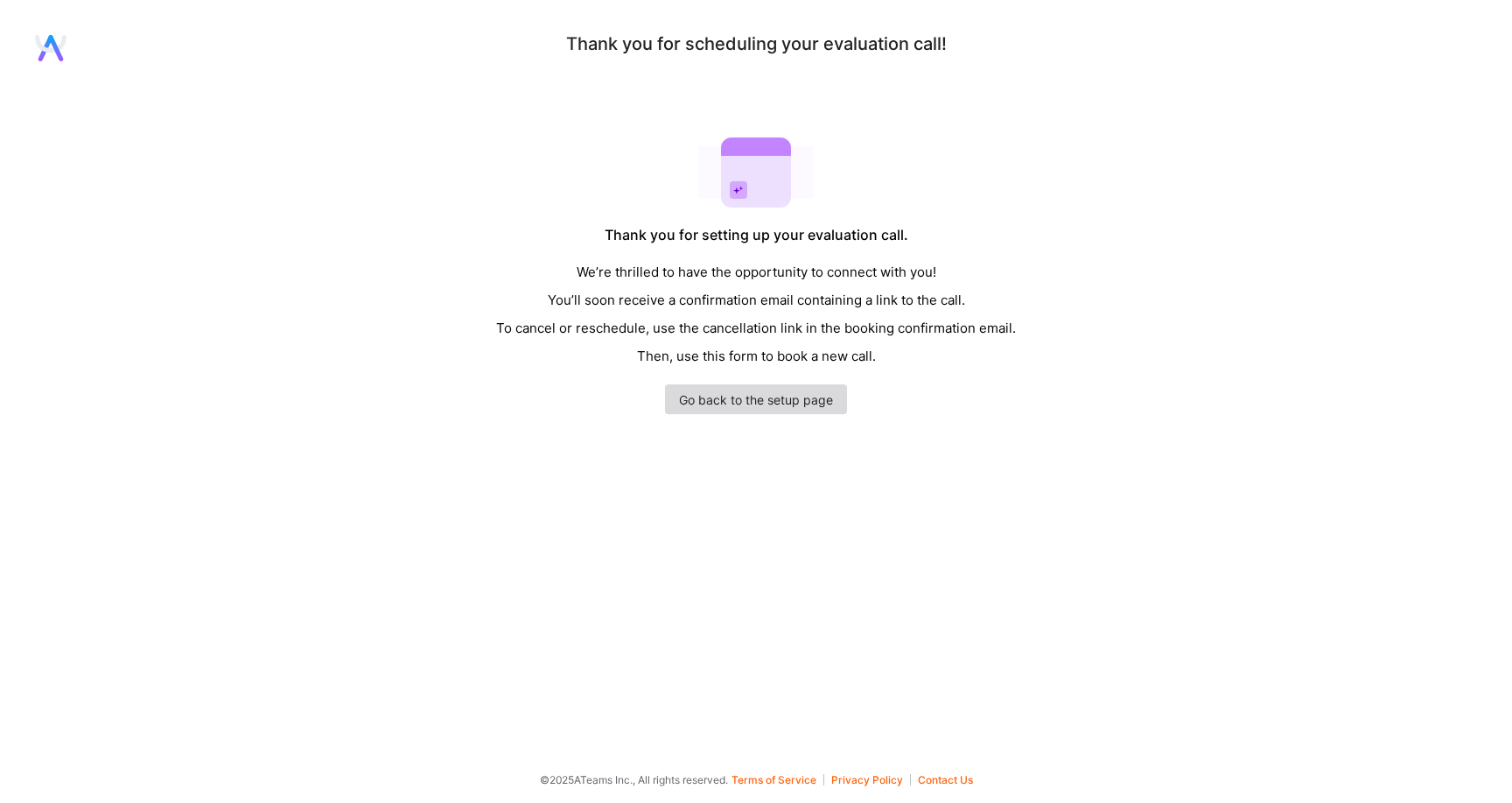
click at [736, 406] on link "Go back to the setup page" at bounding box center [756, 399] width 182 height 30
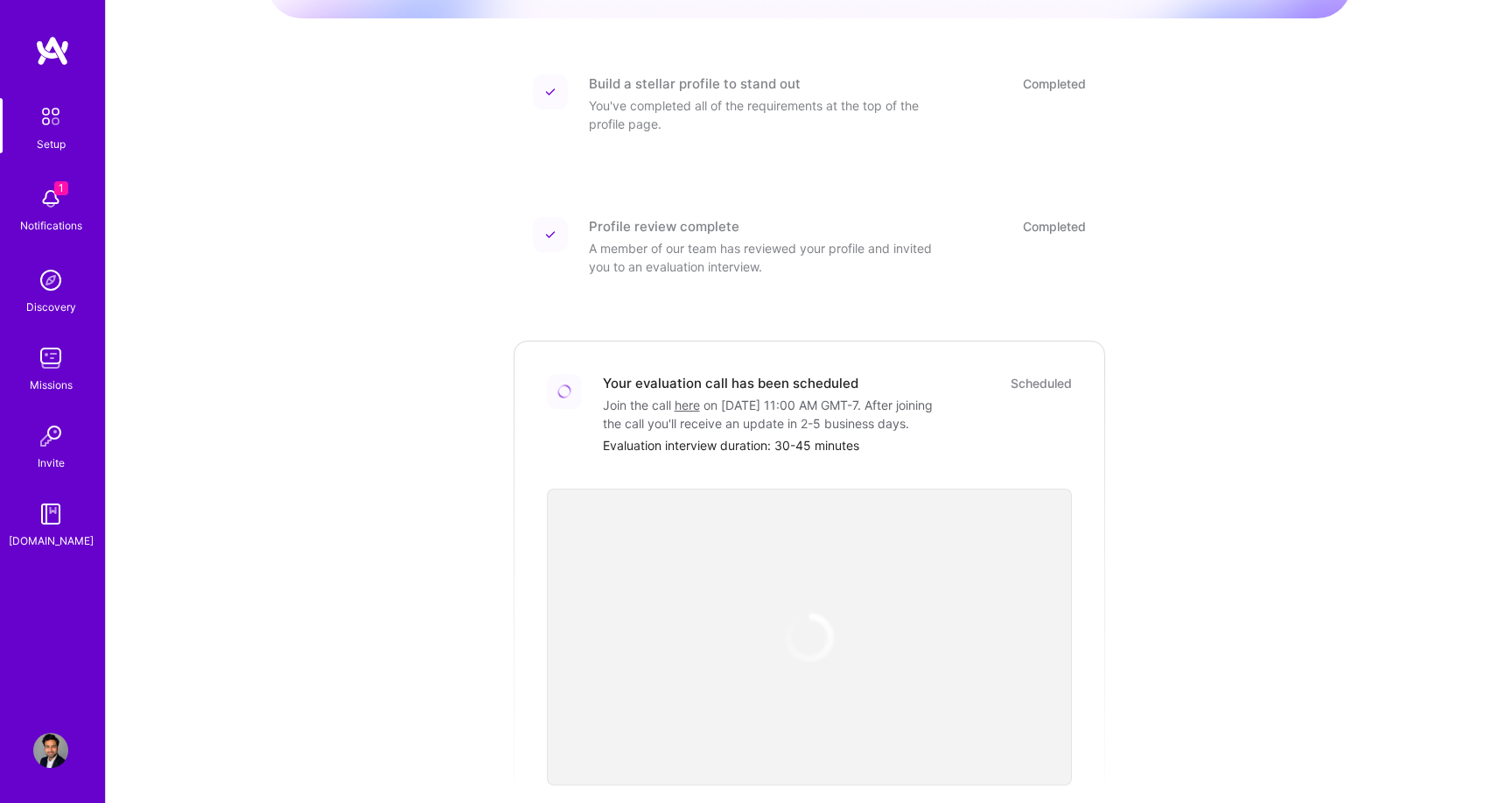
scroll to position [337, 0]
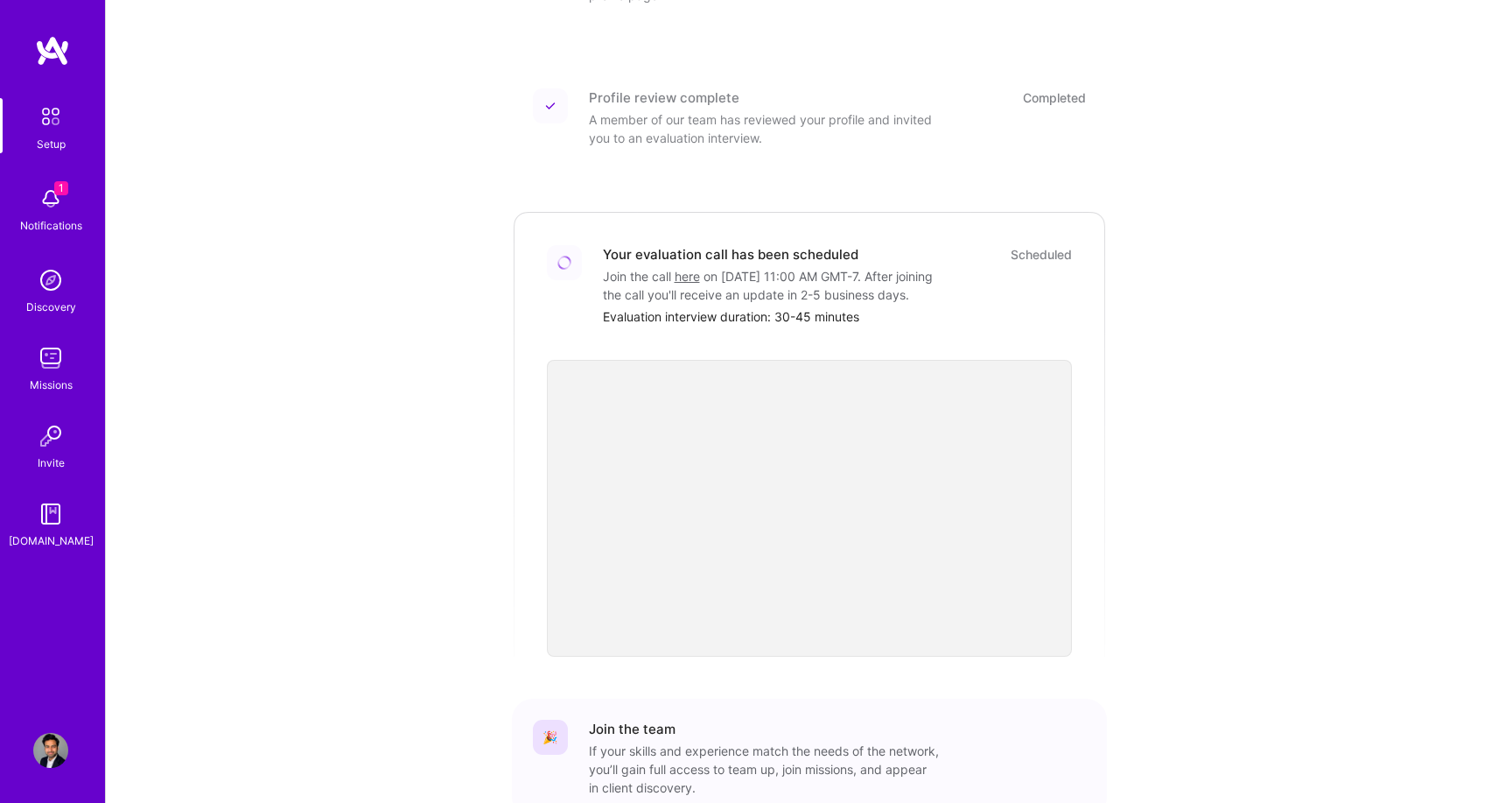
click at [55, 204] on img at bounding box center [51, 199] width 35 height 35
click at [48, 118] on img at bounding box center [51, 116] width 36 height 36
click at [48, 369] on img at bounding box center [51, 358] width 35 height 35
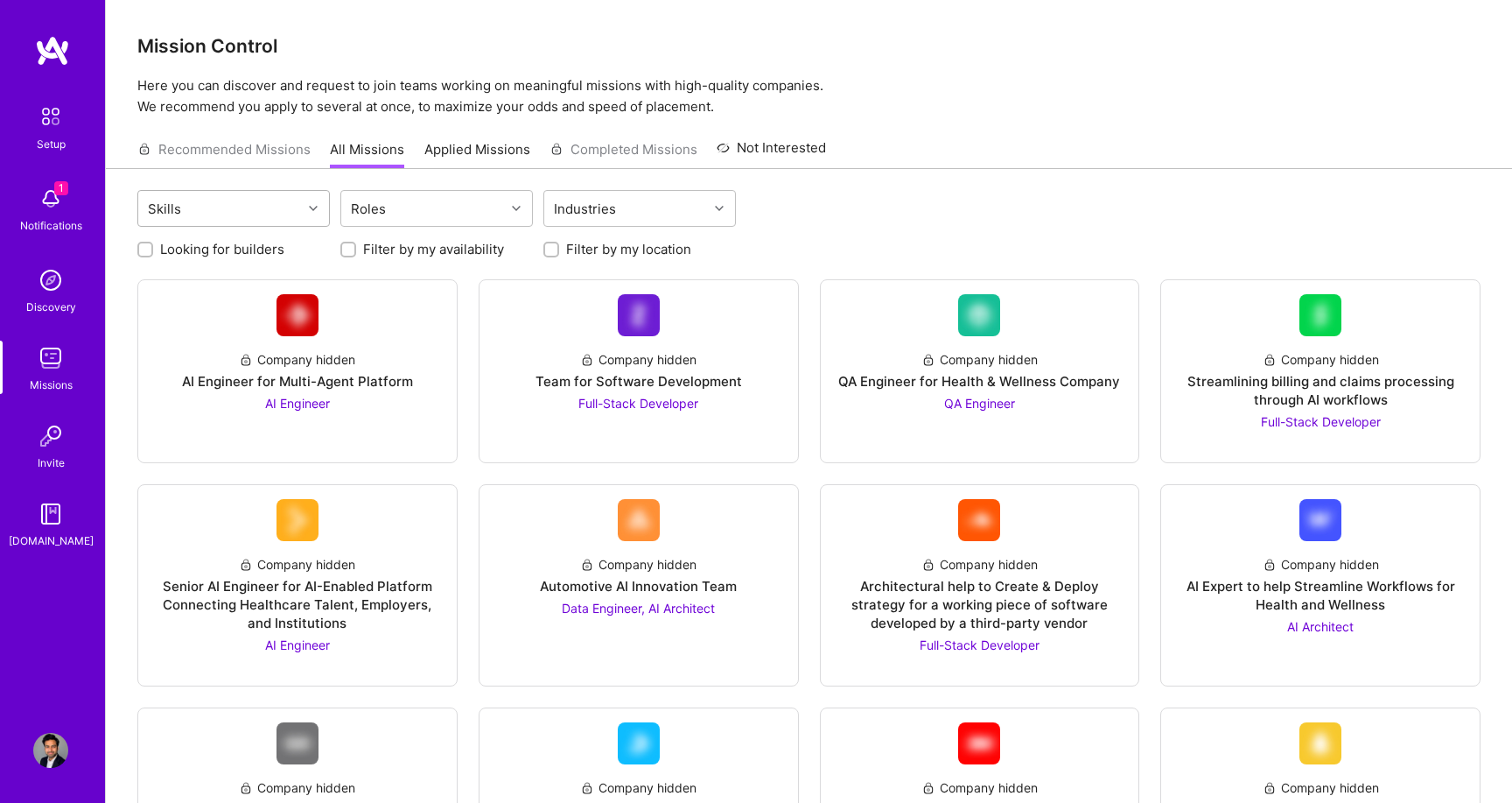
click at [287, 201] on div "Skills" at bounding box center [220, 208] width 163 height 35
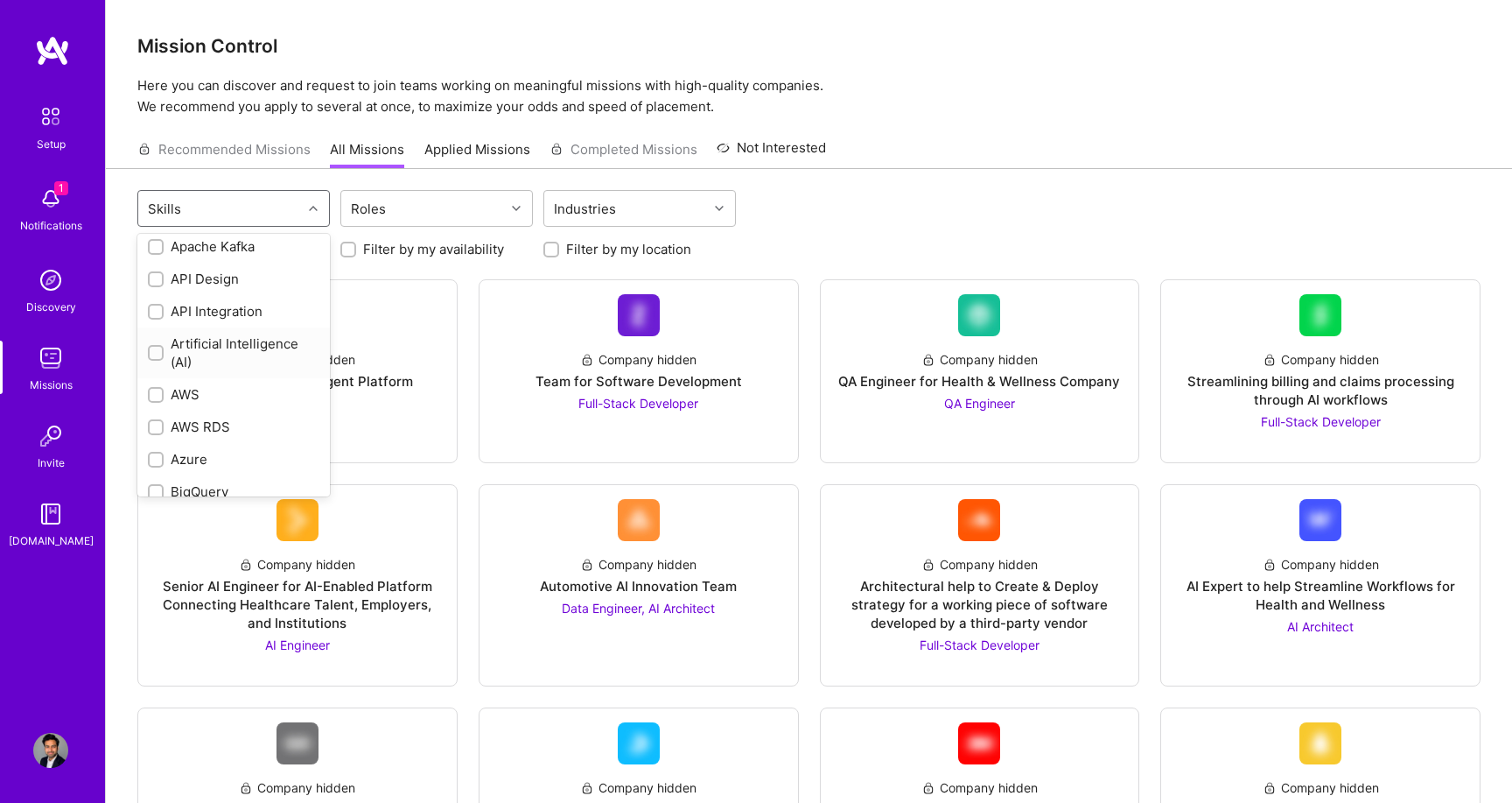
click at [233, 358] on div "Artificial Intelligence (AI)" at bounding box center [233, 352] width 172 height 36
checkbox input "true"
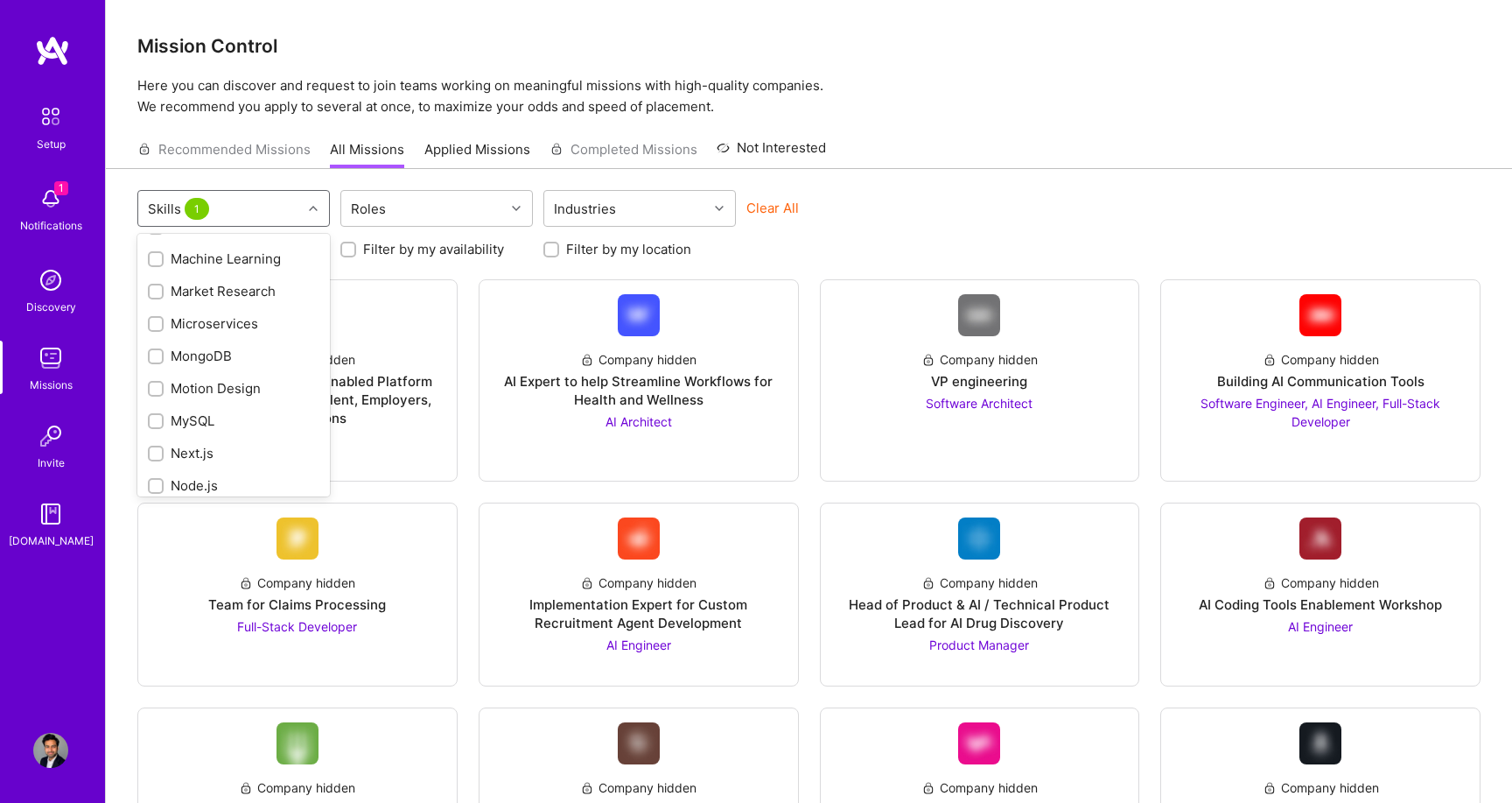
scroll to position [1259, 0]
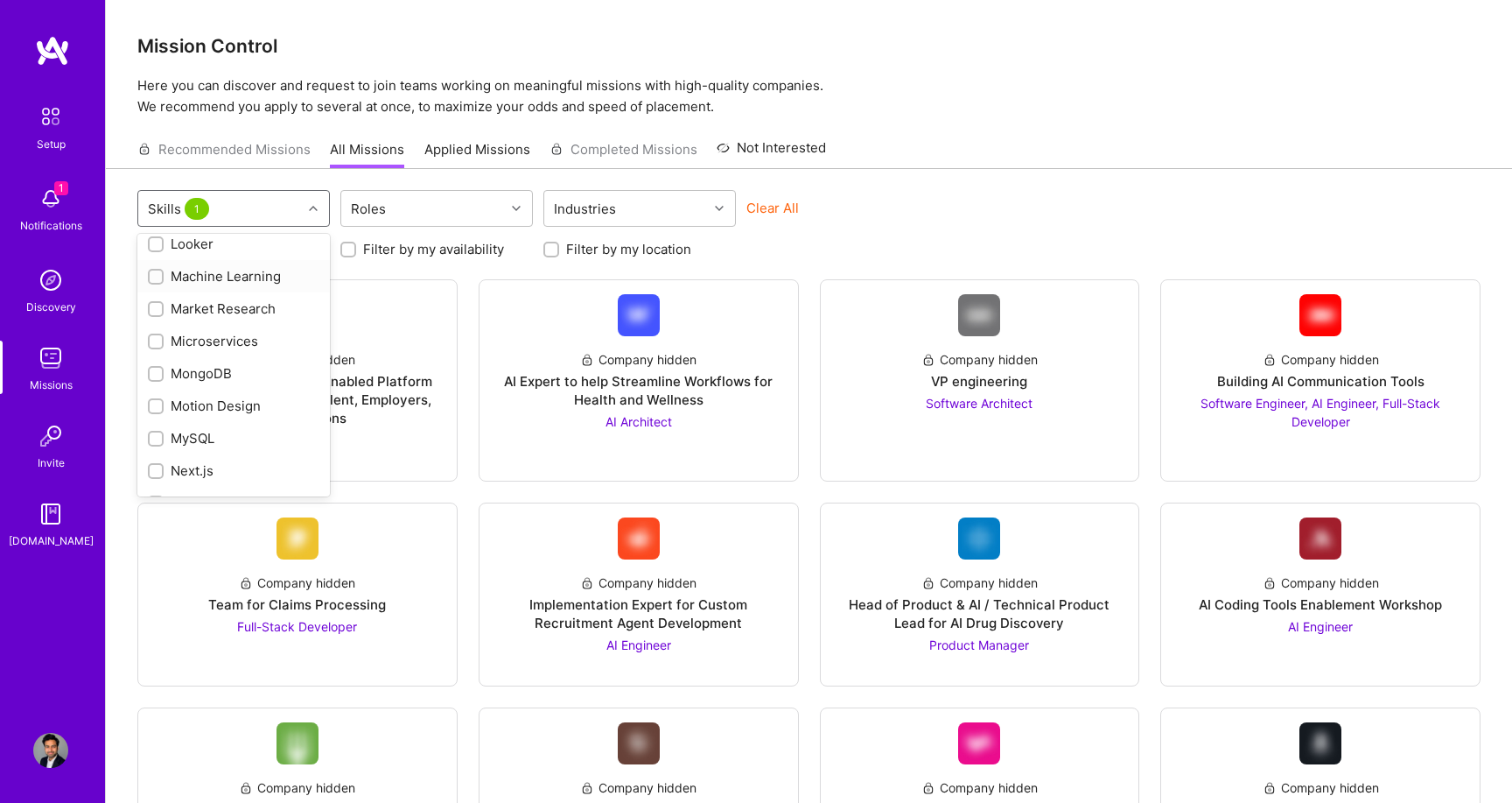
click at [254, 275] on div "Machine Learning" at bounding box center [233, 276] width 172 height 18
checkbox input "true"
click at [851, 190] on div "option Machine Learning, selected. option Market Research focused, 41 of 79. 79…" at bounding box center [808, 210] width 1343 height 41
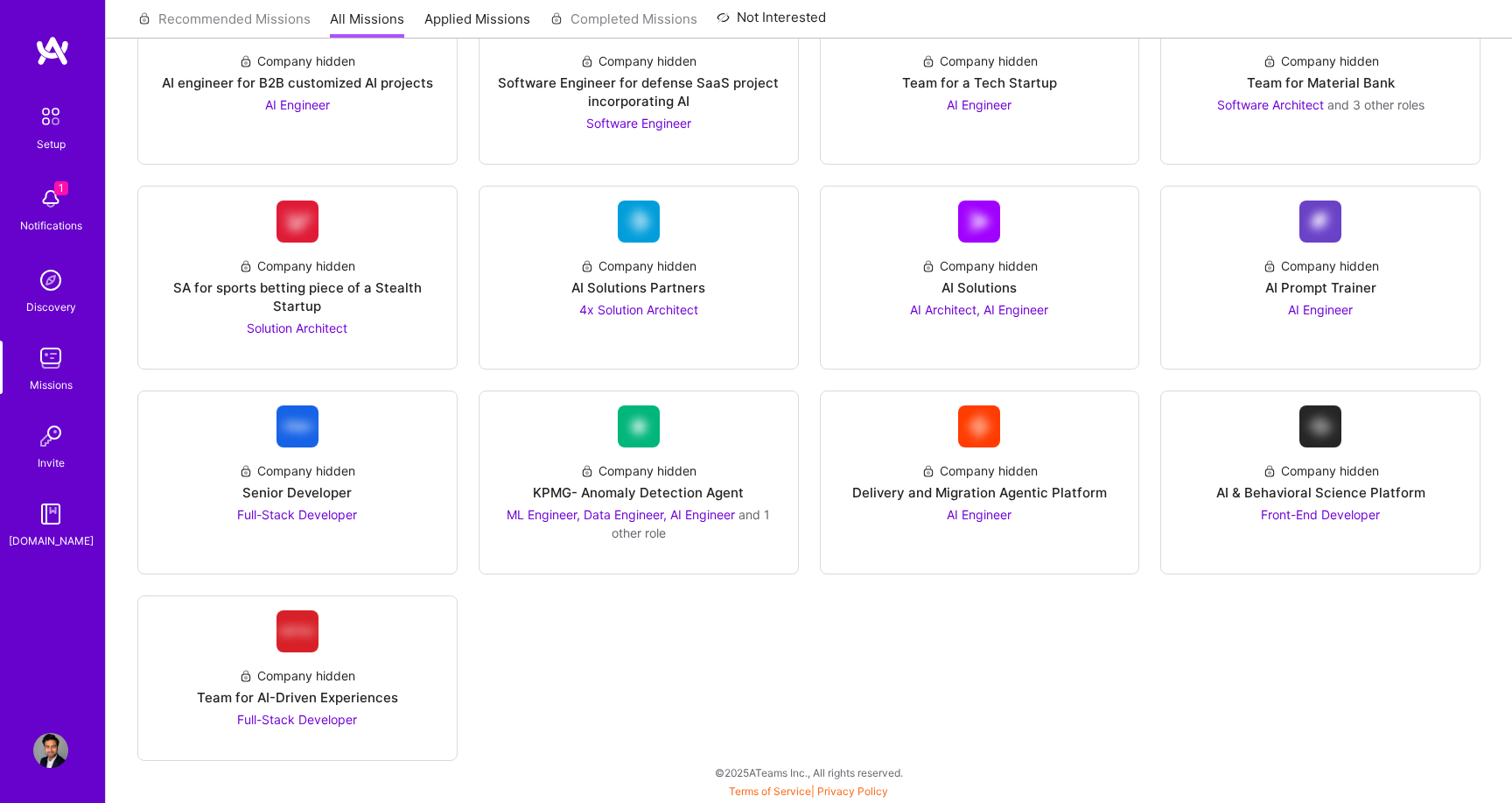
scroll to position [0, 0]
